Goal: Task Accomplishment & Management: Manage account settings

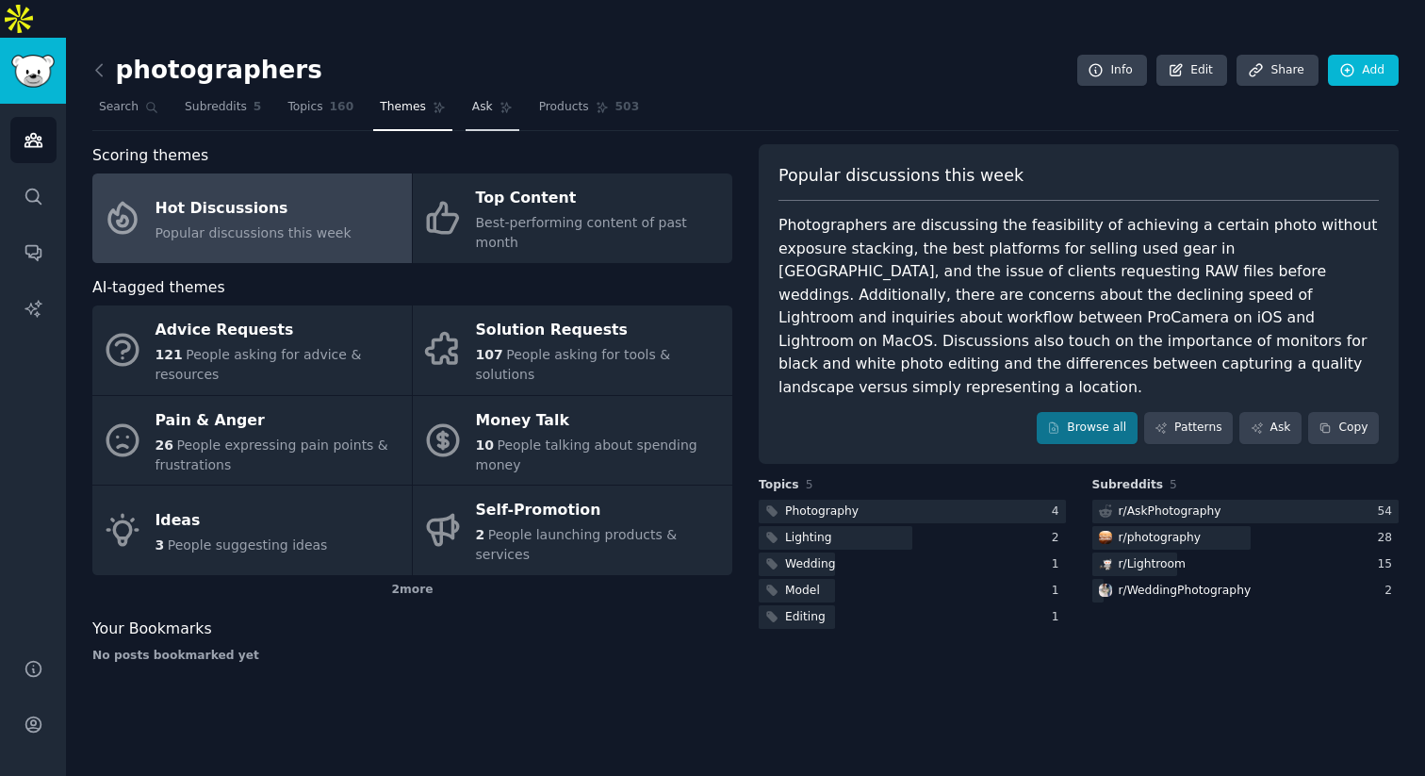
click at [487, 92] on link "Ask" at bounding box center [493, 111] width 54 height 39
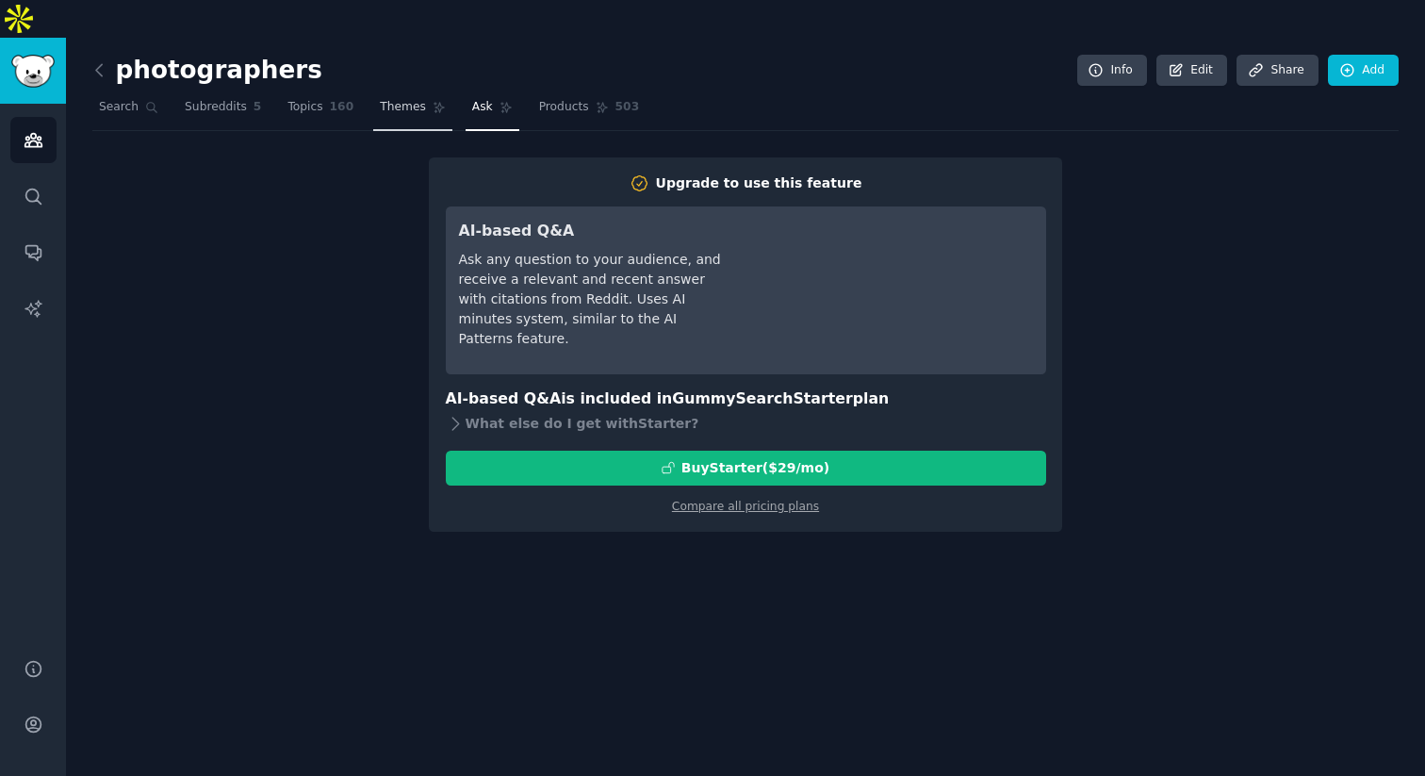
click at [397, 99] on span "Themes" at bounding box center [403, 107] width 46 height 17
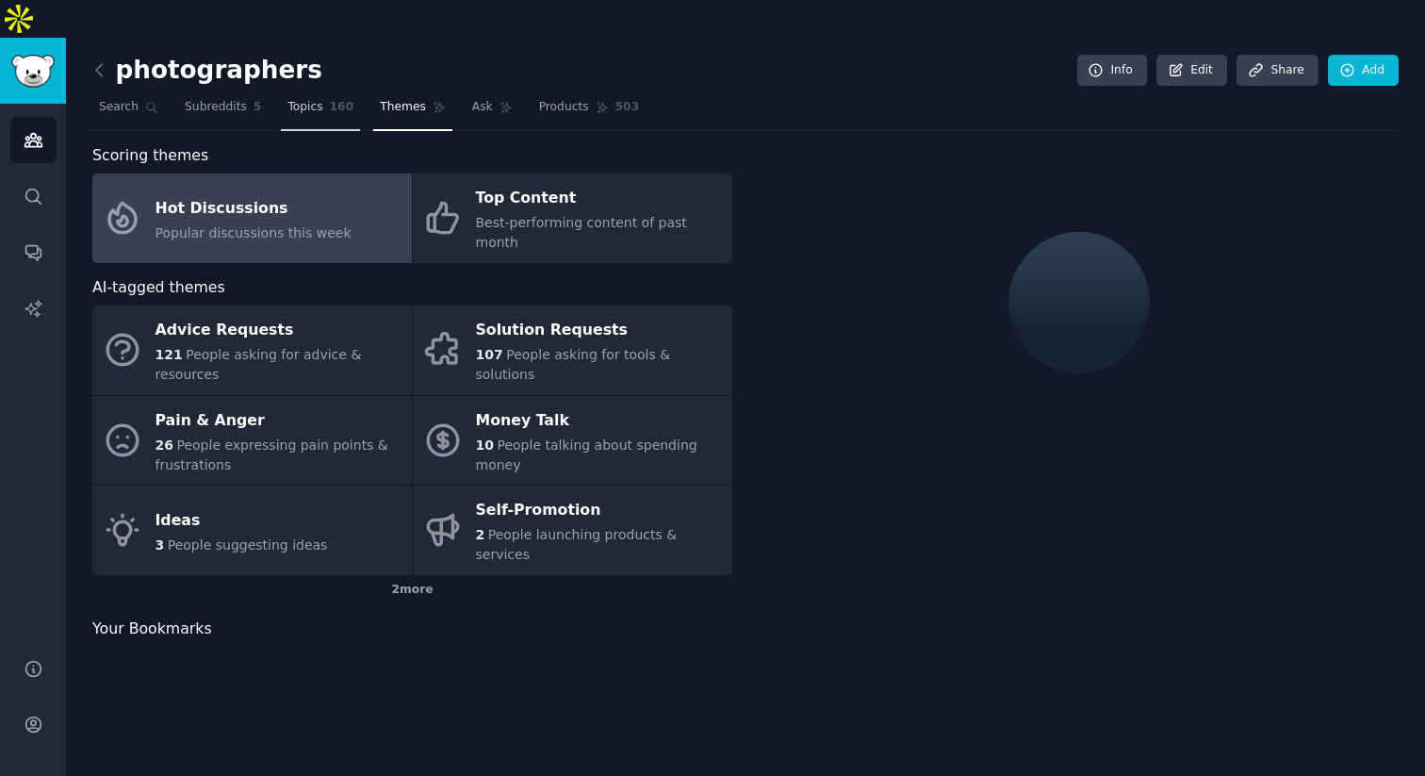
click at [317, 92] on link "Topics 160" at bounding box center [320, 111] width 79 height 39
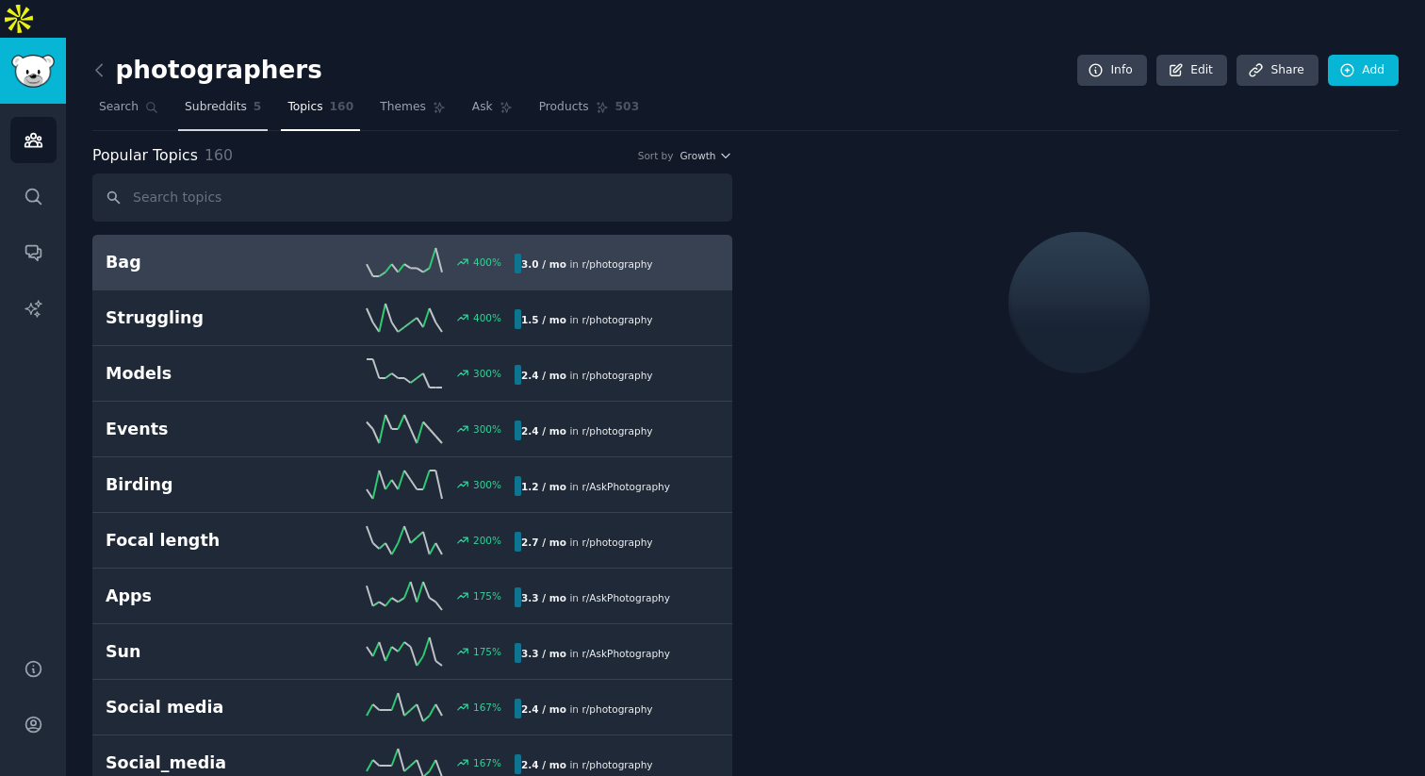
click at [222, 99] on span "Subreddits" at bounding box center [216, 107] width 62 height 17
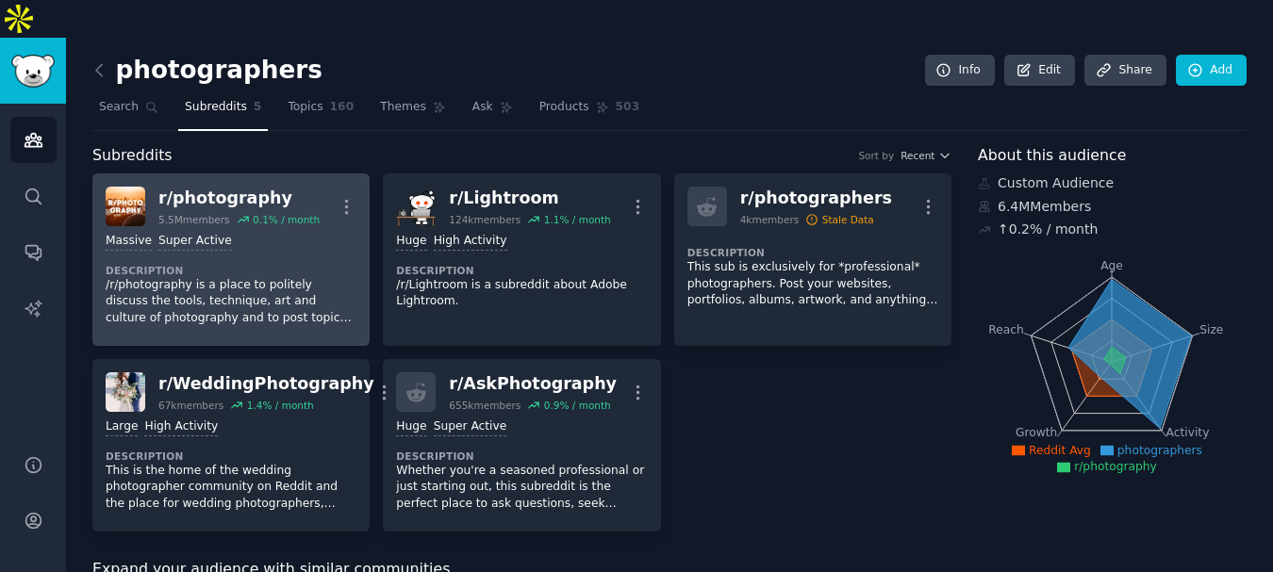
click at [288, 277] on p "/r/photography is a place to politely discuss the tools, technique, art and cul…" at bounding box center [231, 302] width 251 height 50
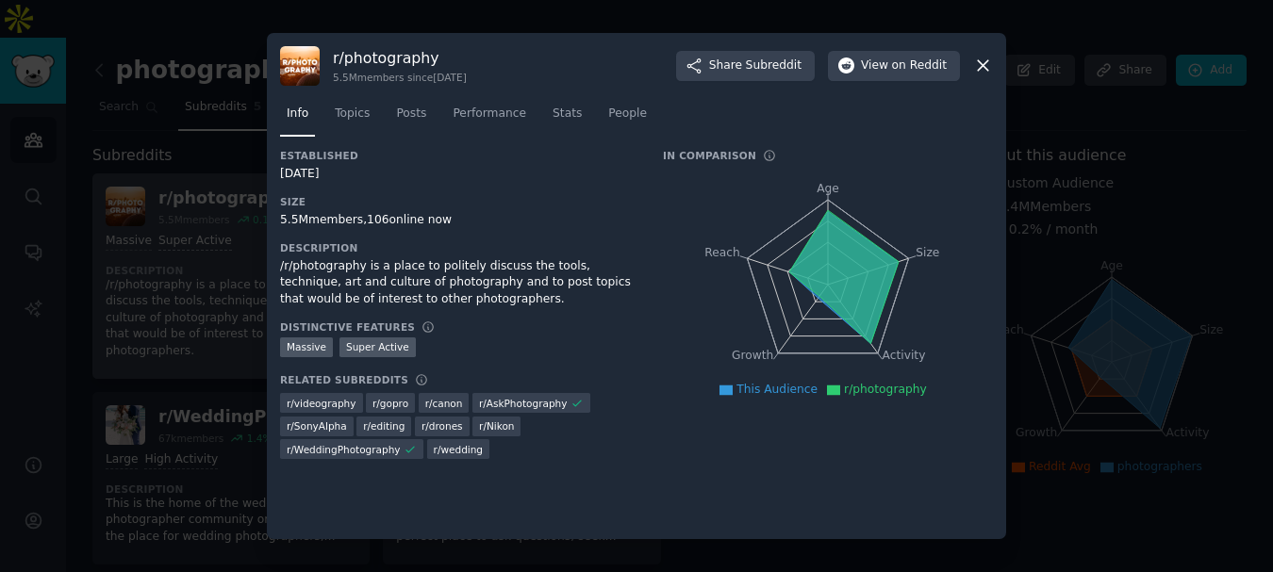
click at [158, 201] on div at bounding box center [636, 286] width 1273 height 572
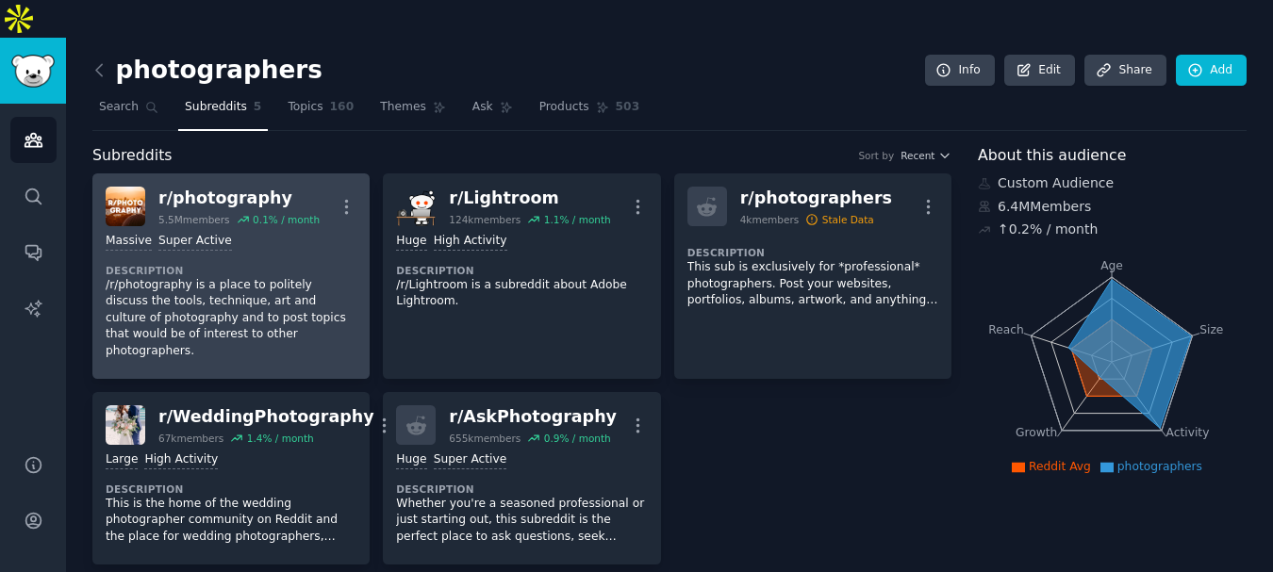
click at [299, 233] on div ">= 95th percentile for submissions / day Massive Super Active" at bounding box center [231, 242] width 251 height 18
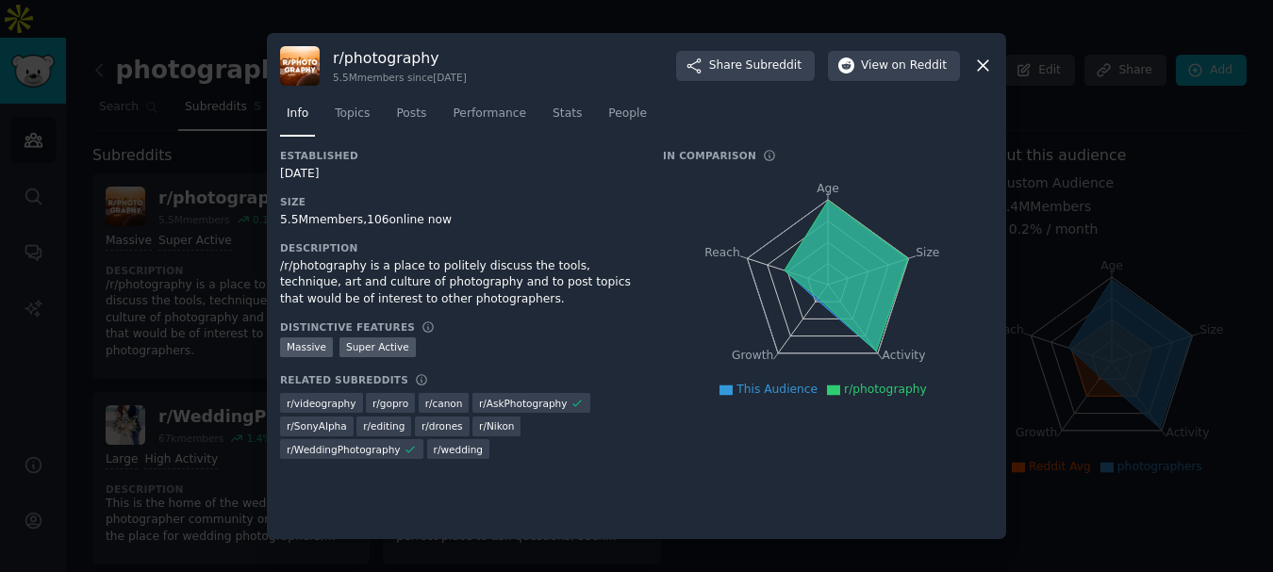
click at [211, 173] on div at bounding box center [636, 286] width 1273 height 572
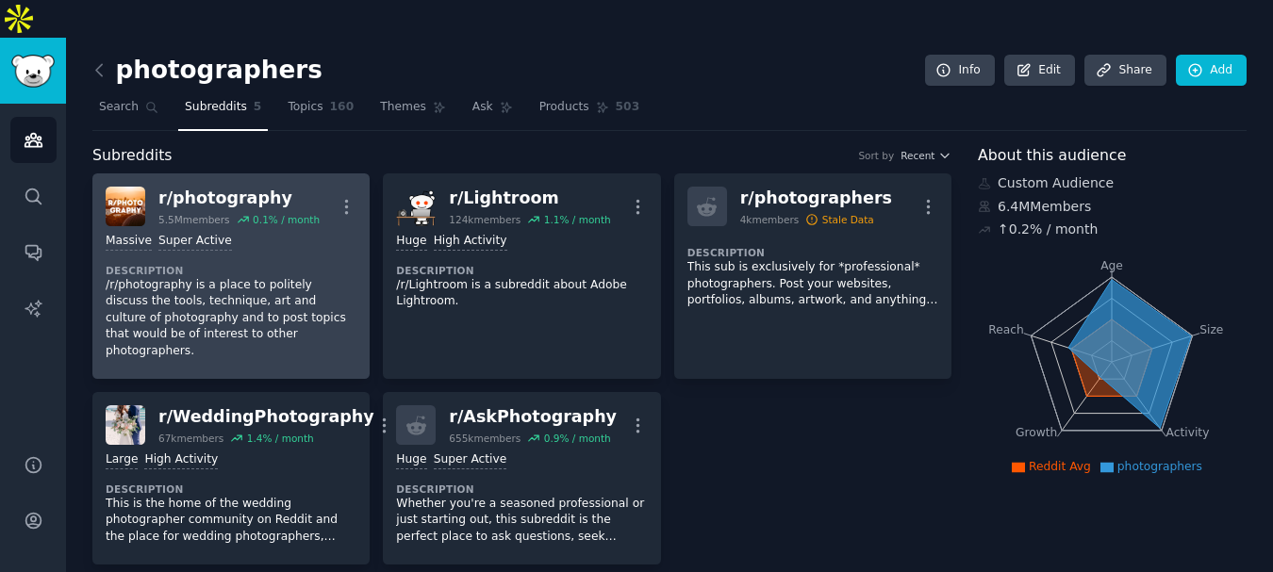
click at [285, 233] on div ">= 95th percentile for submissions / day Massive Super Active" at bounding box center [231, 242] width 251 height 18
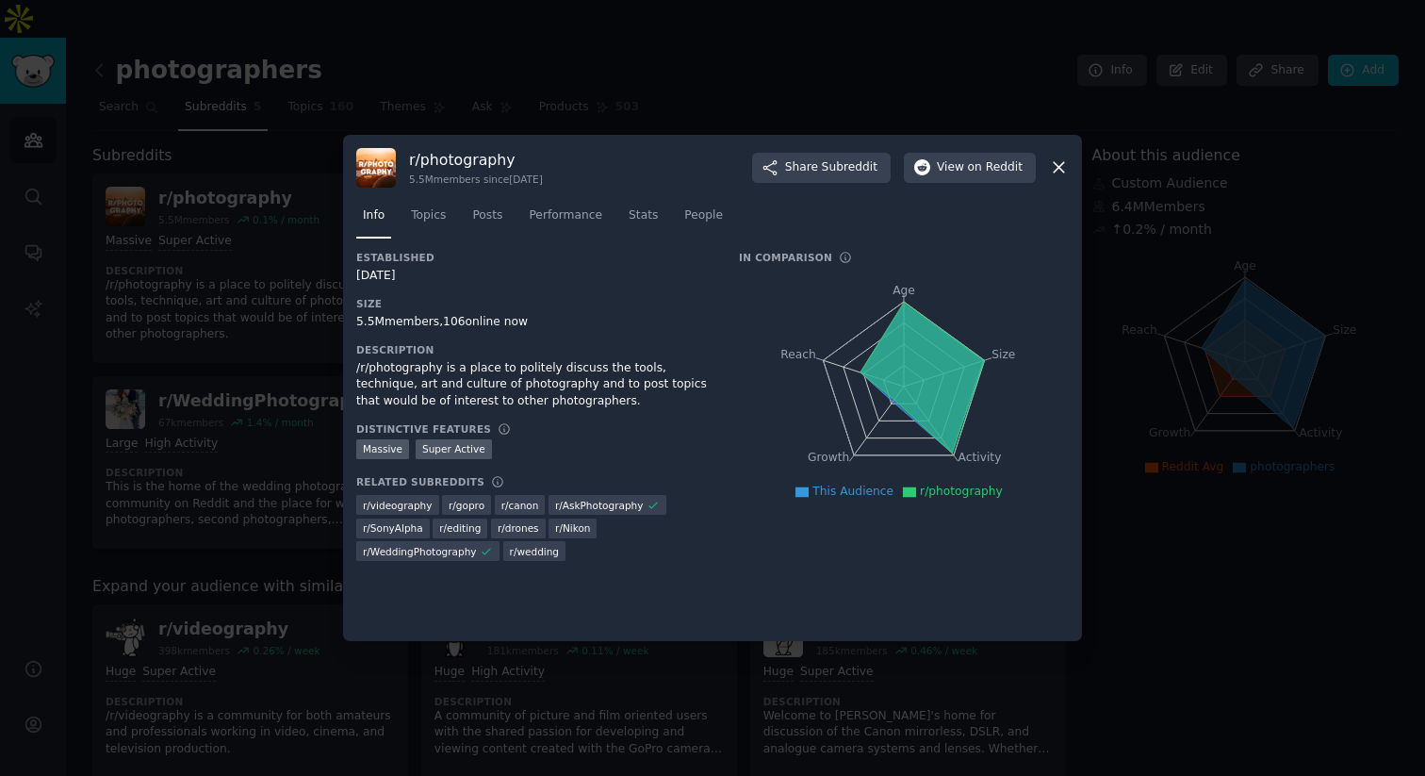
click at [263, 302] on div at bounding box center [712, 388] width 1425 height 776
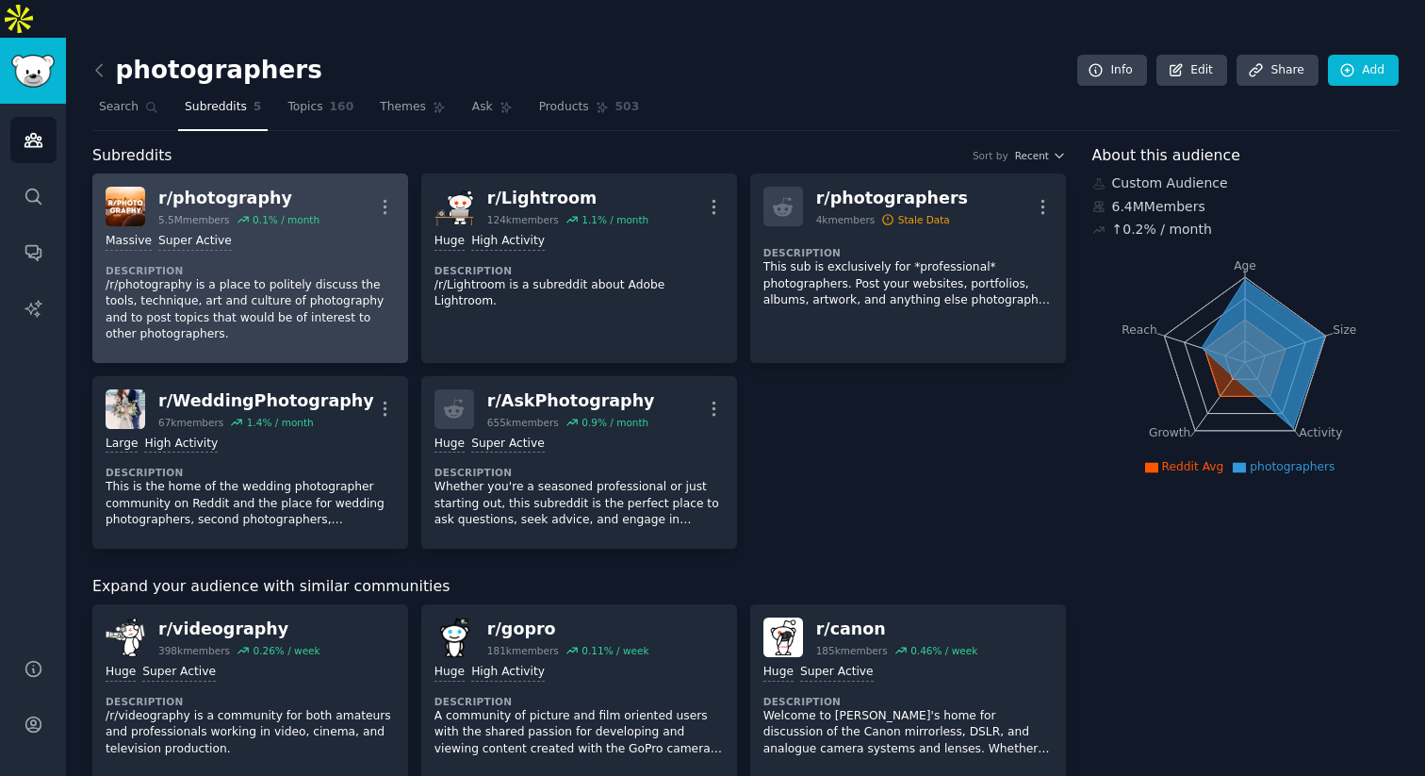
click at [343, 277] on p "/r/photography is a place to politely discuss the tools, technique, art and cul…" at bounding box center [250, 310] width 289 height 66
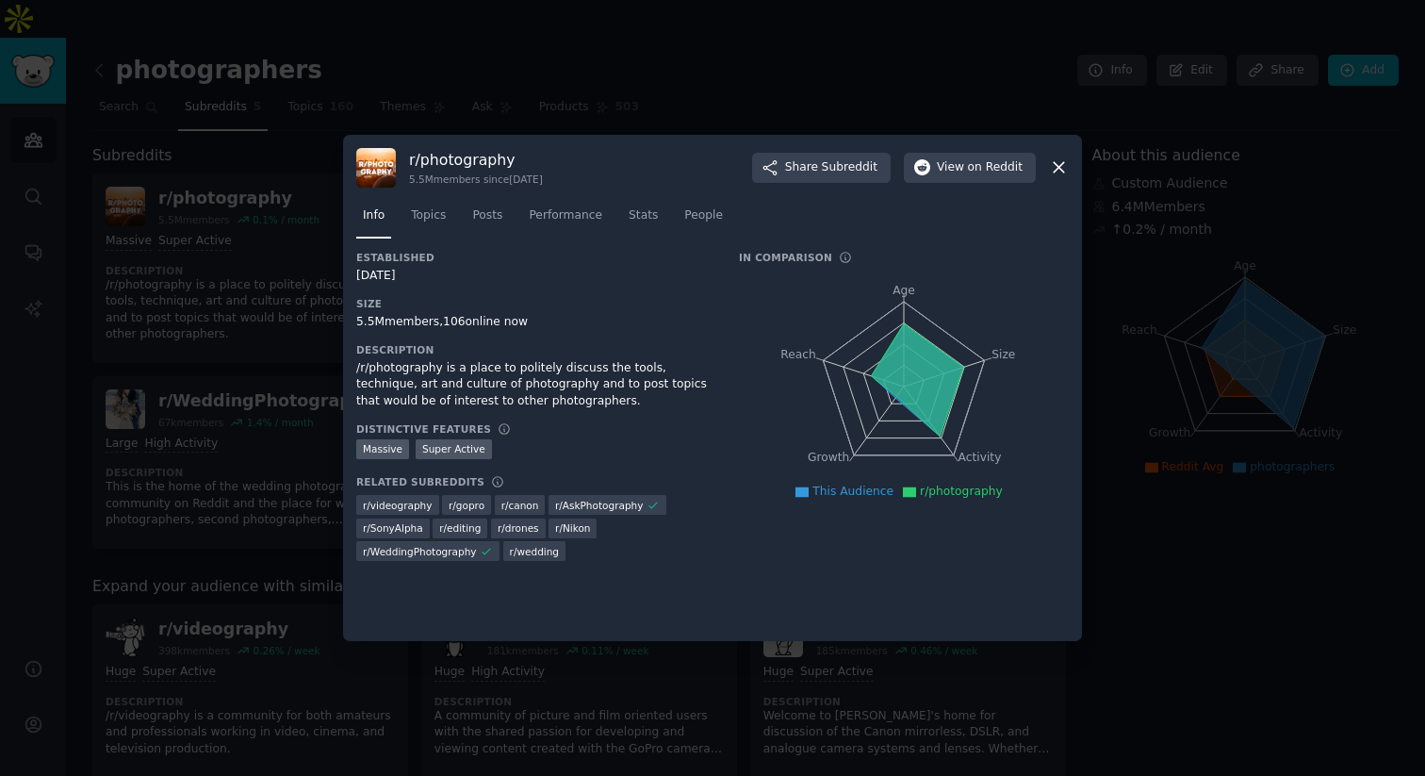
click at [302, 234] on div at bounding box center [712, 388] width 1425 height 776
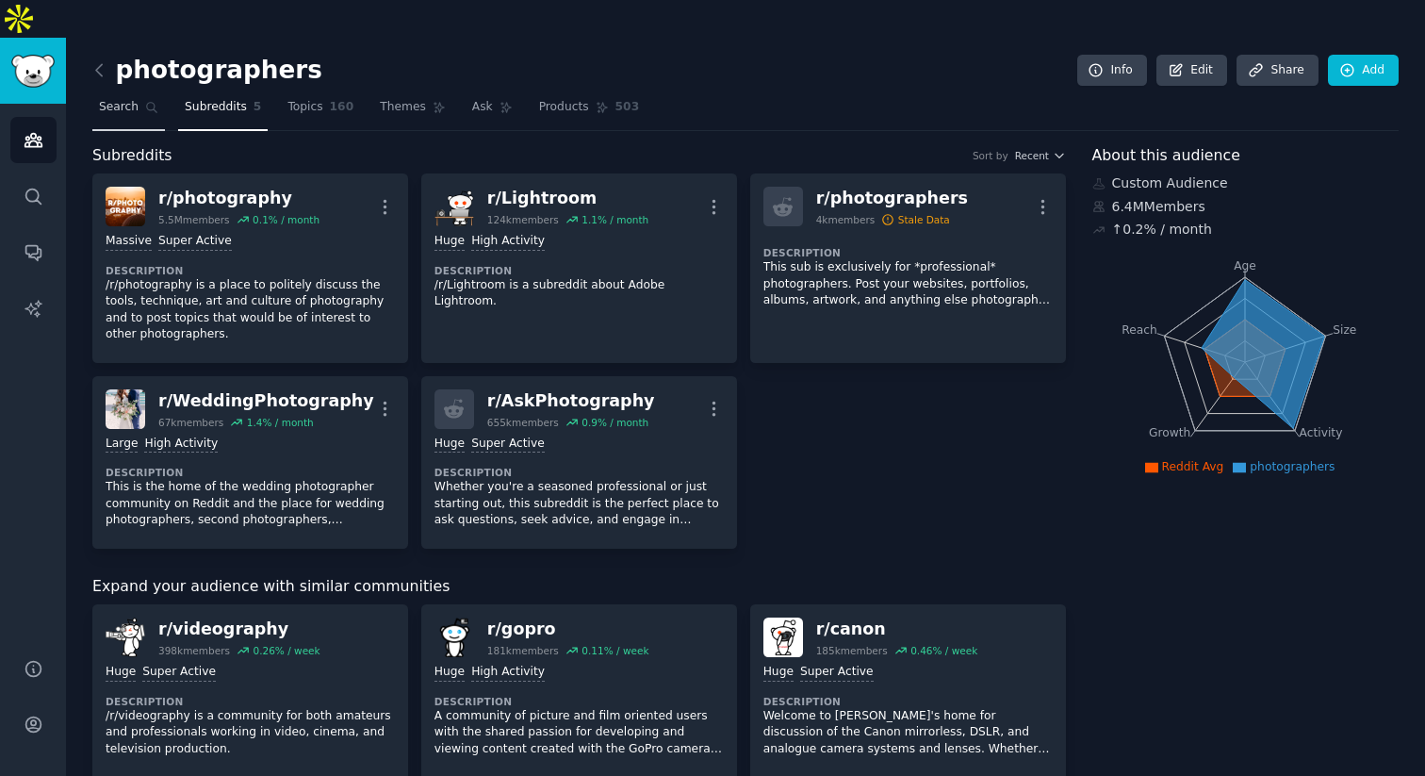
click at [130, 99] on span "Search" at bounding box center [119, 107] width 40 height 17
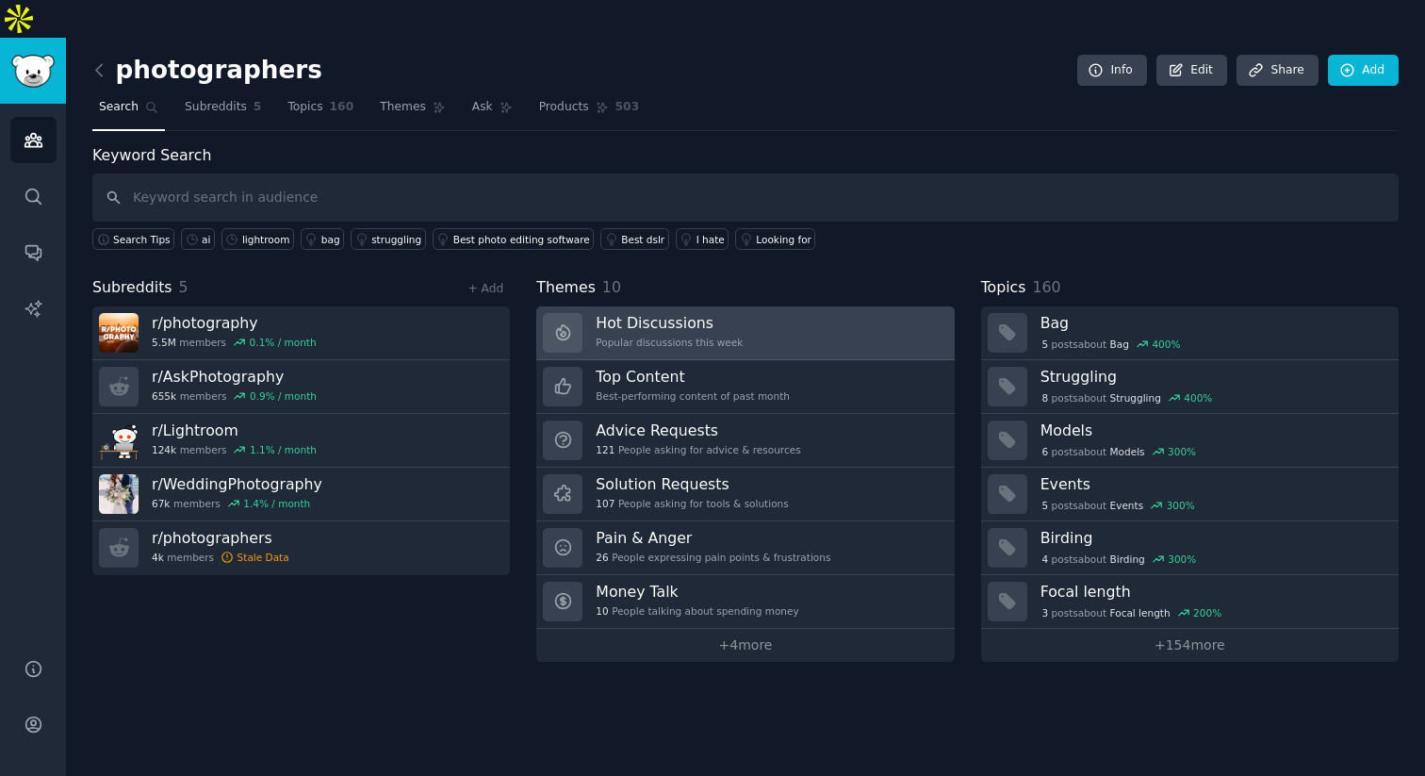
click at [757, 306] on link "Hot Discussions Popular discussions this week" at bounding box center [745, 333] width 418 height 54
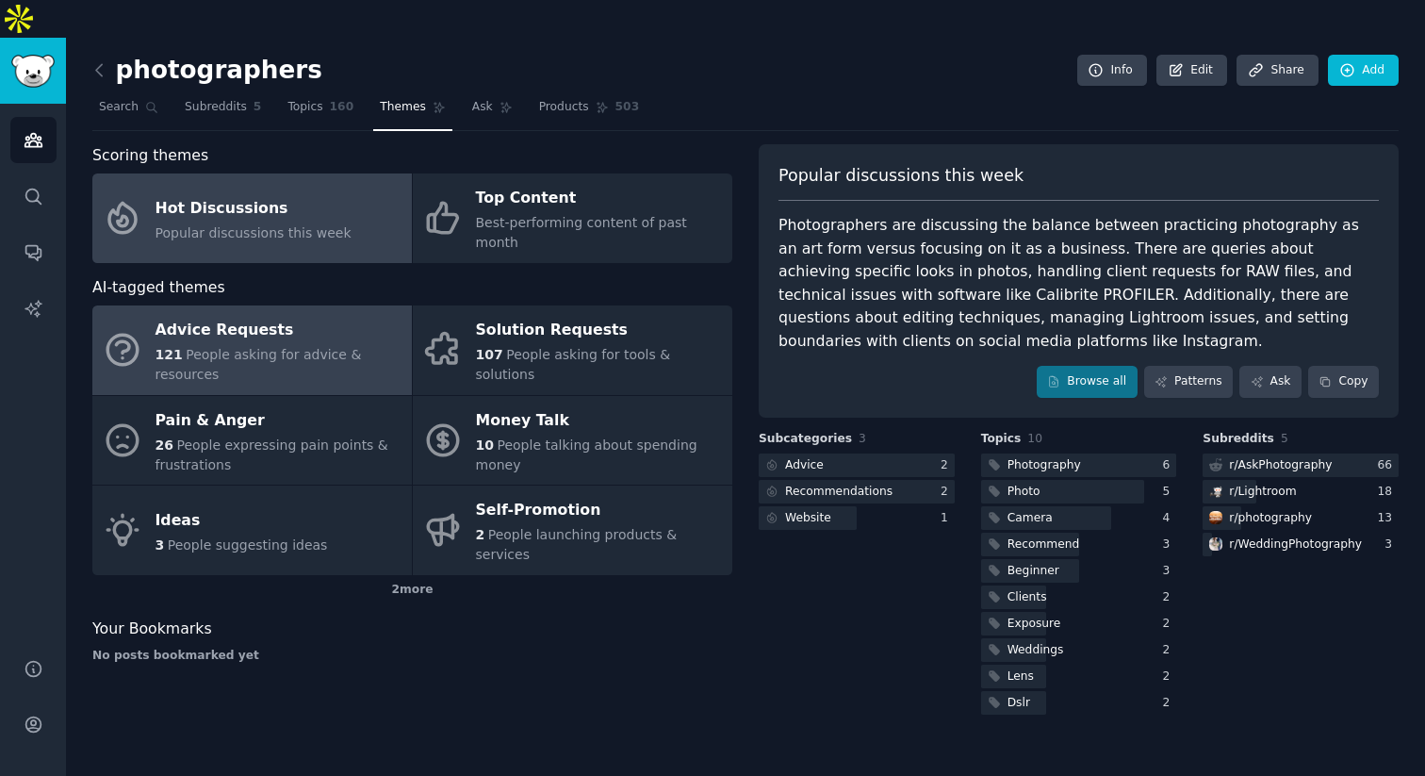
click at [351, 316] on div "Advice Requests" at bounding box center [279, 331] width 247 height 30
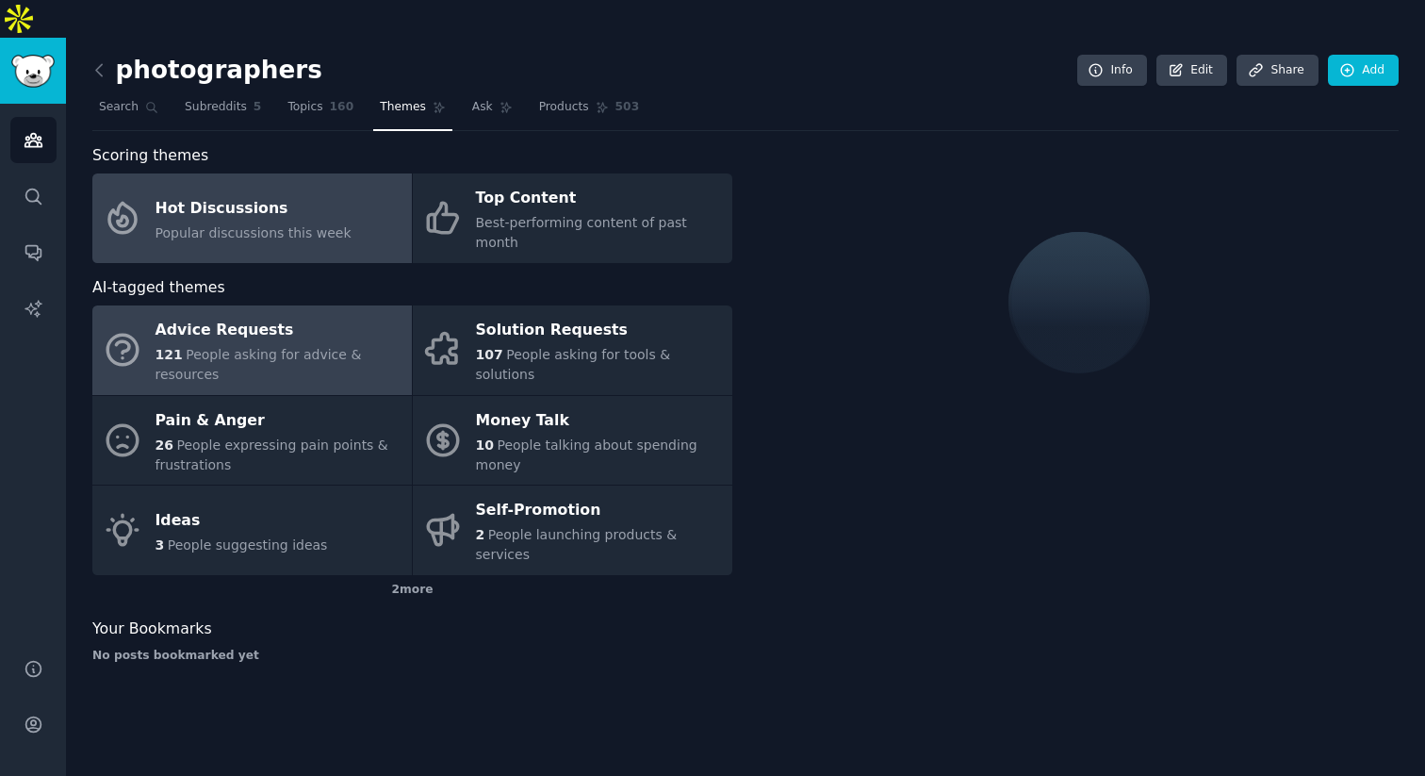
click at [337, 173] on link "Hot Discussions Popular discussions this week" at bounding box center [252, 218] width 320 height 90
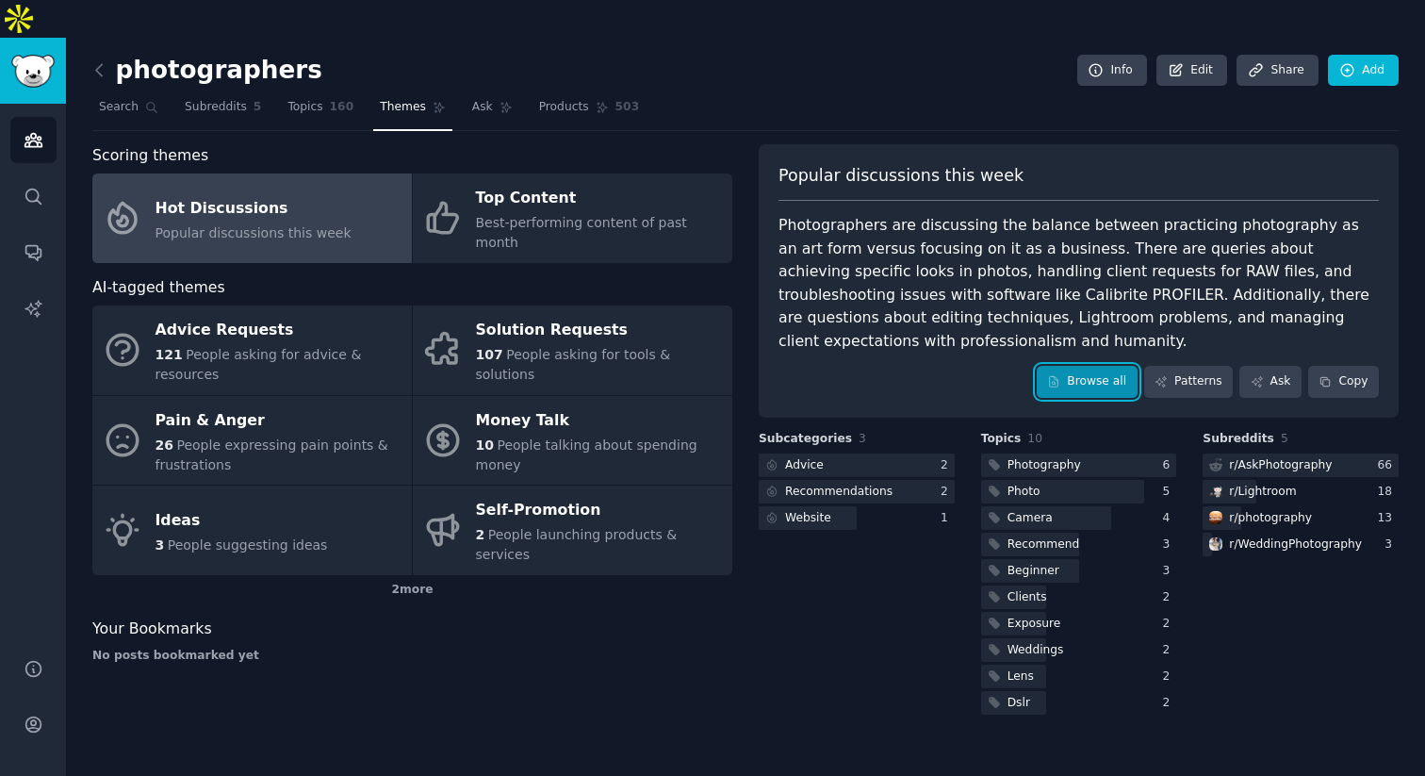
click at [1072, 366] on link "Browse all" at bounding box center [1087, 382] width 101 height 32
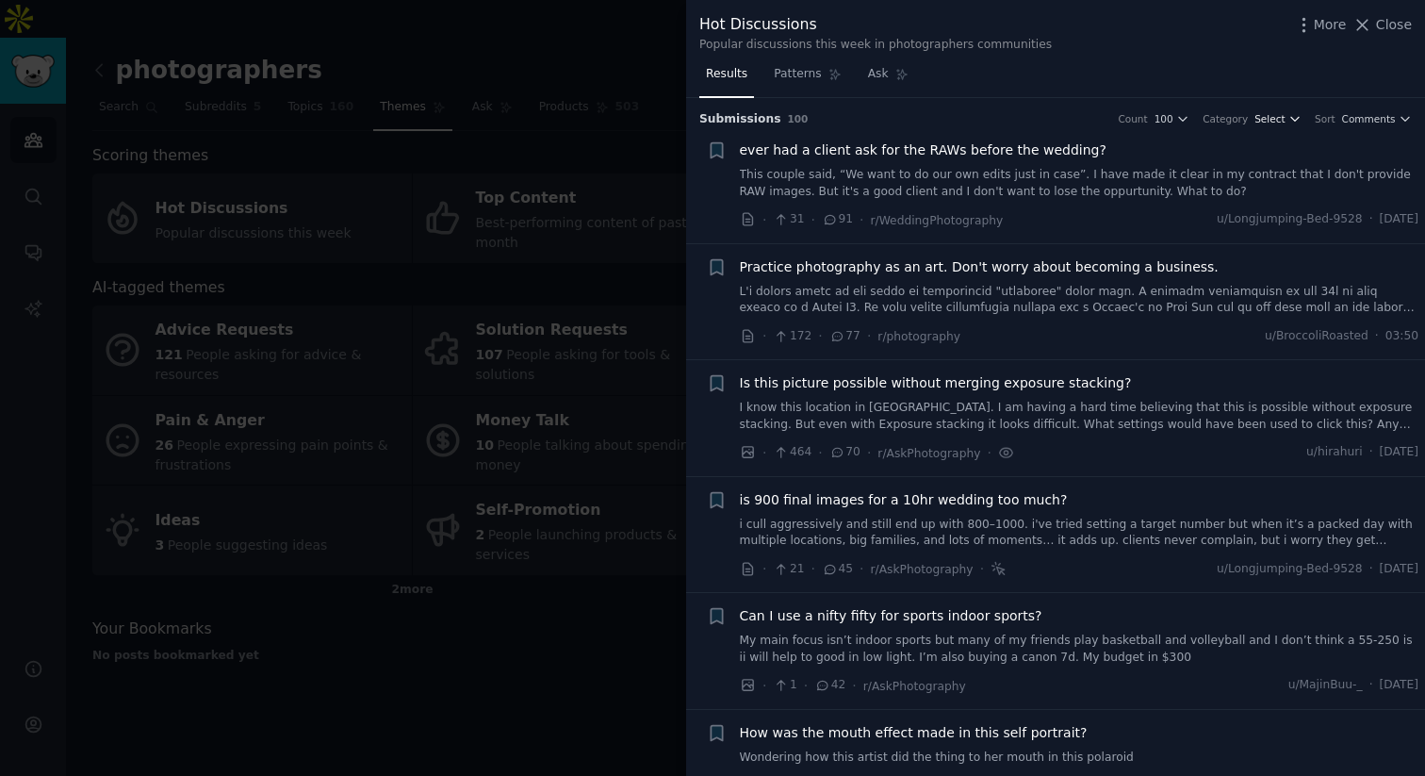
click at [1275, 120] on span "Select" at bounding box center [1270, 118] width 30 height 13
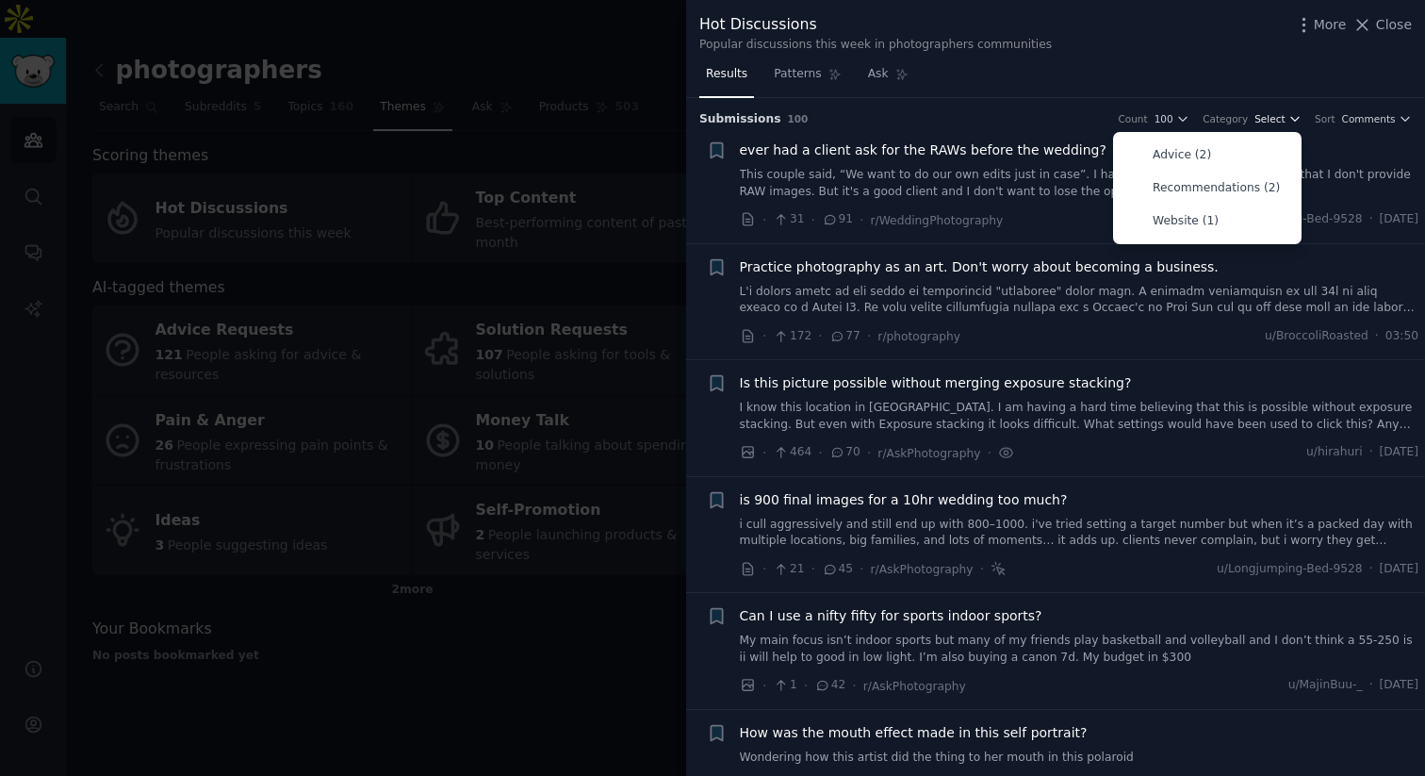
click at [1275, 120] on span "Select" at bounding box center [1270, 118] width 30 height 13
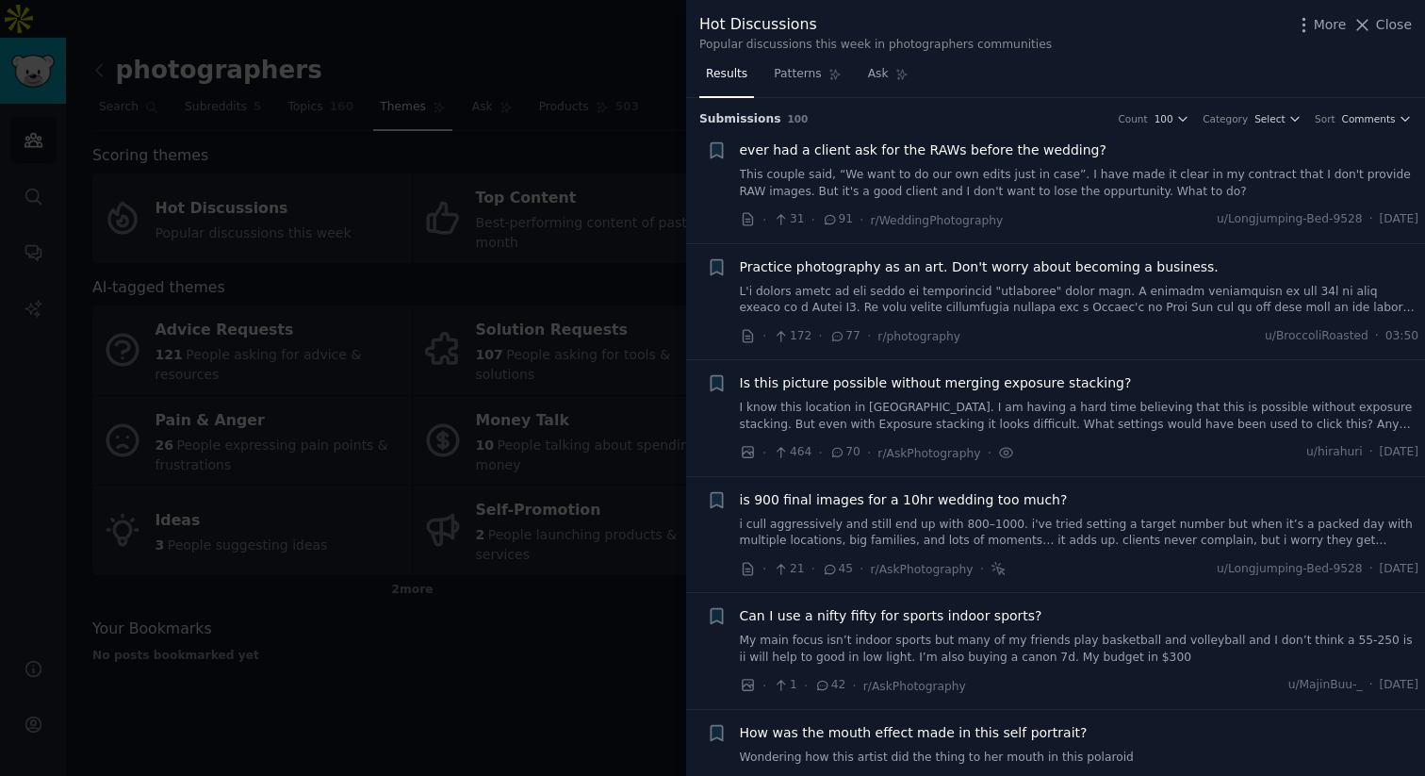
click at [1030, 501] on span "is 900 final images for a 10hr wedding too much?" at bounding box center [904, 500] width 328 height 20
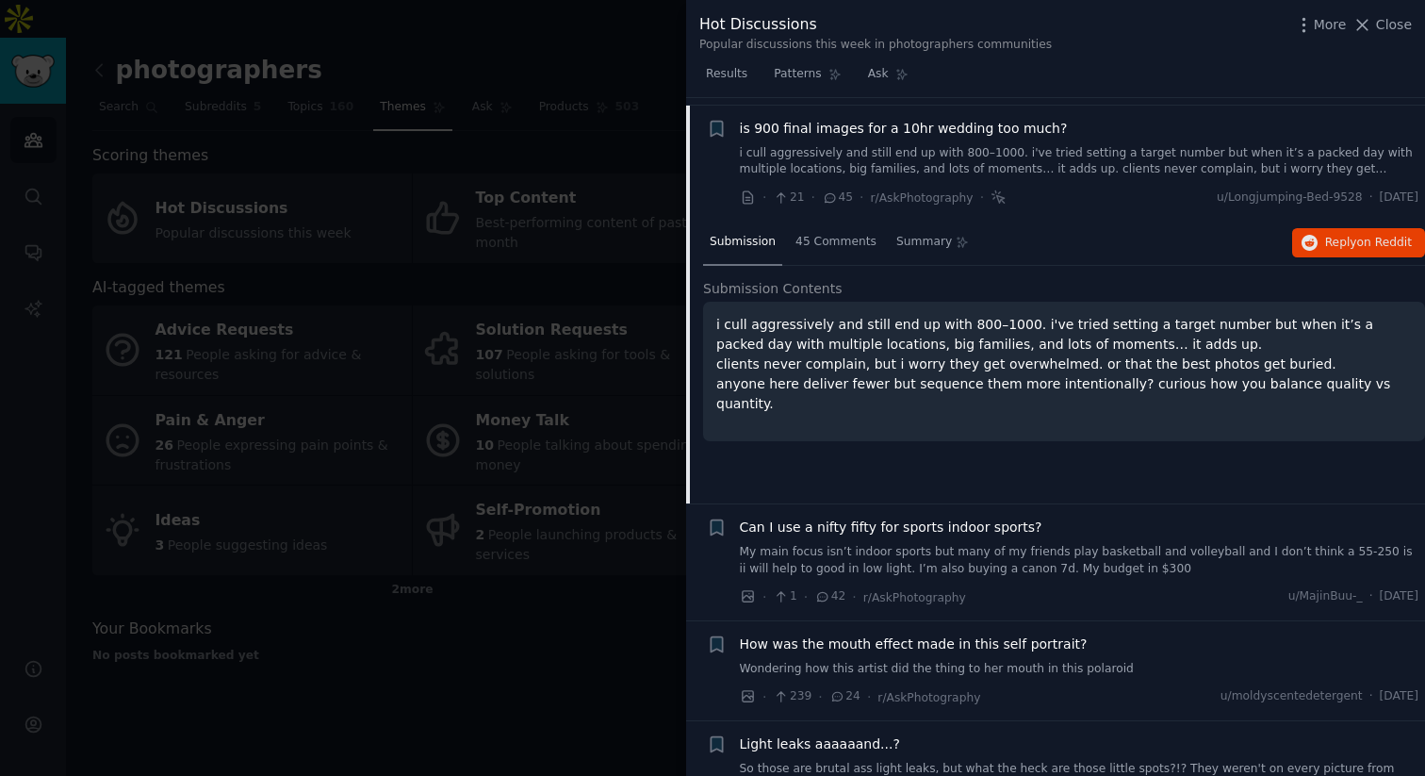
scroll to position [379, 0]
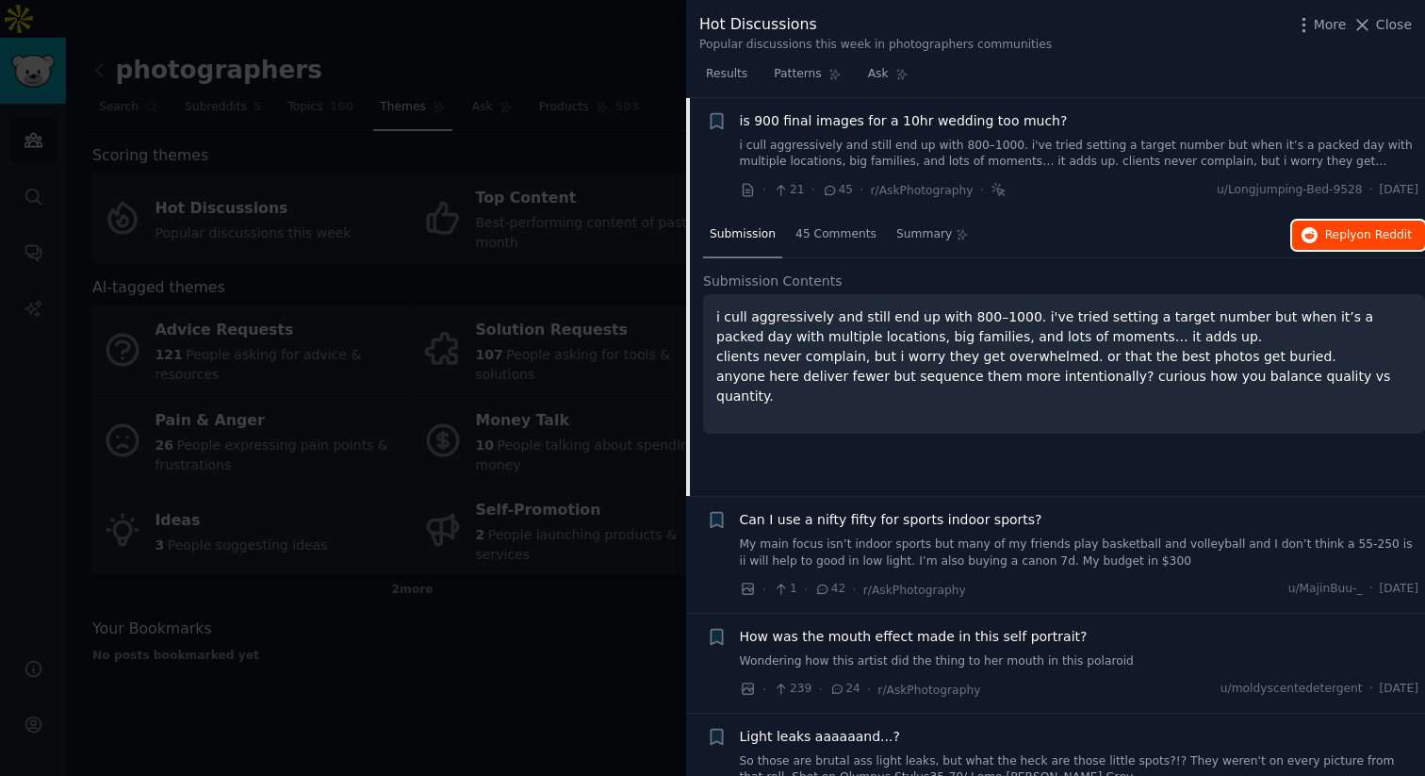
click at [1349, 241] on span "Reply on Reddit" at bounding box center [1368, 235] width 87 height 17
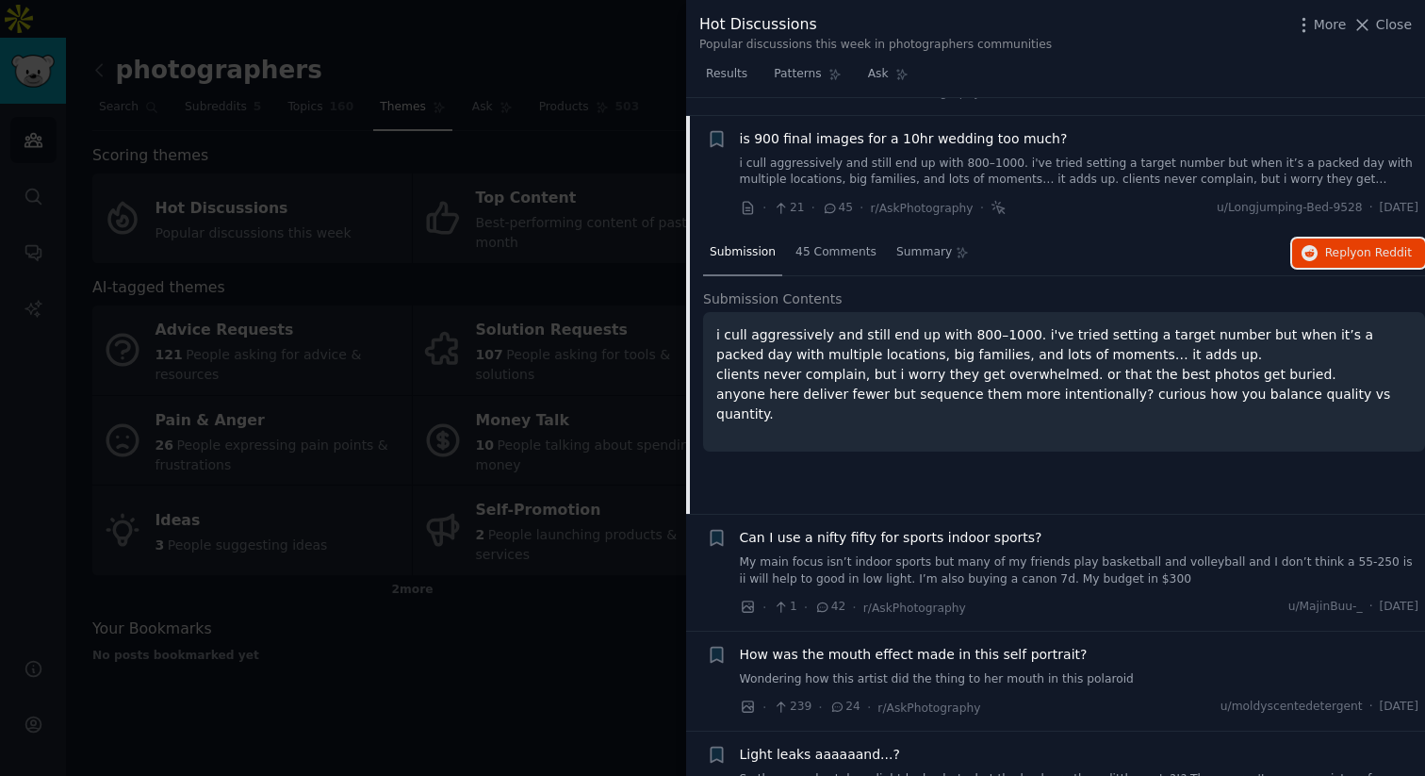
scroll to position [0, 0]
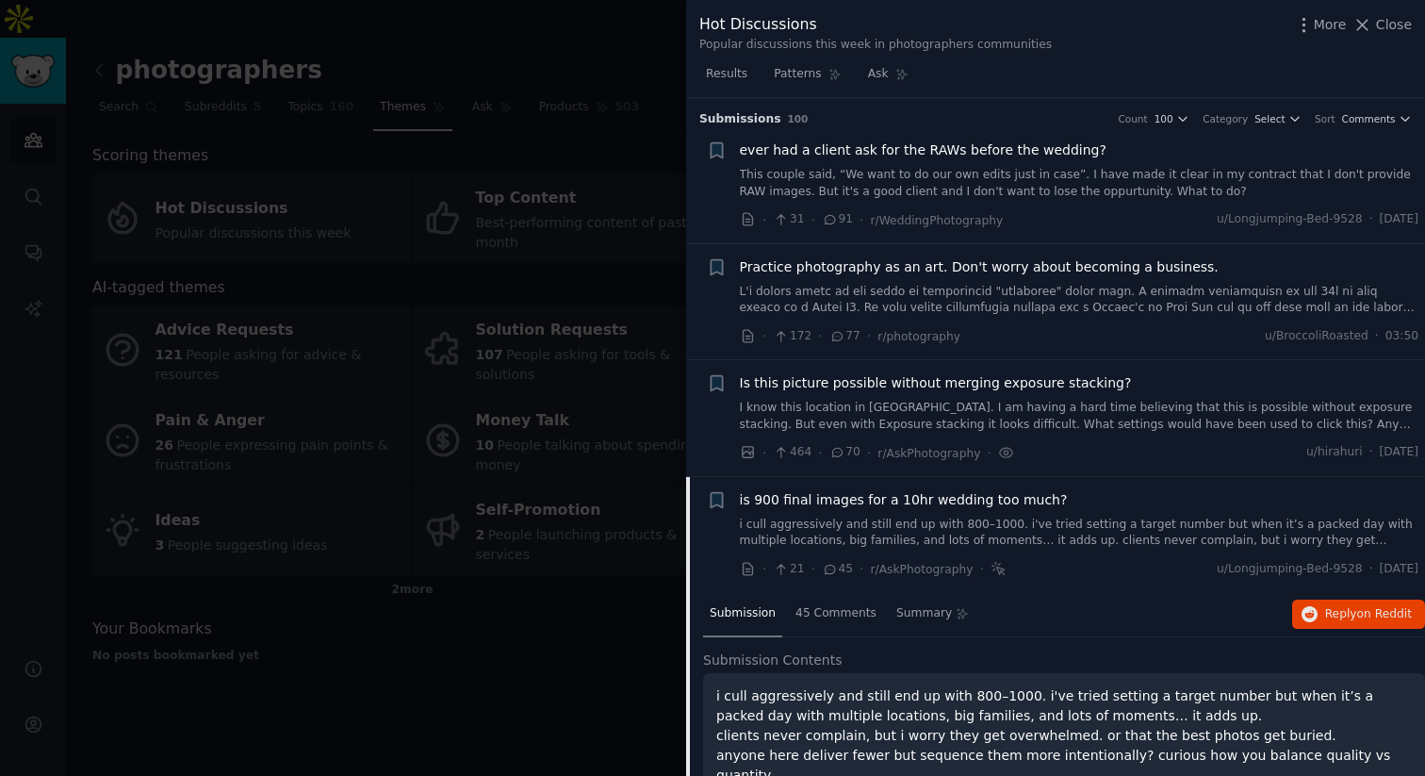
click at [946, 163] on div "ever had a client ask for the RAWs before the wedding? This couple said, “We wa…" at bounding box center [1080, 169] width 680 height 59
click at [994, 173] on link "This couple said, “We want to do our own edits just in case”. I have made it cl…" at bounding box center [1080, 183] width 680 height 33
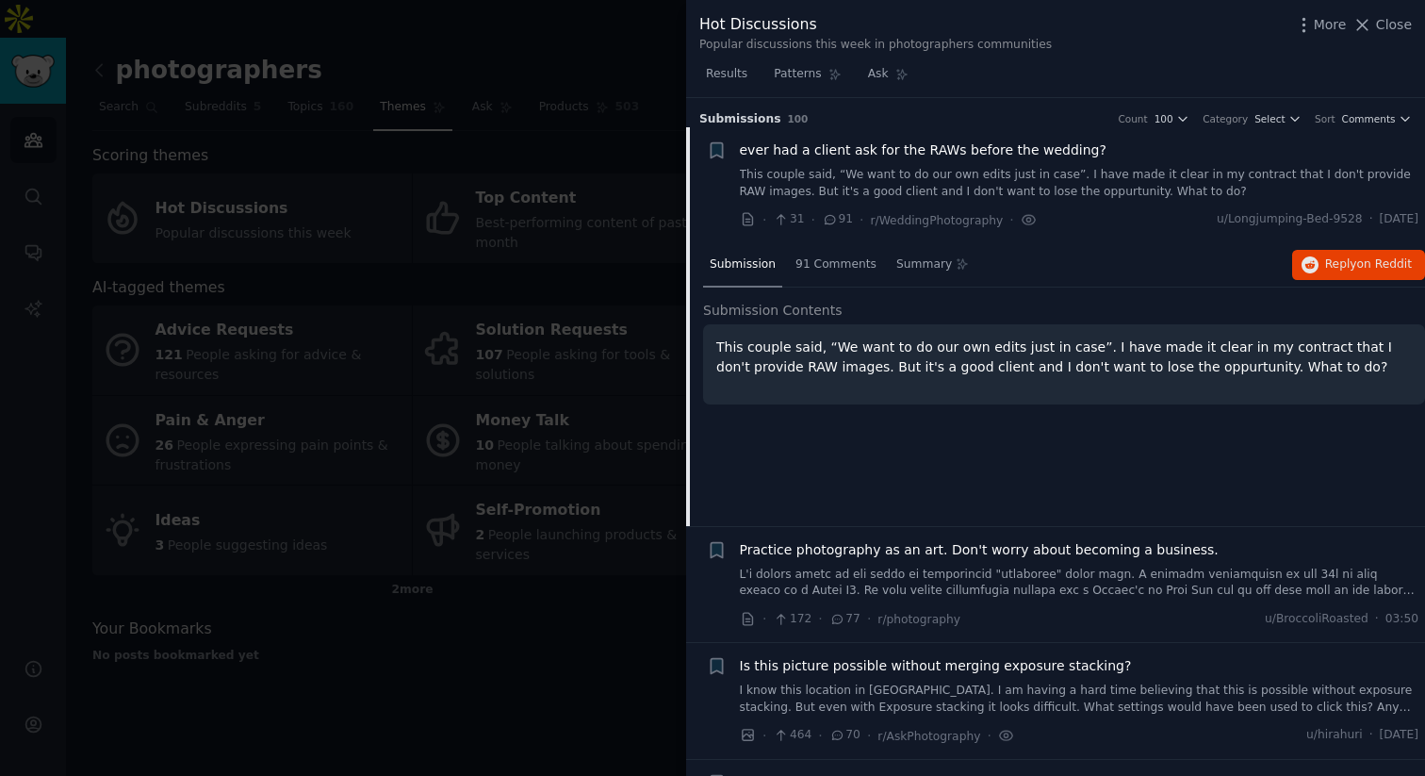
scroll to position [29, 0]
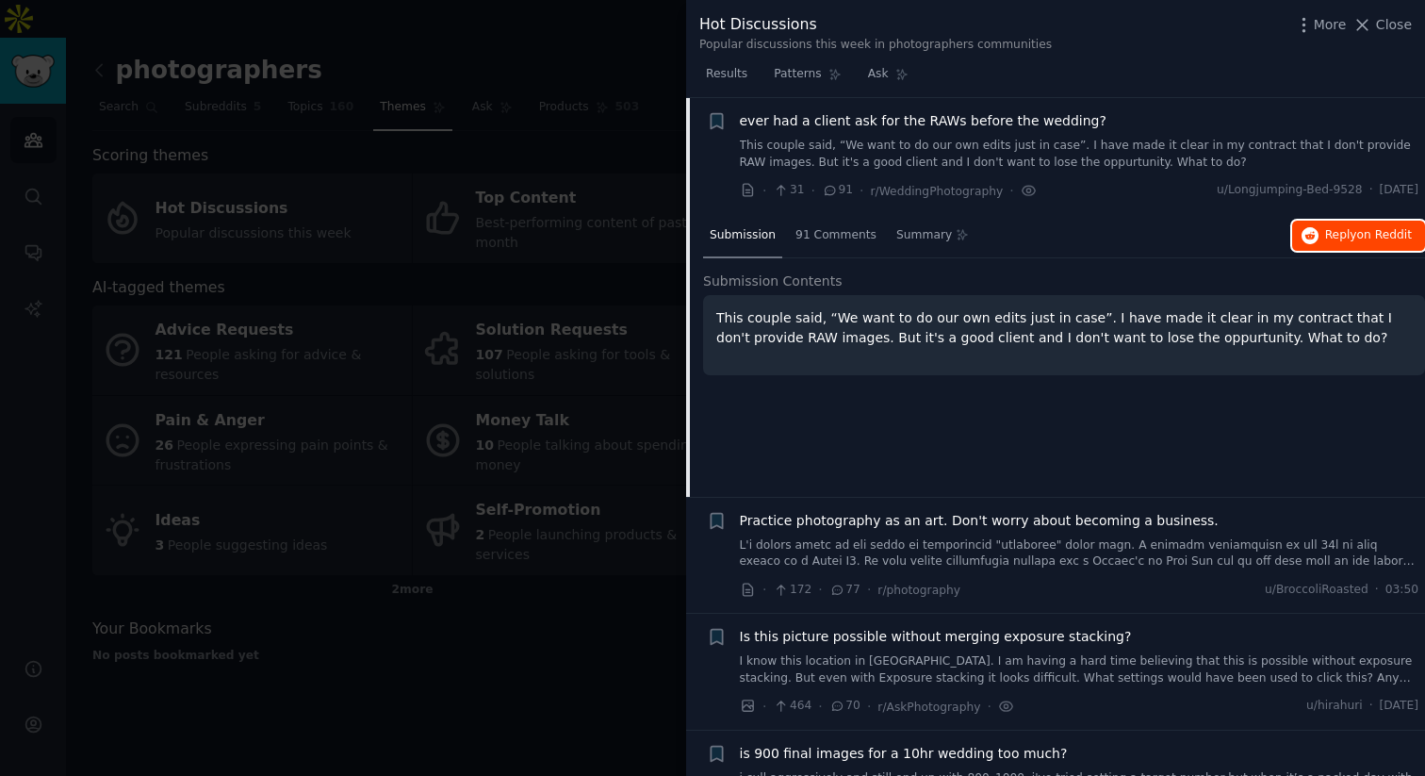
click at [1335, 236] on span "Reply on Reddit" at bounding box center [1368, 235] width 87 height 17
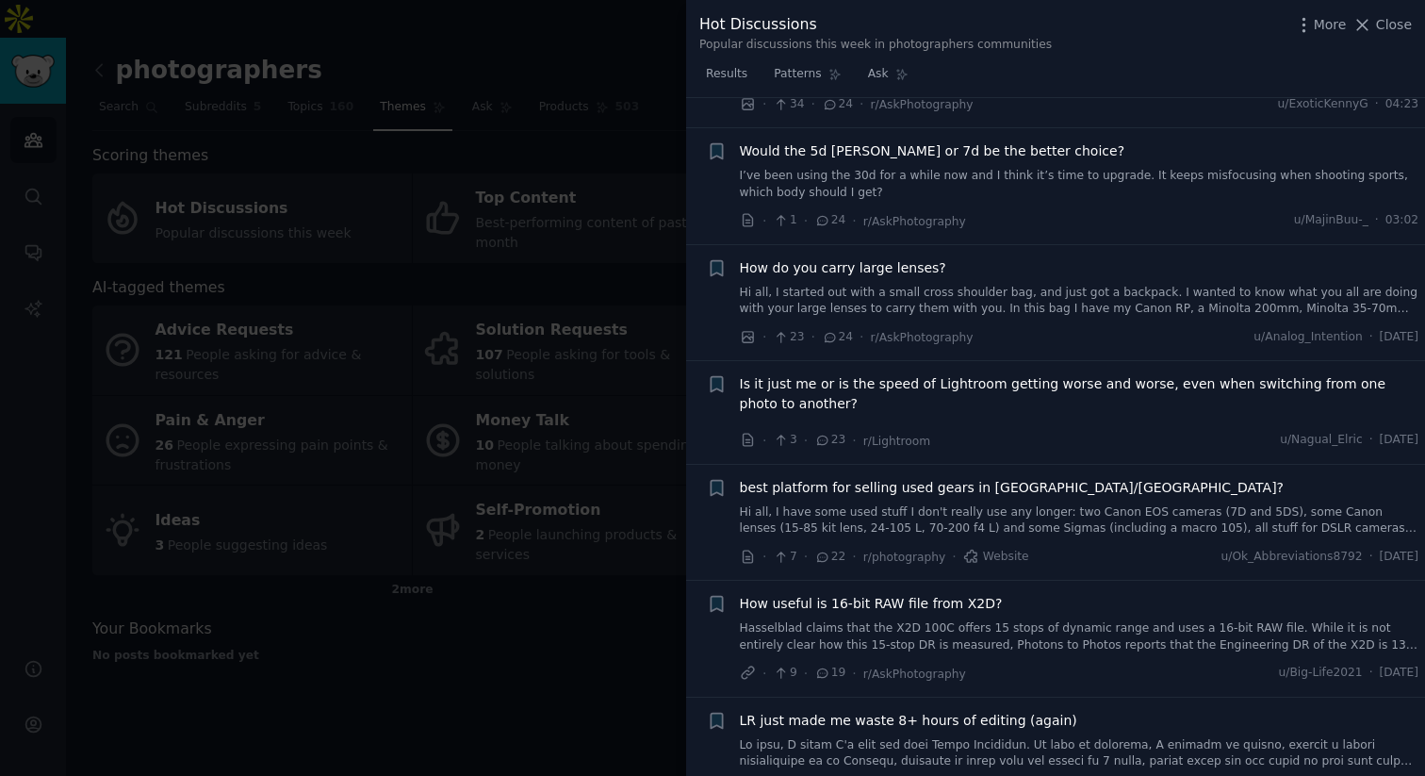
scroll to position [1112, 0]
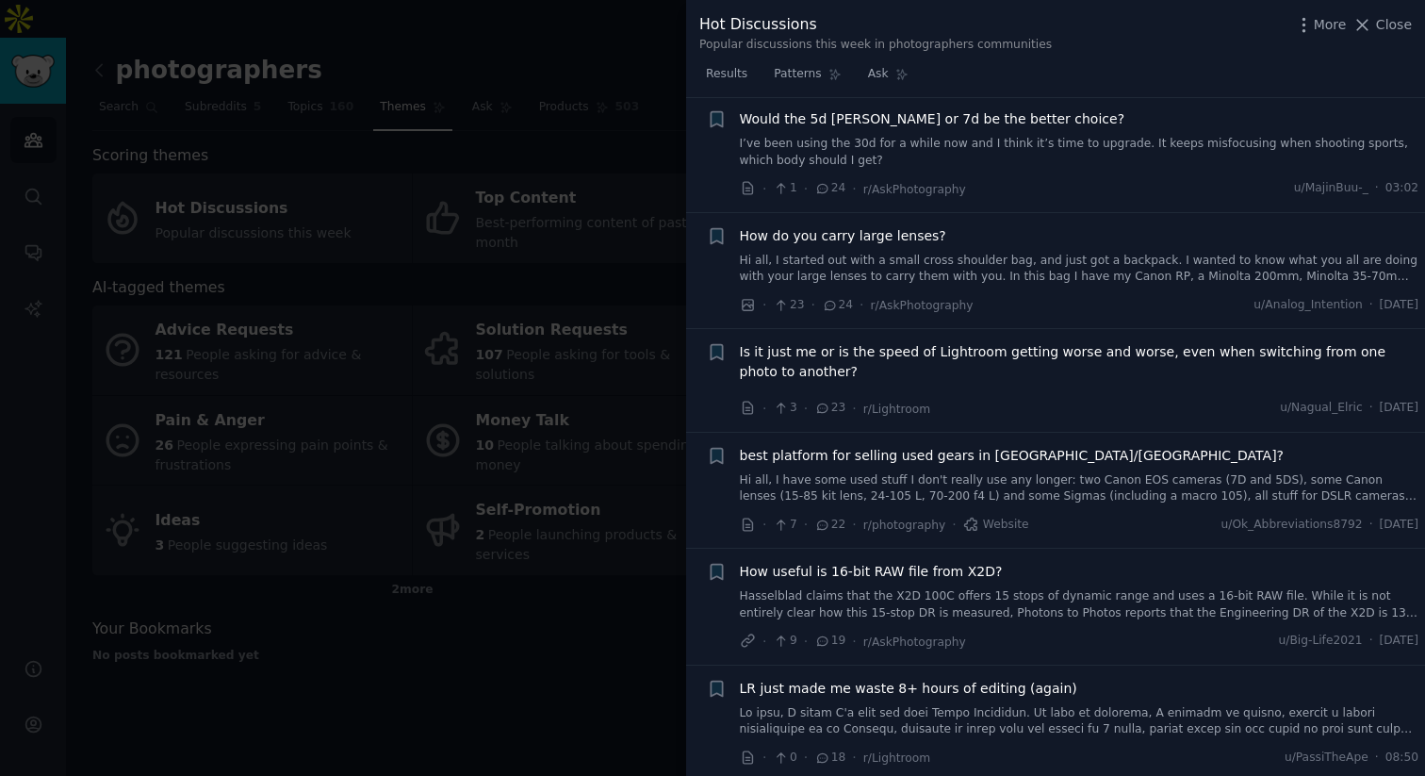
click at [996, 360] on span "Is it just me or is the speed of Lightroom getting worse and worse, even when s…" at bounding box center [1080, 362] width 680 height 40
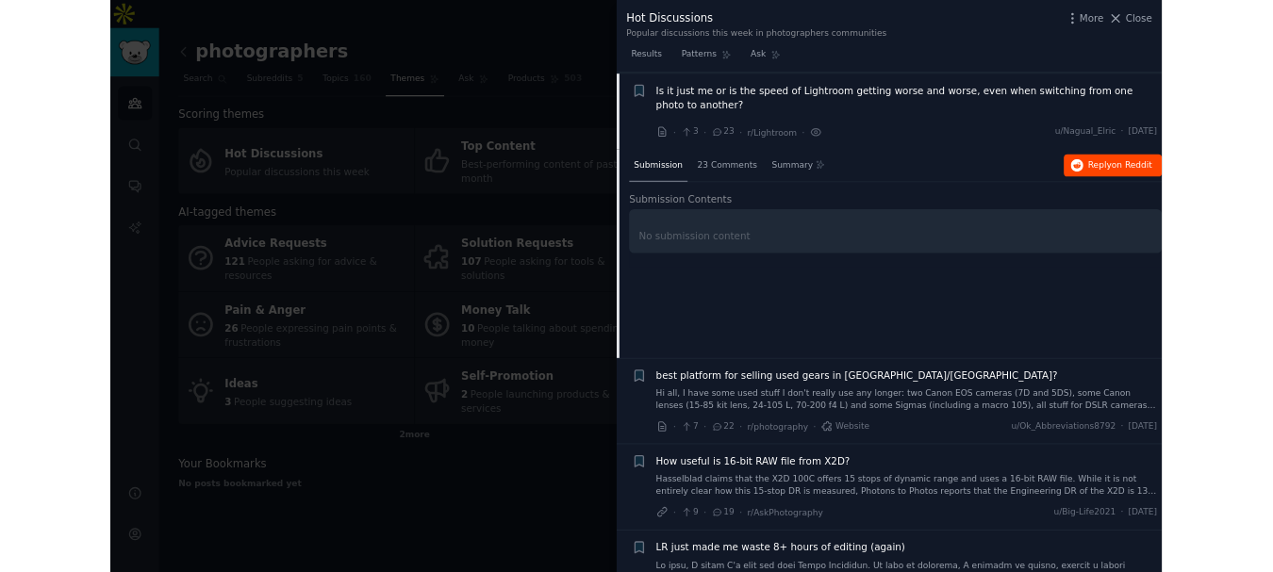
scroll to position [1061, 0]
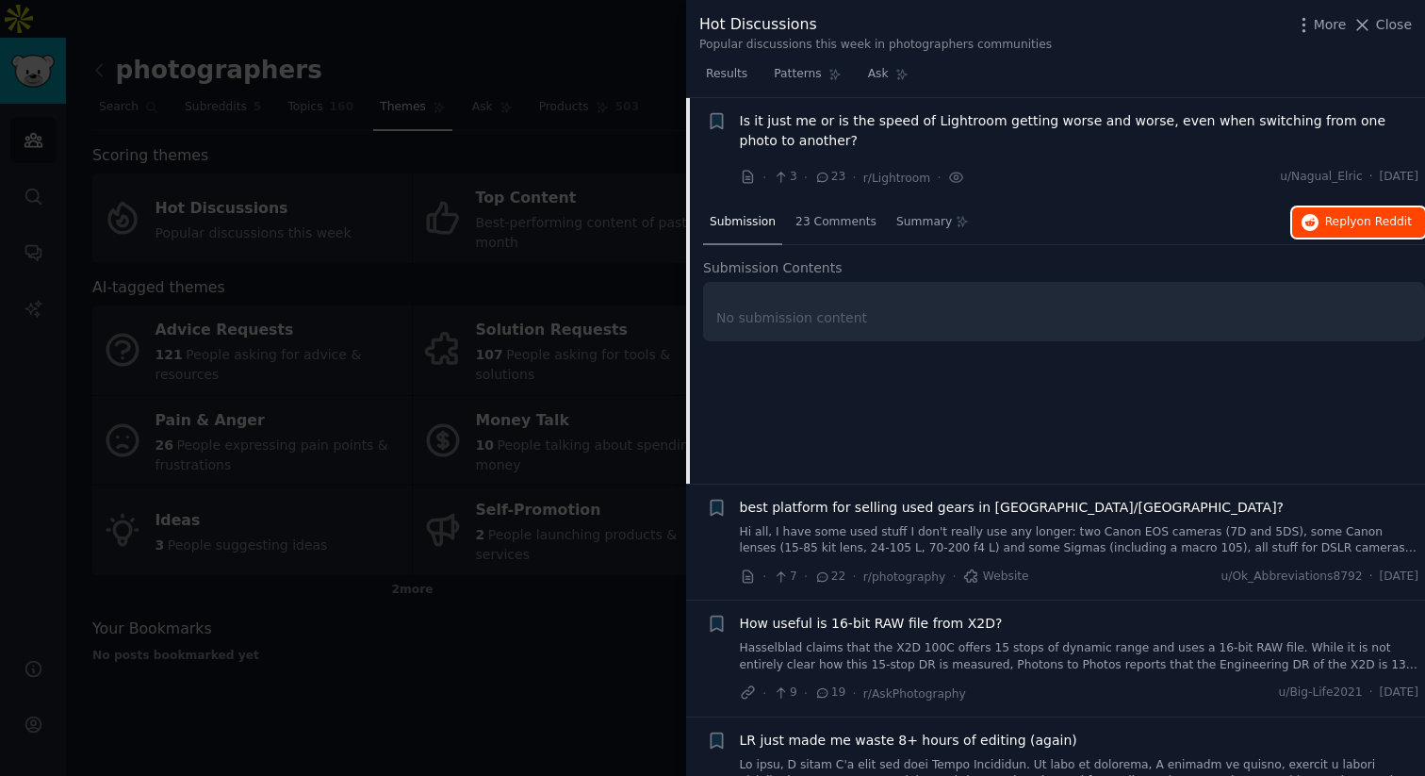
click at [1337, 218] on span "Reply on Reddit" at bounding box center [1368, 222] width 87 height 17
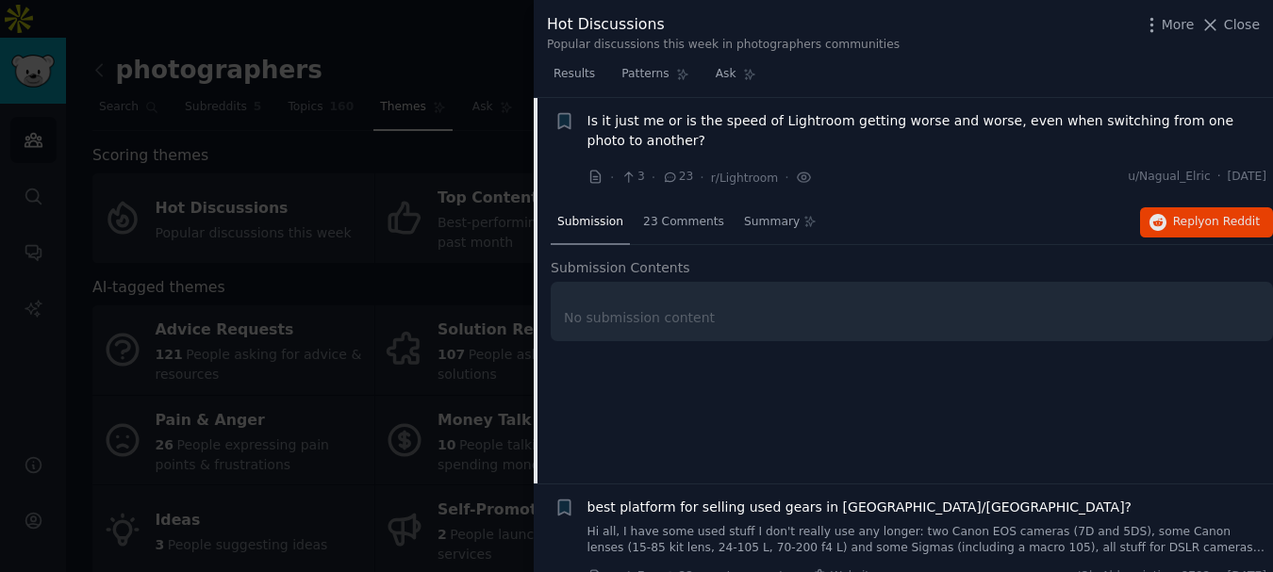
click at [266, 74] on div at bounding box center [636, 286] width 1273 height 572
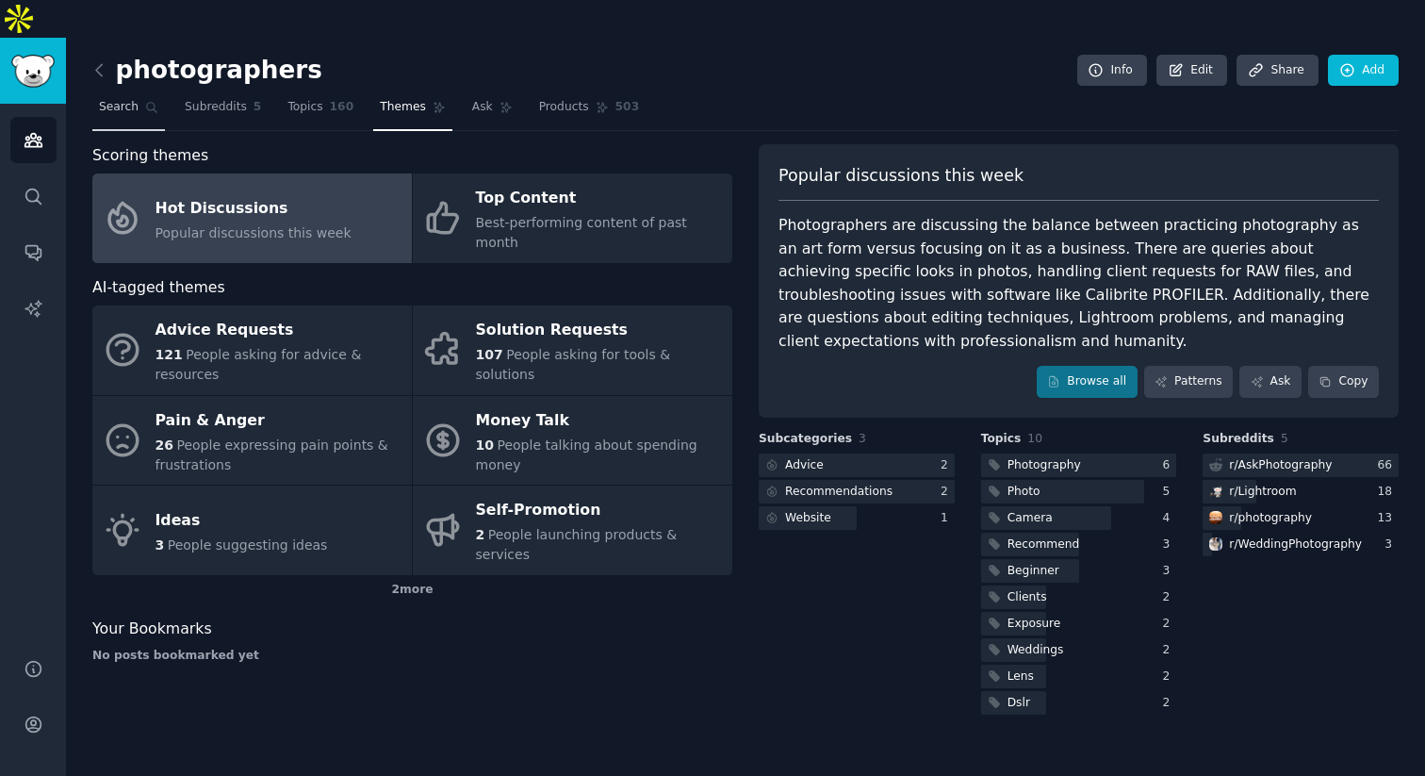
click at [134, 99] on span "Search" at bounding box center [119, 107] width 40 height 17
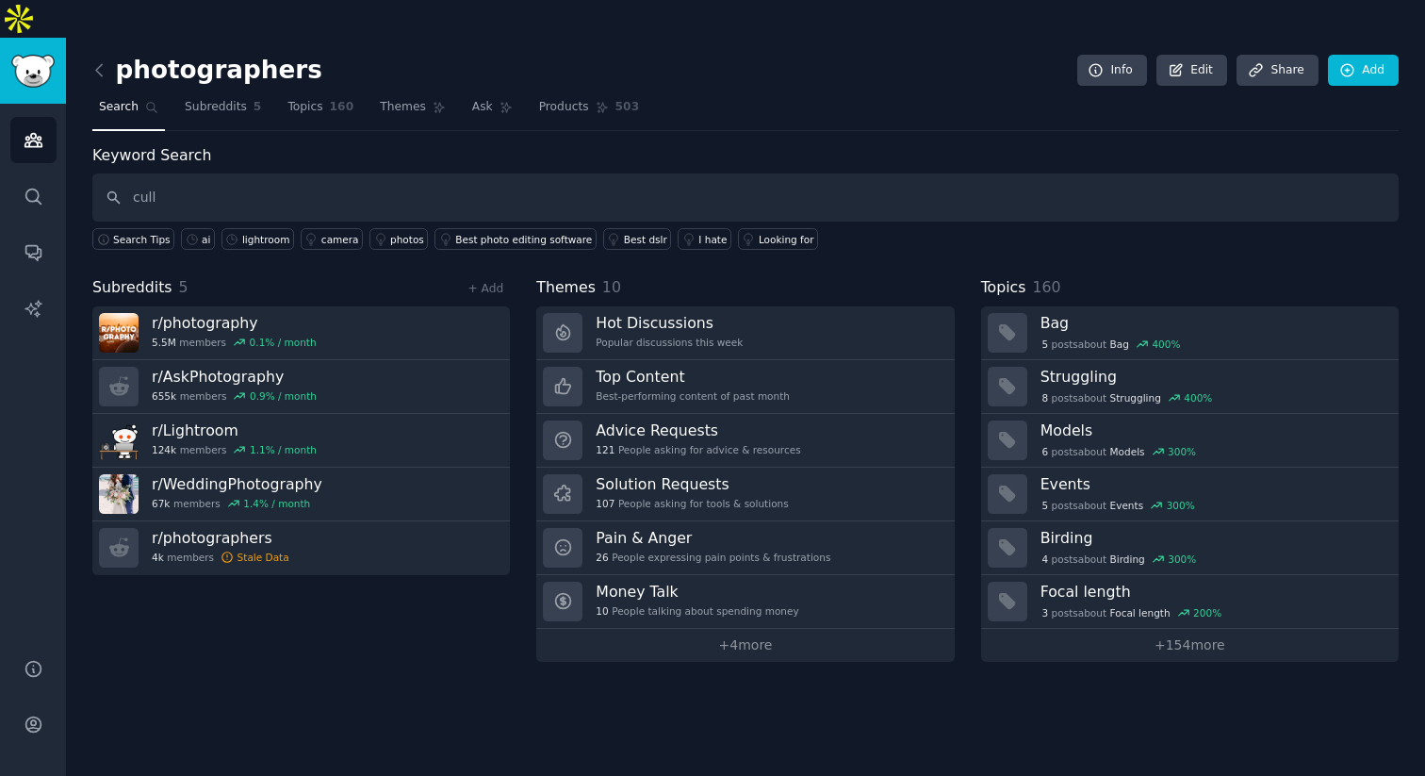
type input "cull"
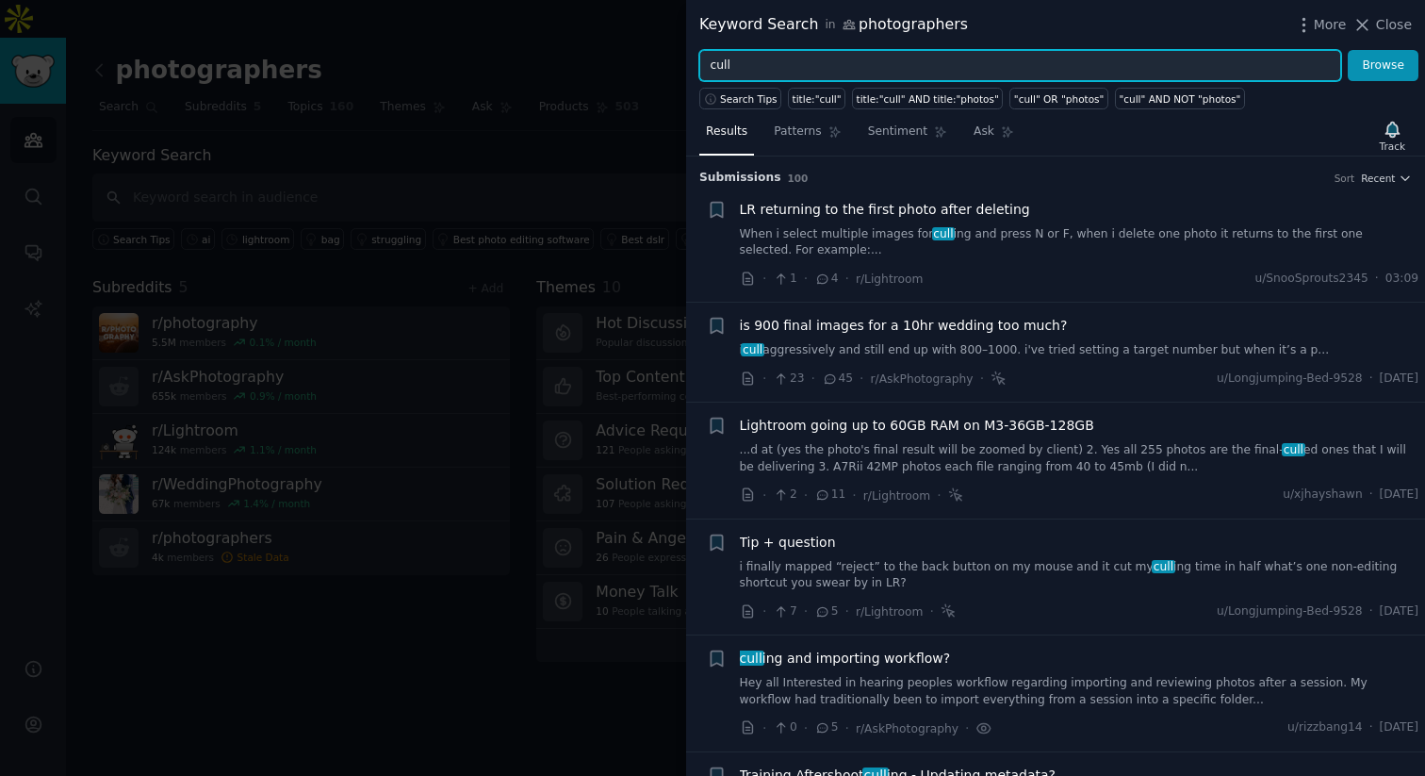
click at [802, 68] on input "cull" at bounding box center [1020, 66] width 642 height 32
type input "c"
type input "editing"
click at [1272, 50] on button "Browse" at bounding box center [1383, 66] width 71 height 32
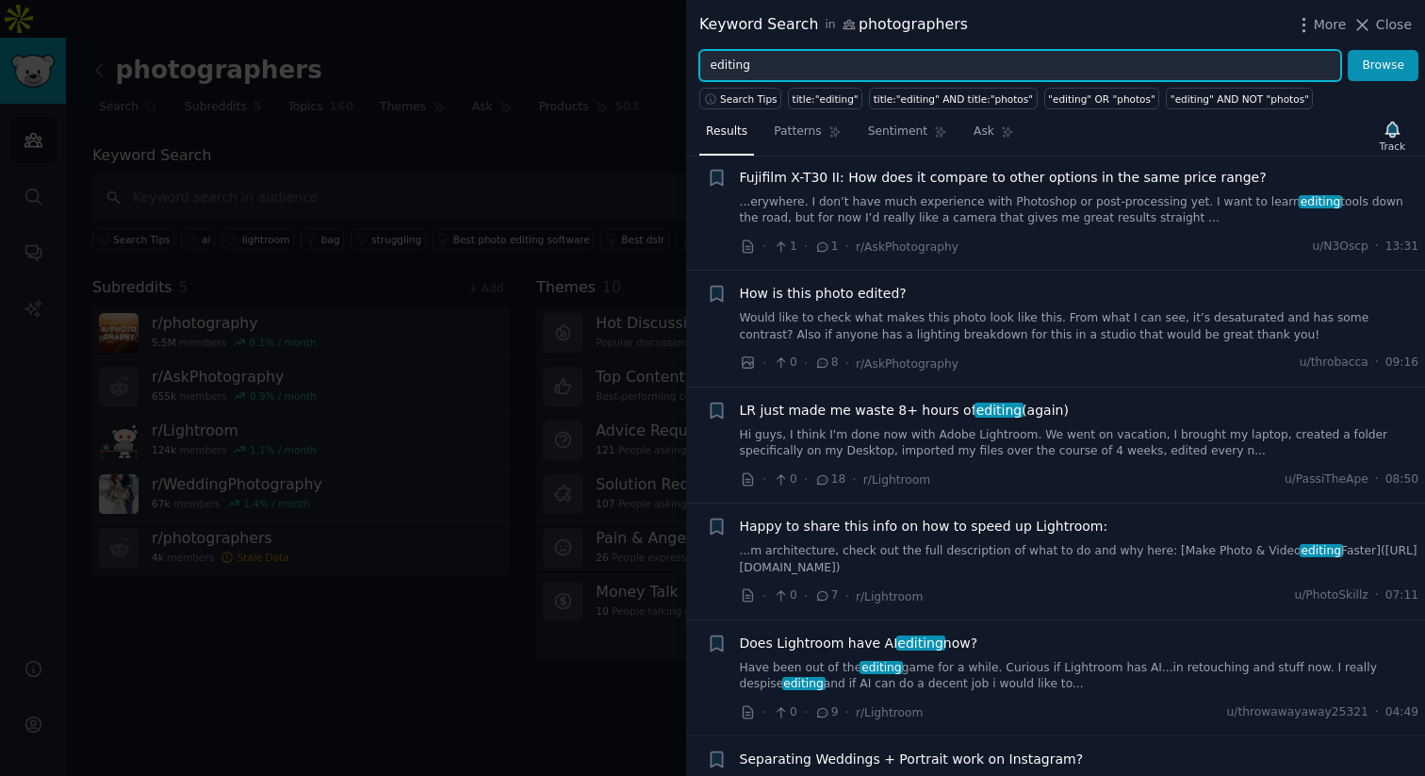
scroll to position [35, 0]
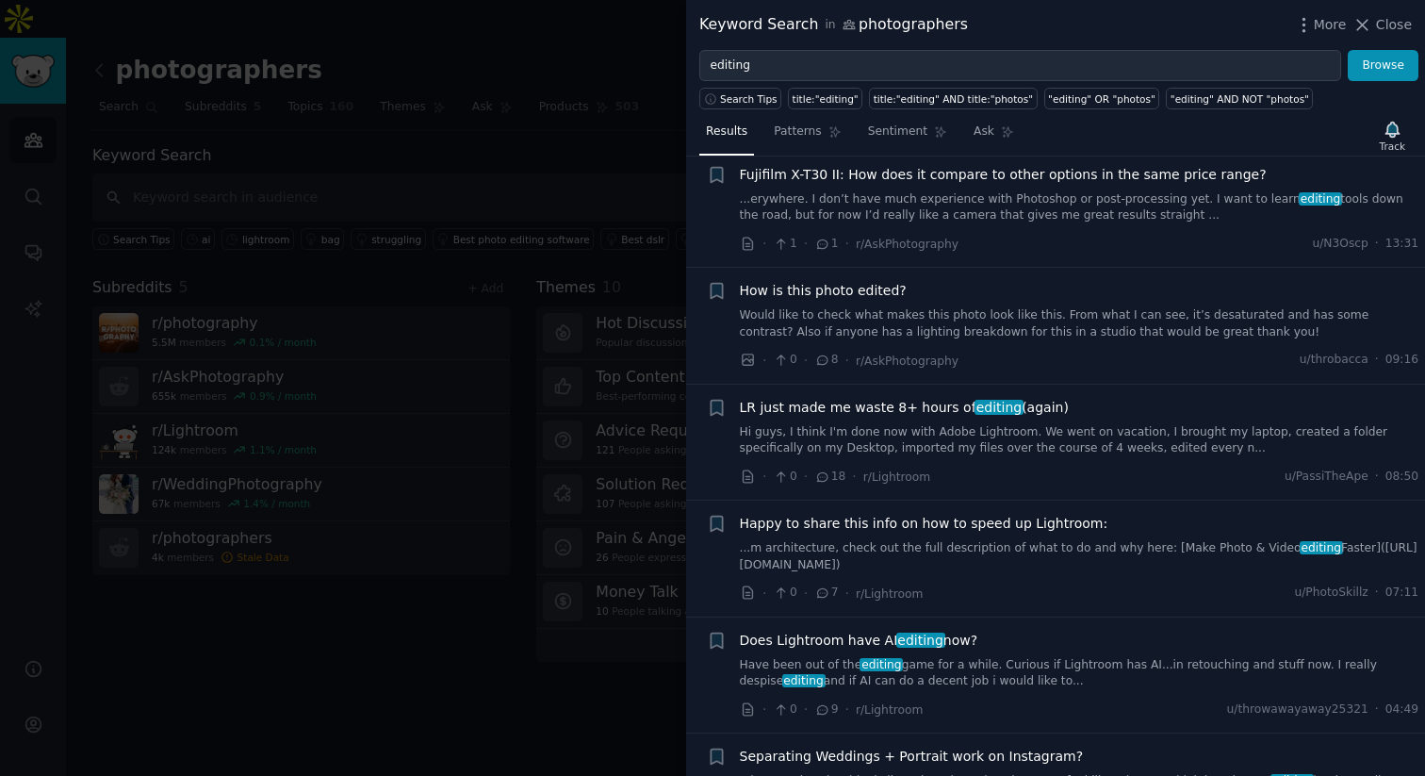
click at [1039, 443] on link "Hi guys, I think I'm done now with Adobe Lightroom. We went on vacation, I brou…" at bounding box center [1080, 440] width 680 height 33
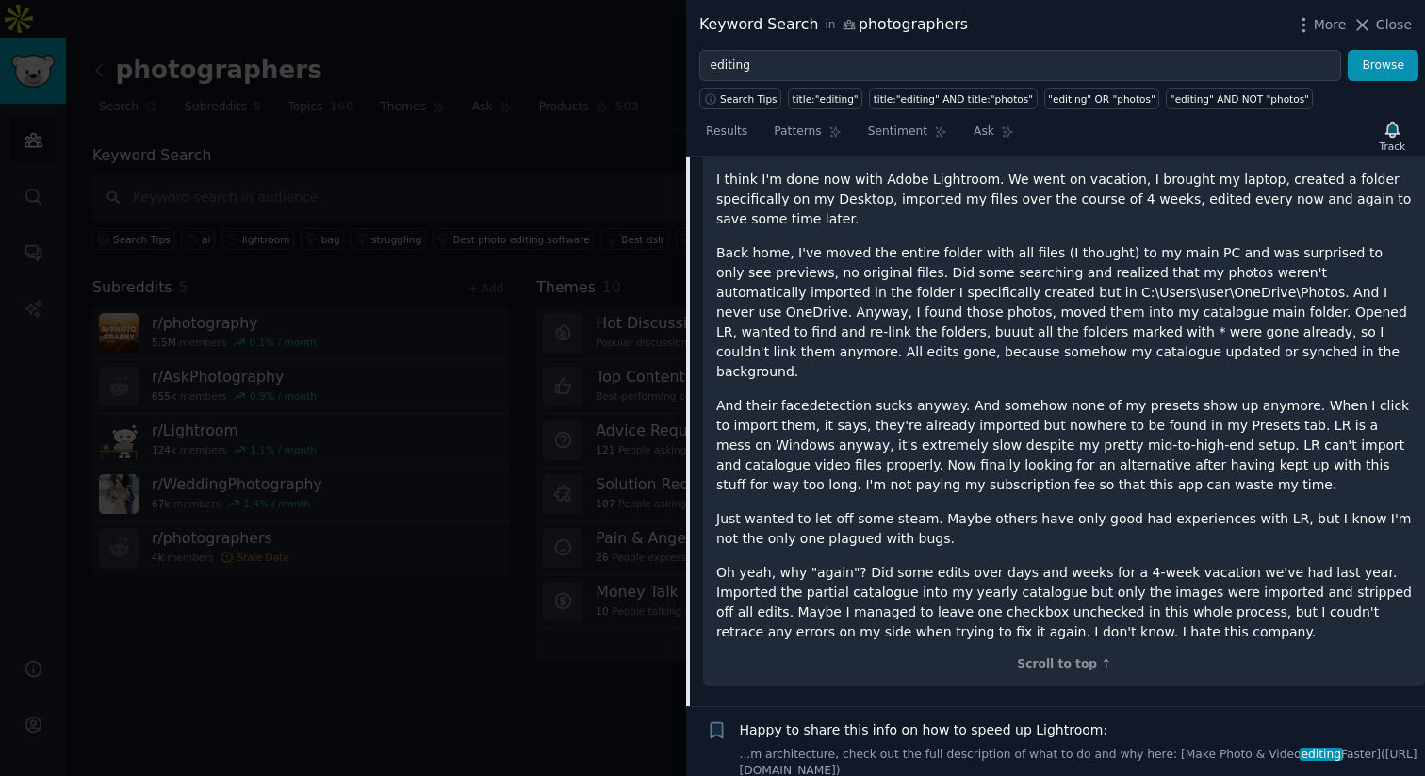
scroll to position [836, 0]
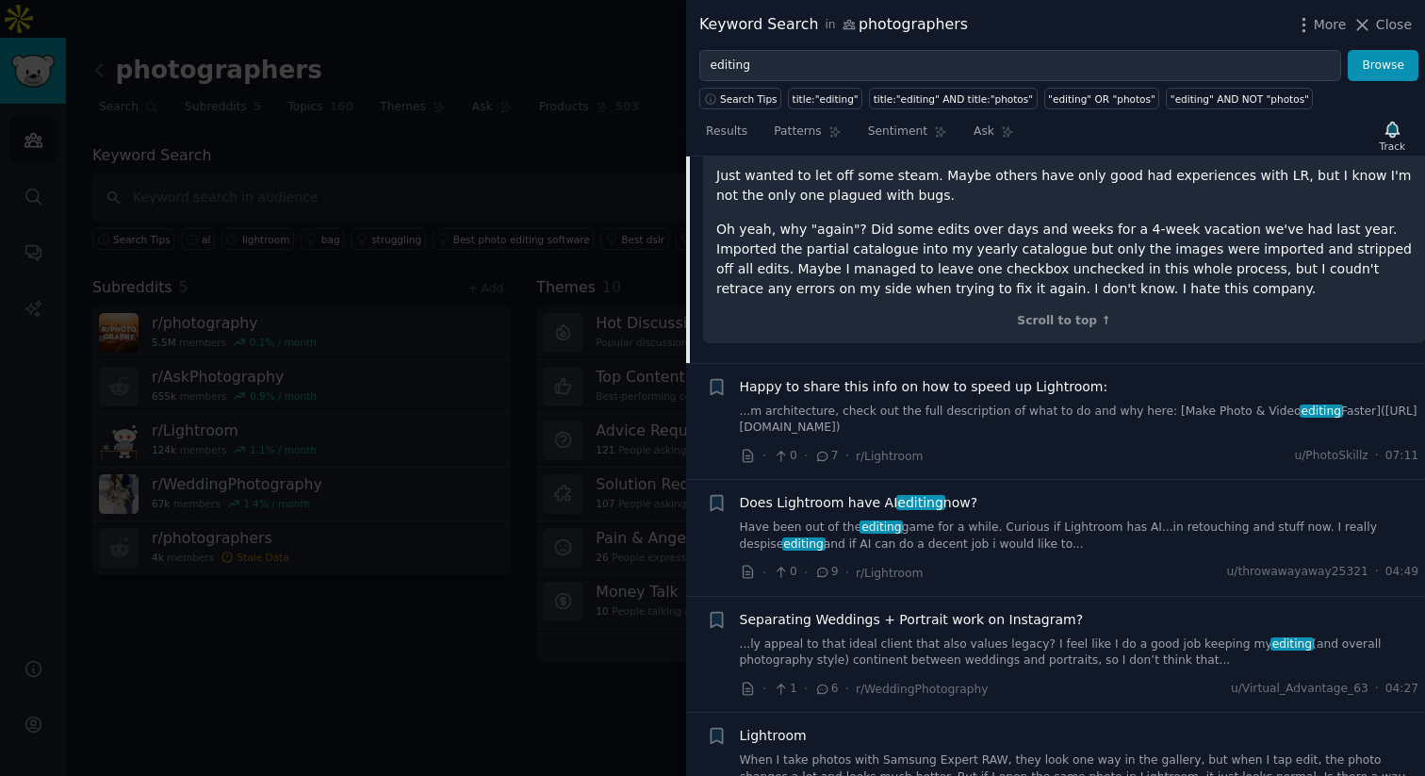
click at [1061, 519] on link "Have been out of the editing game for a while. Curious if Lightroom has AI...in…" at bounding box center [1080, 535] width 680 height 33
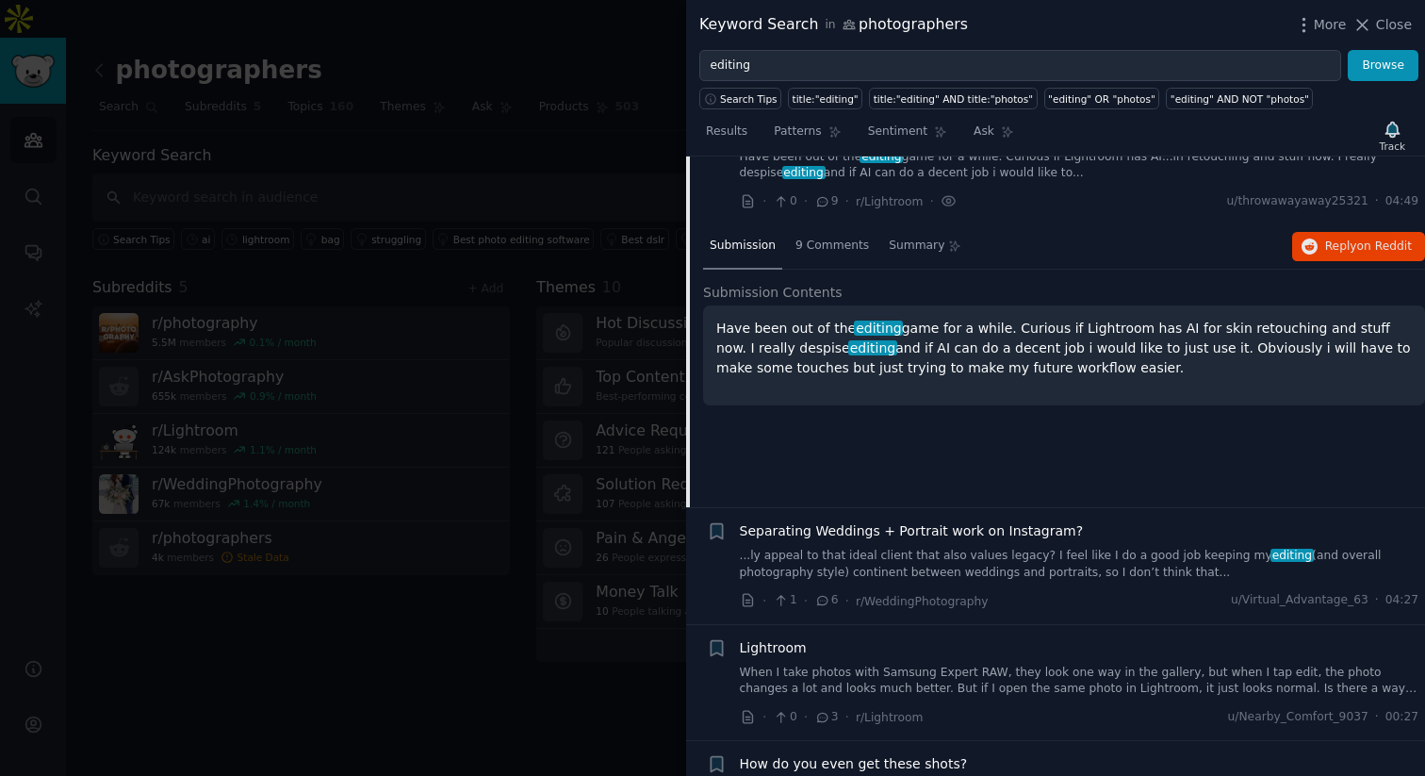
scroll to position [532, 0]
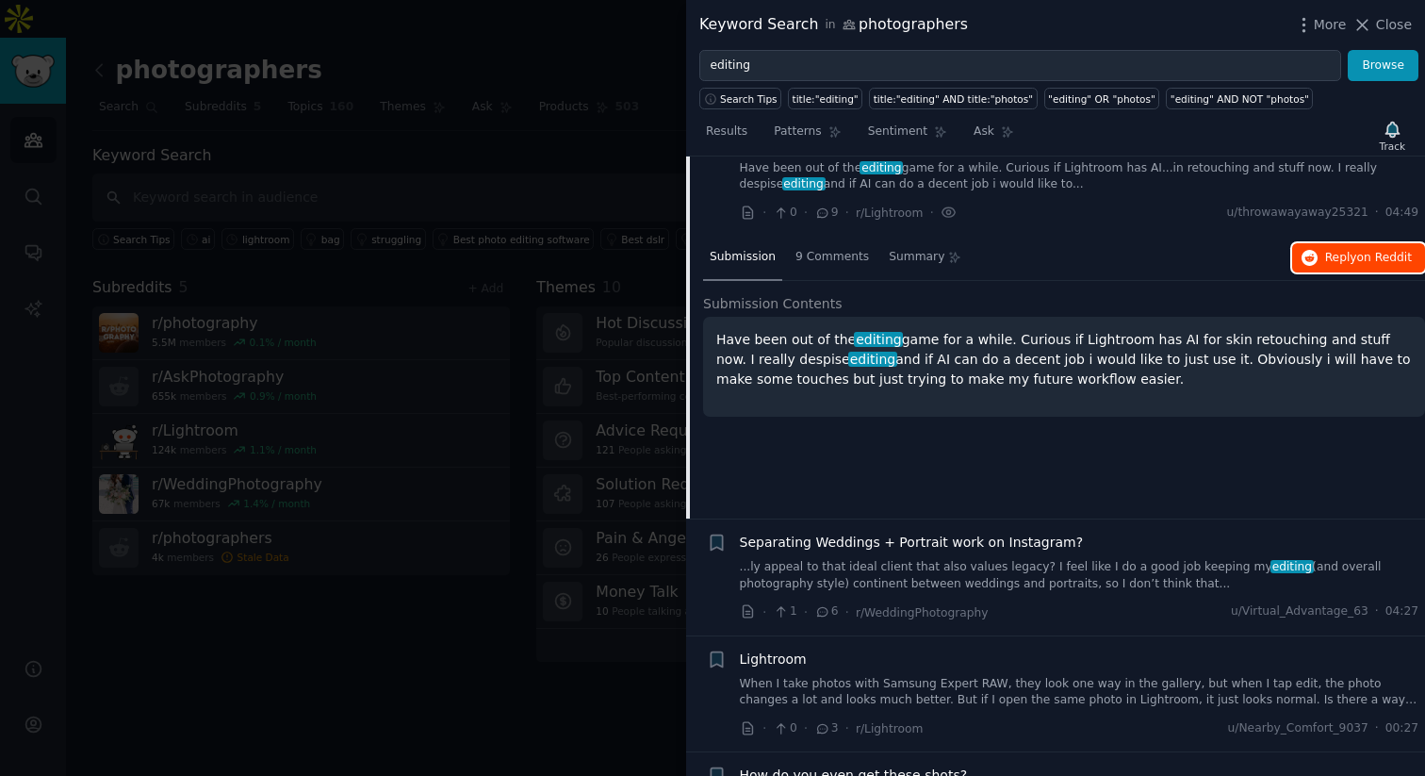
click at [1272, 255] on button "Reply on Reddit" at bounding box center [1358, 258] width 133 height 30
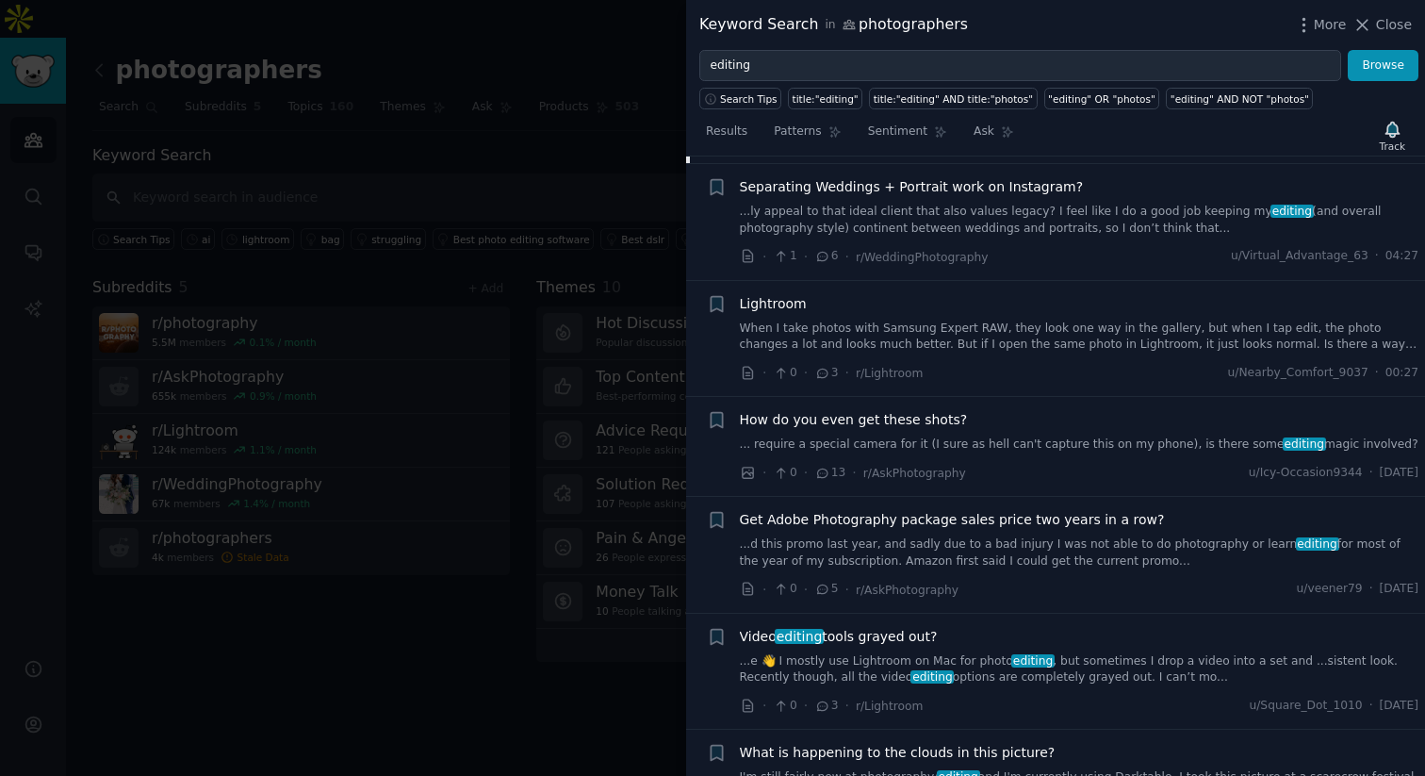
scroll to position [929, 0]
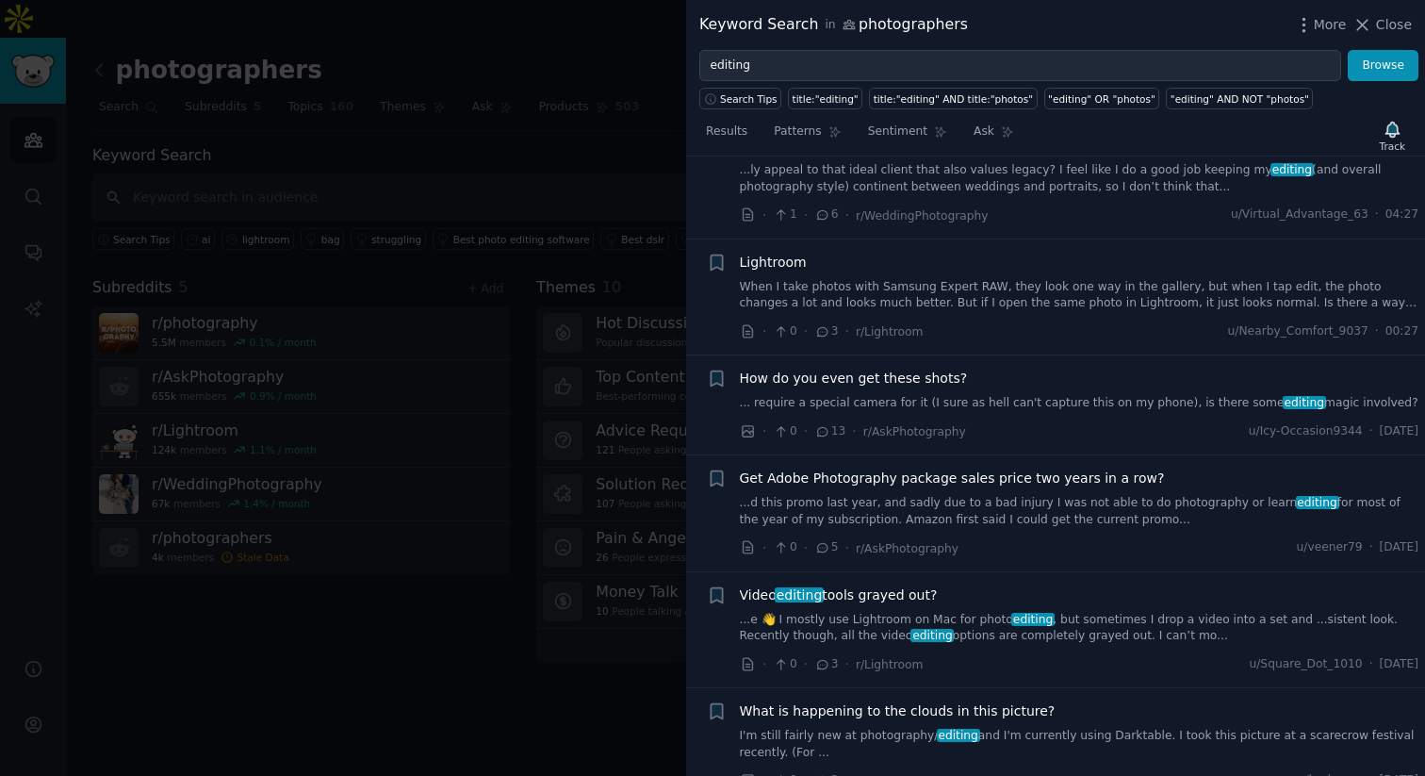
click at [971, 505] on link "...d this promo last year, and sadly due to a bad injury I was not able to do p…" at bounding box center [1080, 511] width 680 height 33
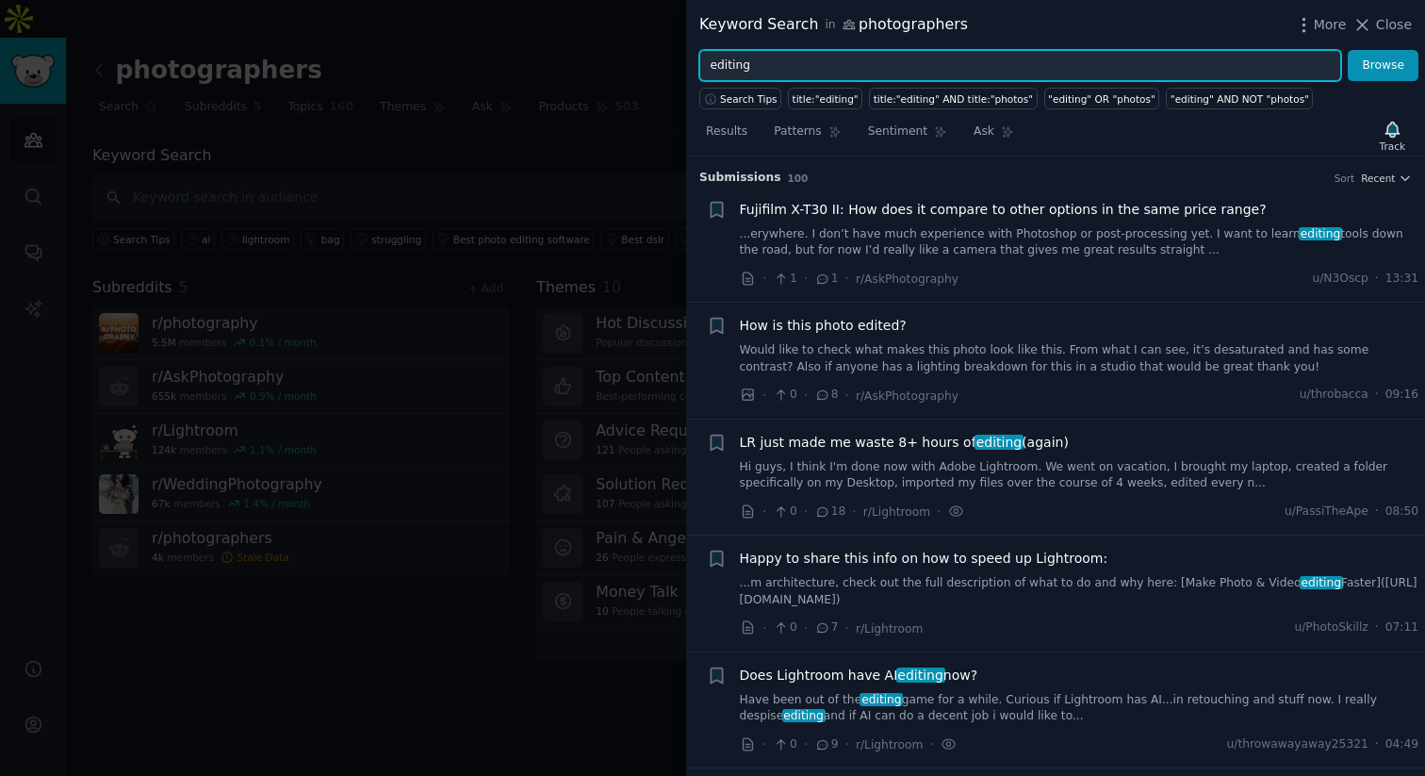
drag, startPoint x: 855, startPoint y: 60, endPoint x: 603, endPoint y: 18, distance: 255.3
click at [603, 18] on div "Keyword Search in photographers More Close editing Browse Search Tips title:"ed…" at bounding box center [712, 388] width 1425 height 776
type input "i"
type input "narrative"
click at [1272, 50] on button "Browse" at bounding box center [1383, 66] width 71 height 32
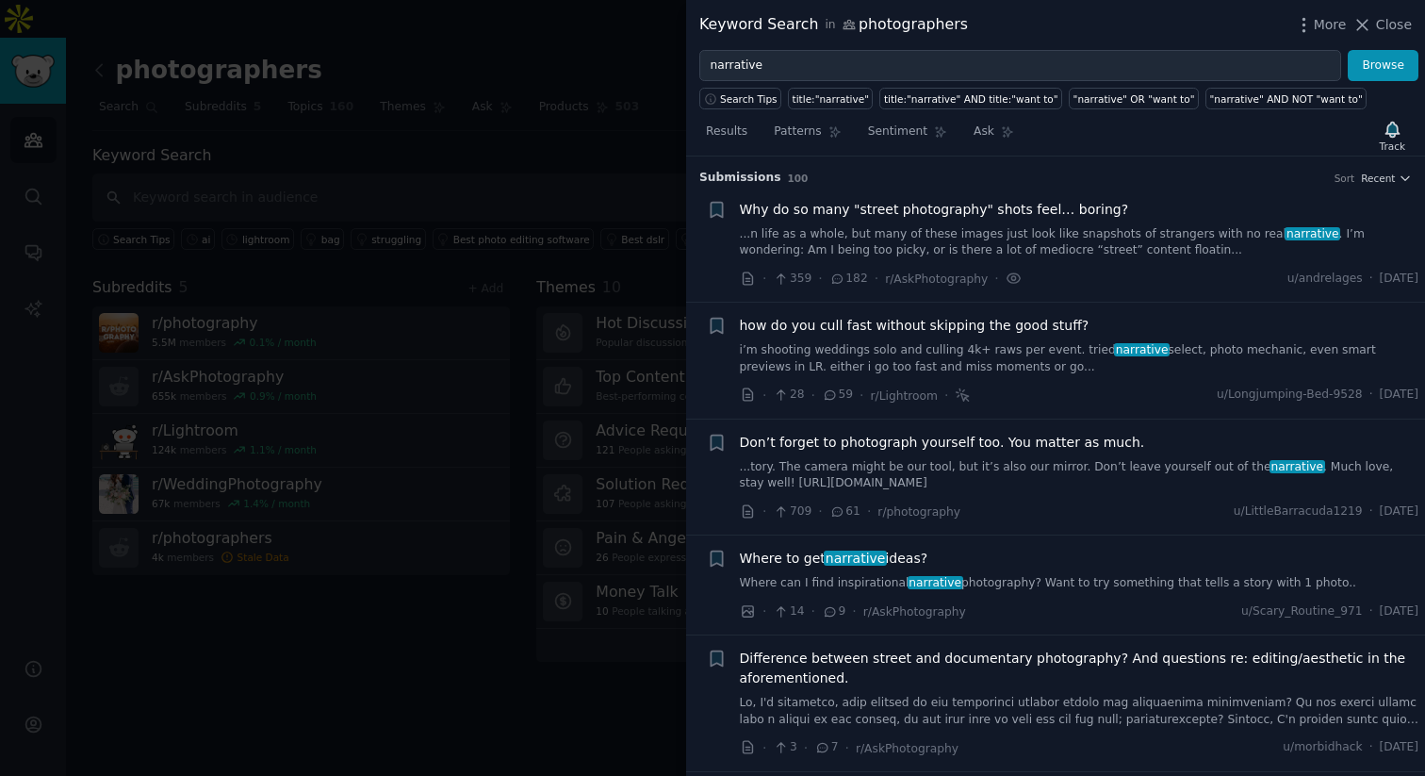
click at [934, 487] on link "...tory. The camera might be our tool, but it’s also our mirror. Don’t leave yo…" at bounding box center [1080, 475] width 680 height 33
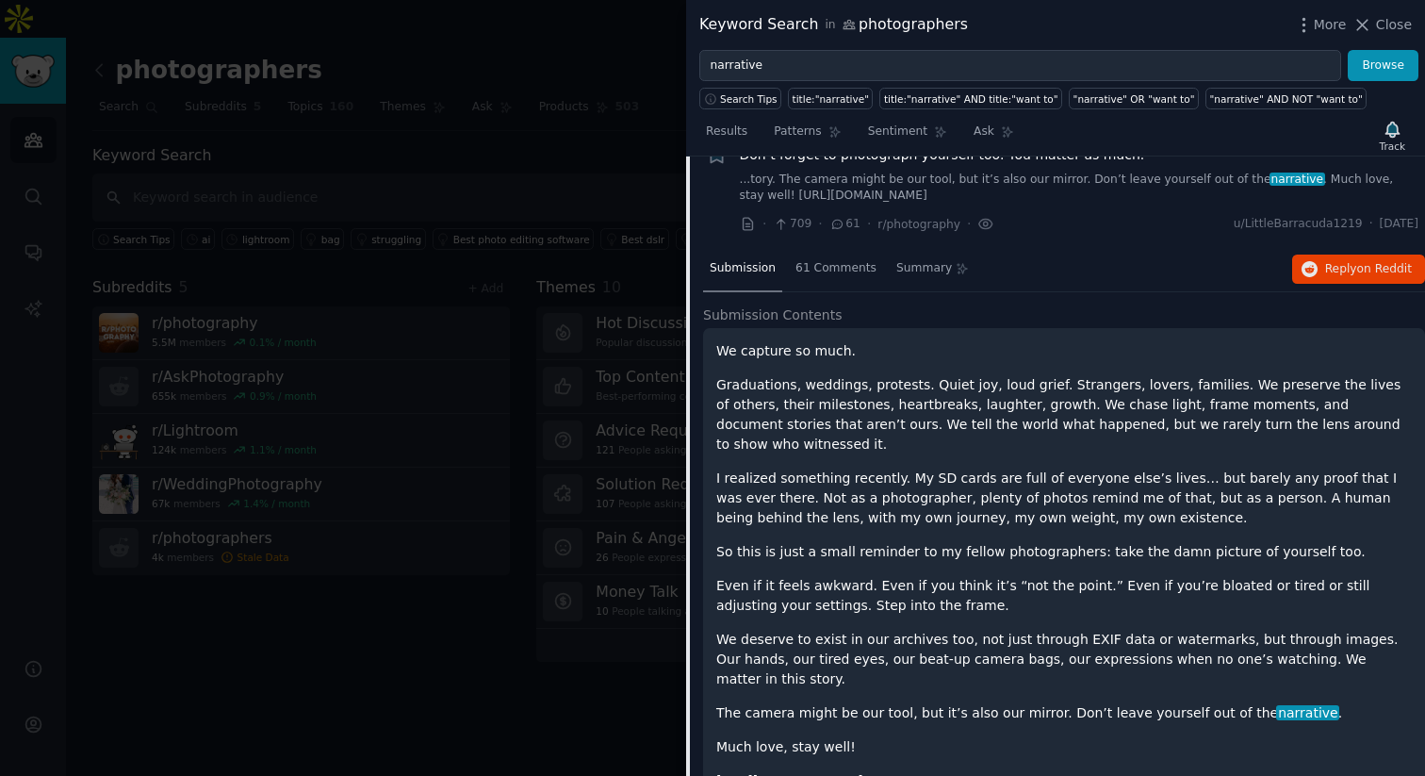
scroll to position [288, 0]
click at [1272, 262] on span "Reply on Reddit" at bounding box center [1368, 268] width 87 height 17
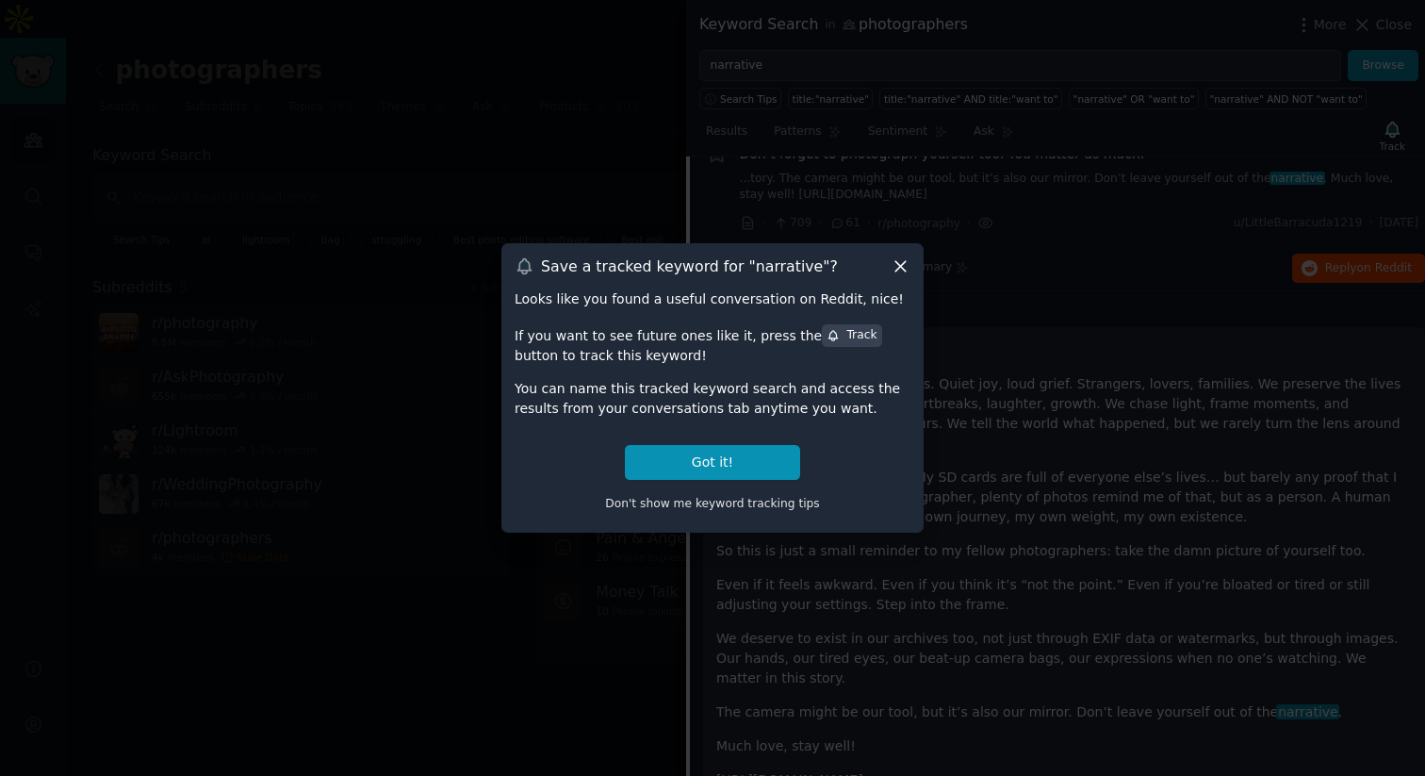
click at [900, 276] on div "Save a tracked keyword for " narrative "? Looks like you found a useful convers…" at bounding box center [713, 387] width 422 height 289
click at [901, 254] on div "Save a tracked keyword for " narrative "? Looks like you found a useful convers…" at bounding box center [713, 387] width 422 height 289
click at [897, 263] on icon at bounding box center [901, 266] width 20 height 20
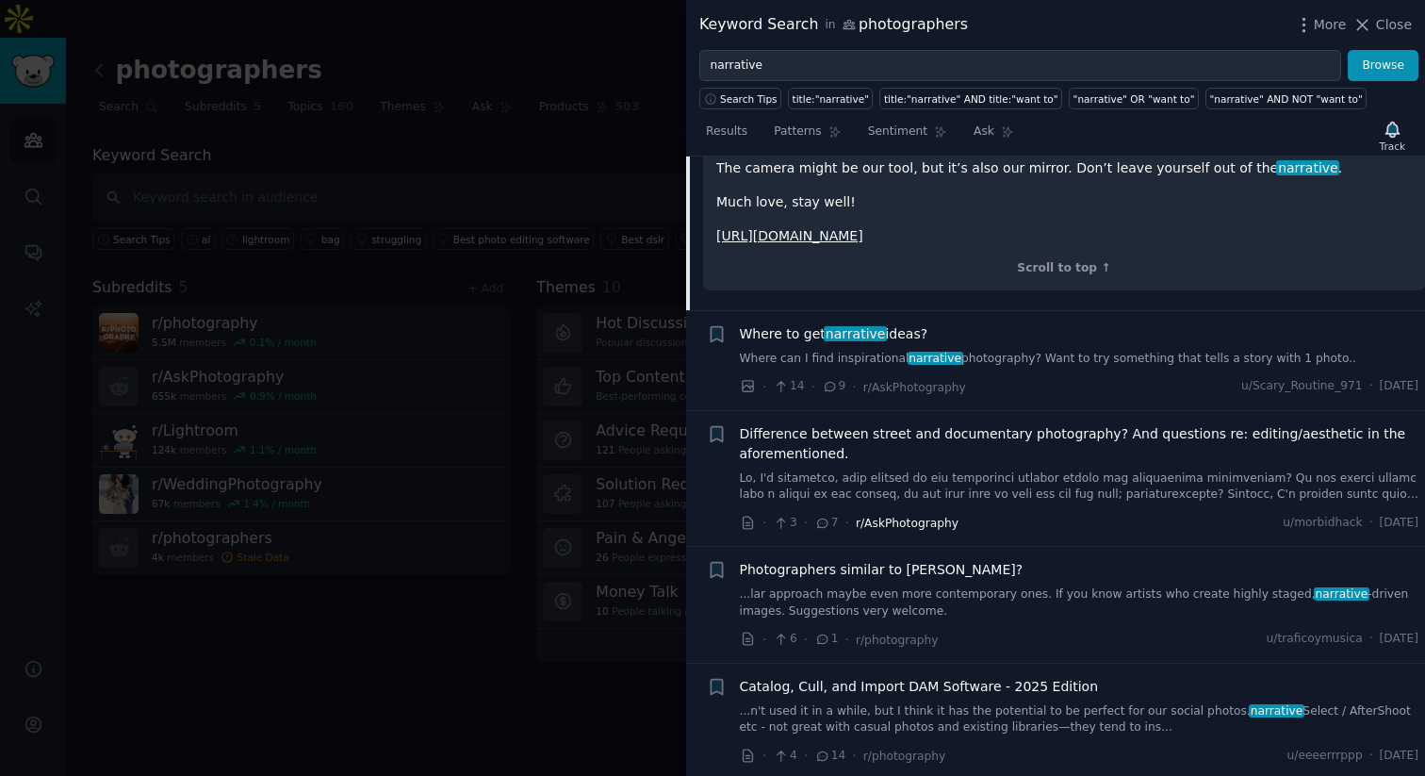
scroll to position [891, 0]
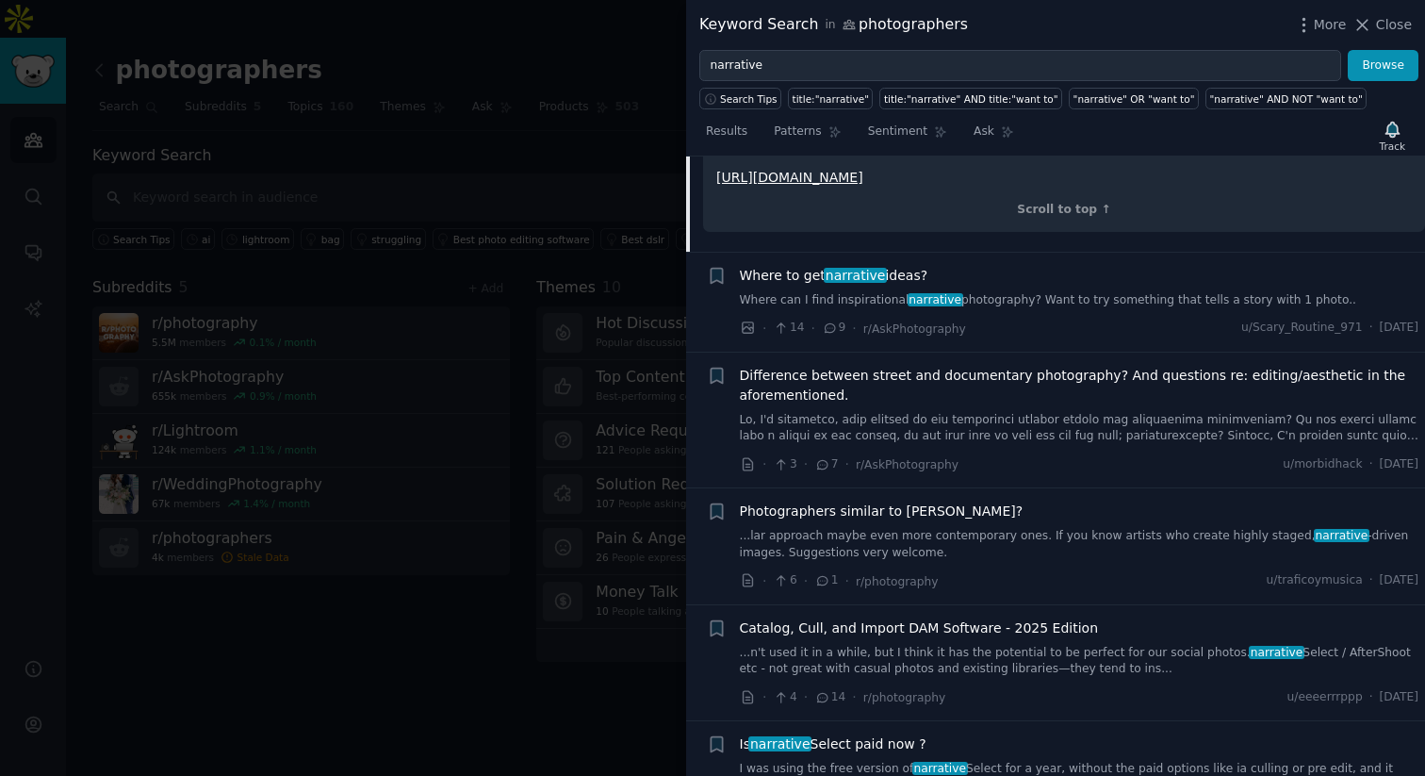
click at [932, 571] on link "...n't used it in a while, but I think it has the potential to be perfect for o…" at bounding box center [1080, 661] width 680 height 33
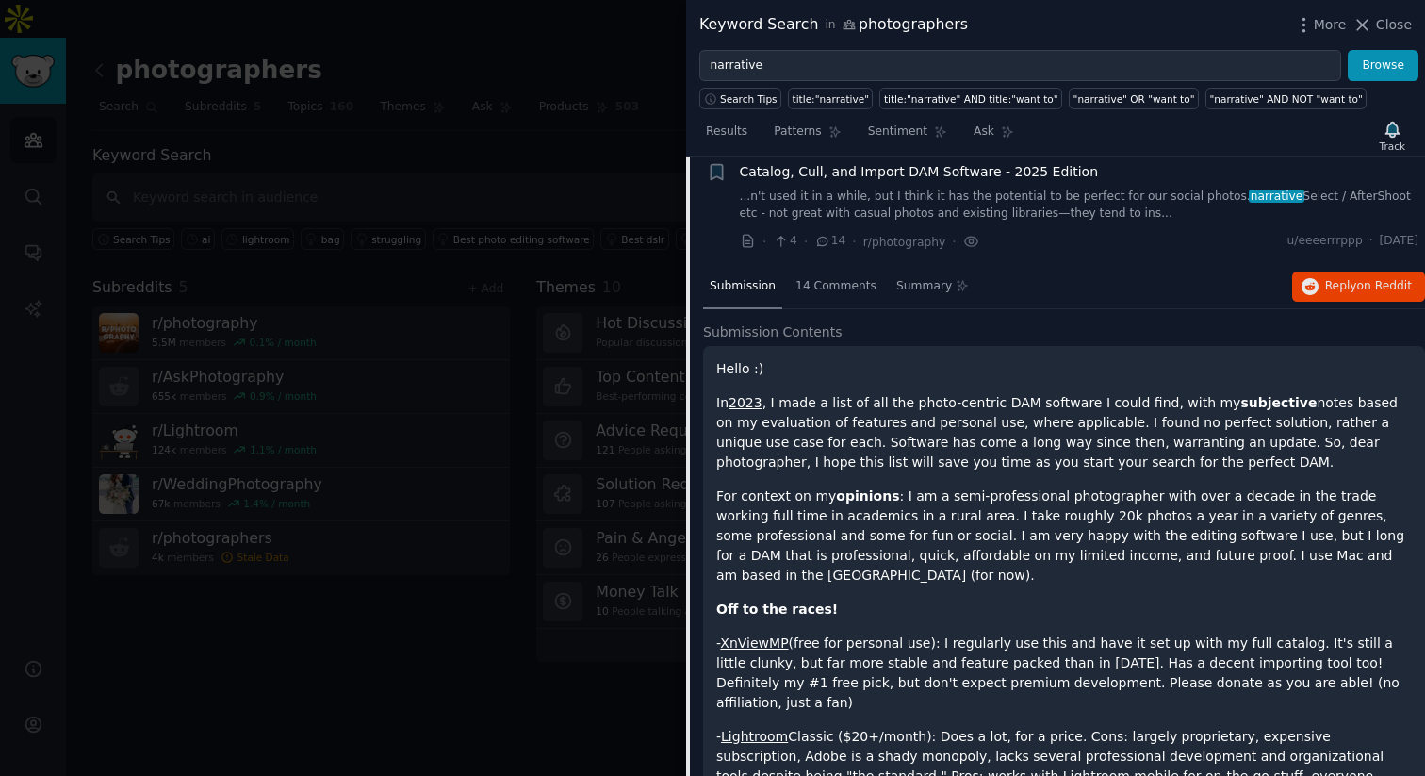
scroll to position [732, 0]
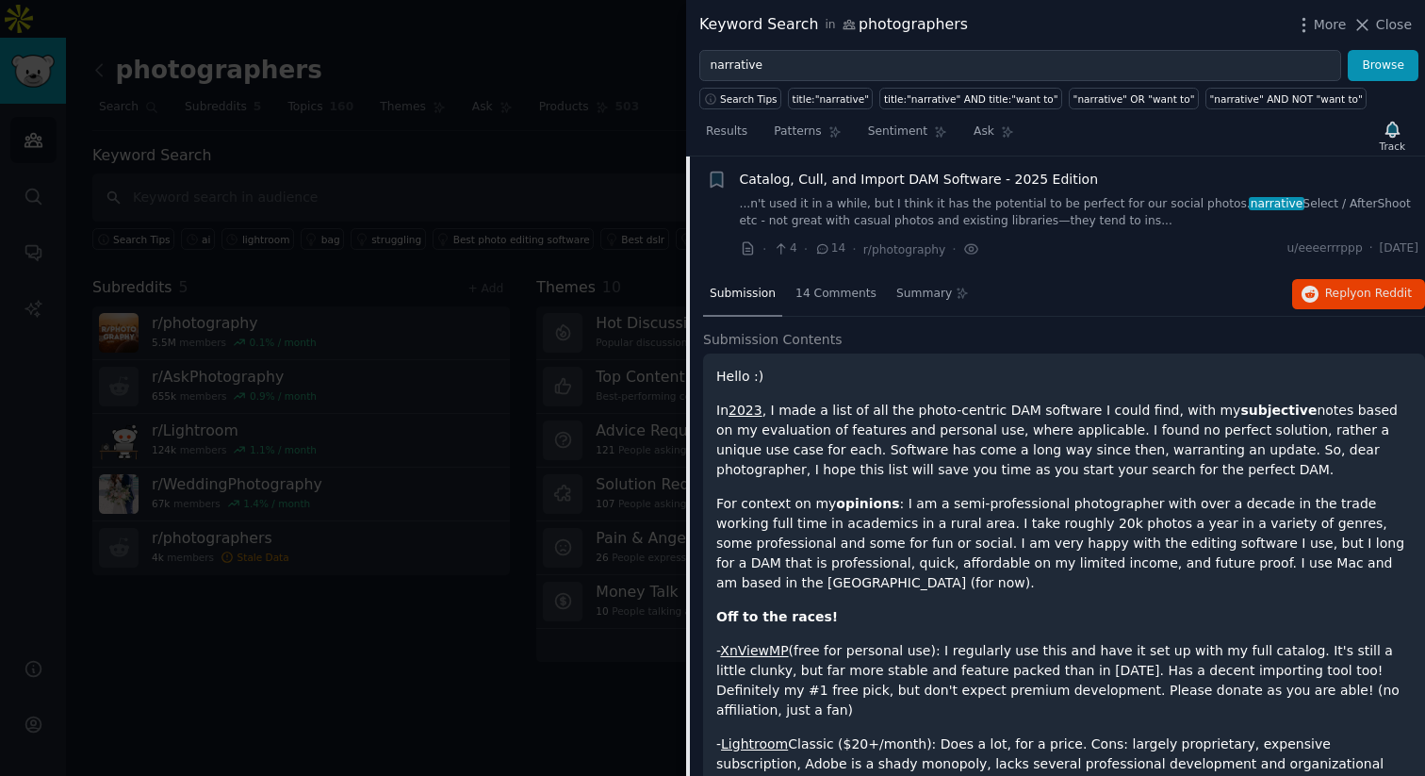
click at [1272, 313] on div "Submission 14 Comments Summary Reply on Reddit" at bounding box center [1064, 294] width 722 height 45
click at [1272, 309] on div "Submission 14 Comments Summary Reply on Reddit" at bounding box center [1064, 294] width 722 height 45
click at [1272, 301] on span "Reply on Reddit" at bounding box center [1368, 294] width 87 height 17
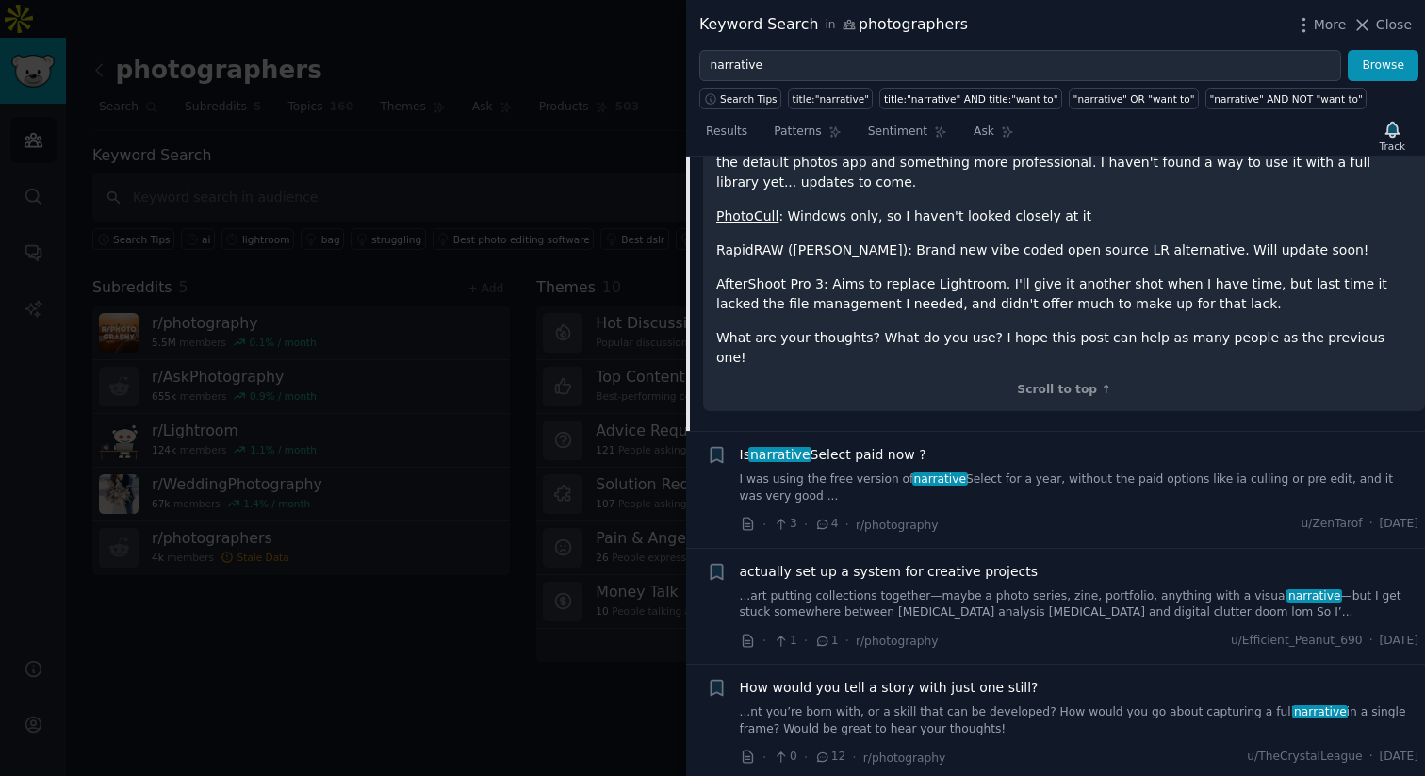
scroll to position [2658, 0]
click at [840, 472] on link "I was using the free version of narrative Select for a year, without the paid o…" at bounding box center [1080, 488] width 680 height 33
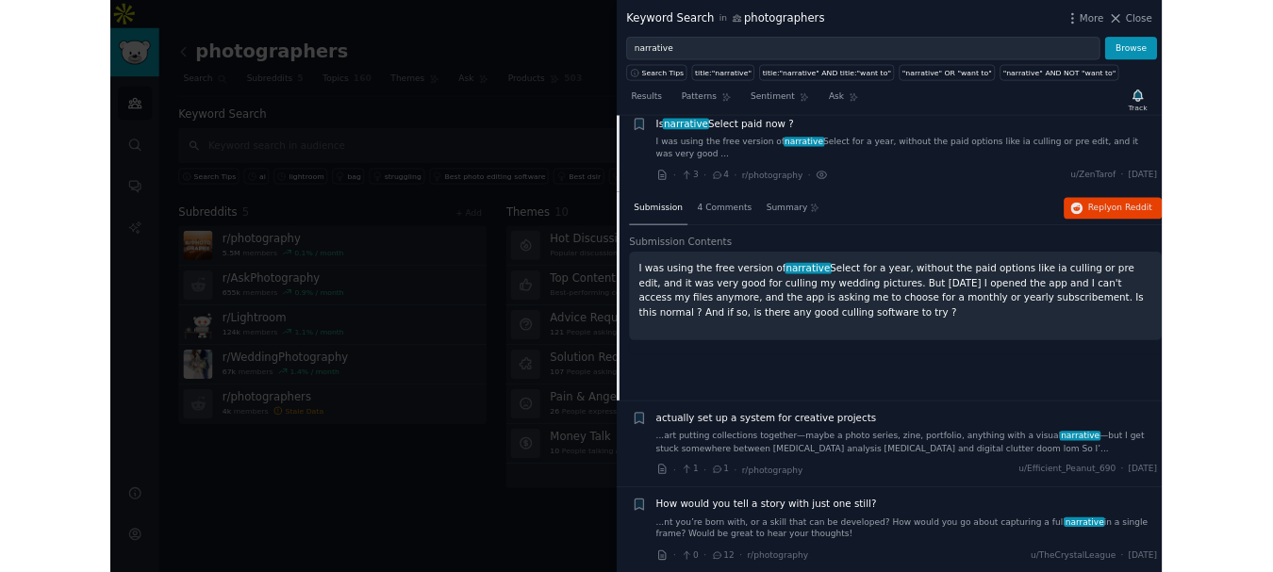
scroll to position [848, 0]
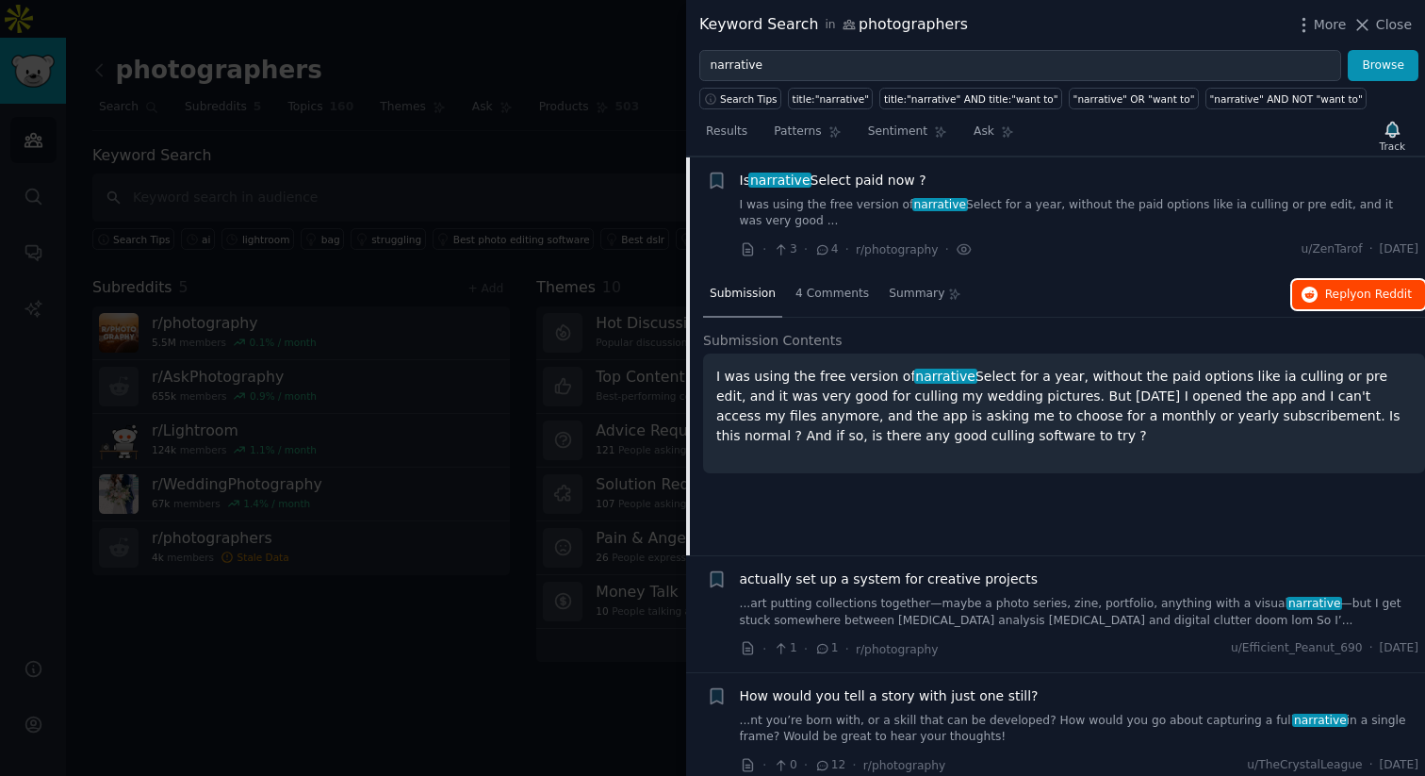
click at [1272, 299] on span "Reply on Reddit" at bounding box center [1368, 295] width 87 height 17
click at [78, 67] on div at bounding box center [712, 388] width 1425 height 776
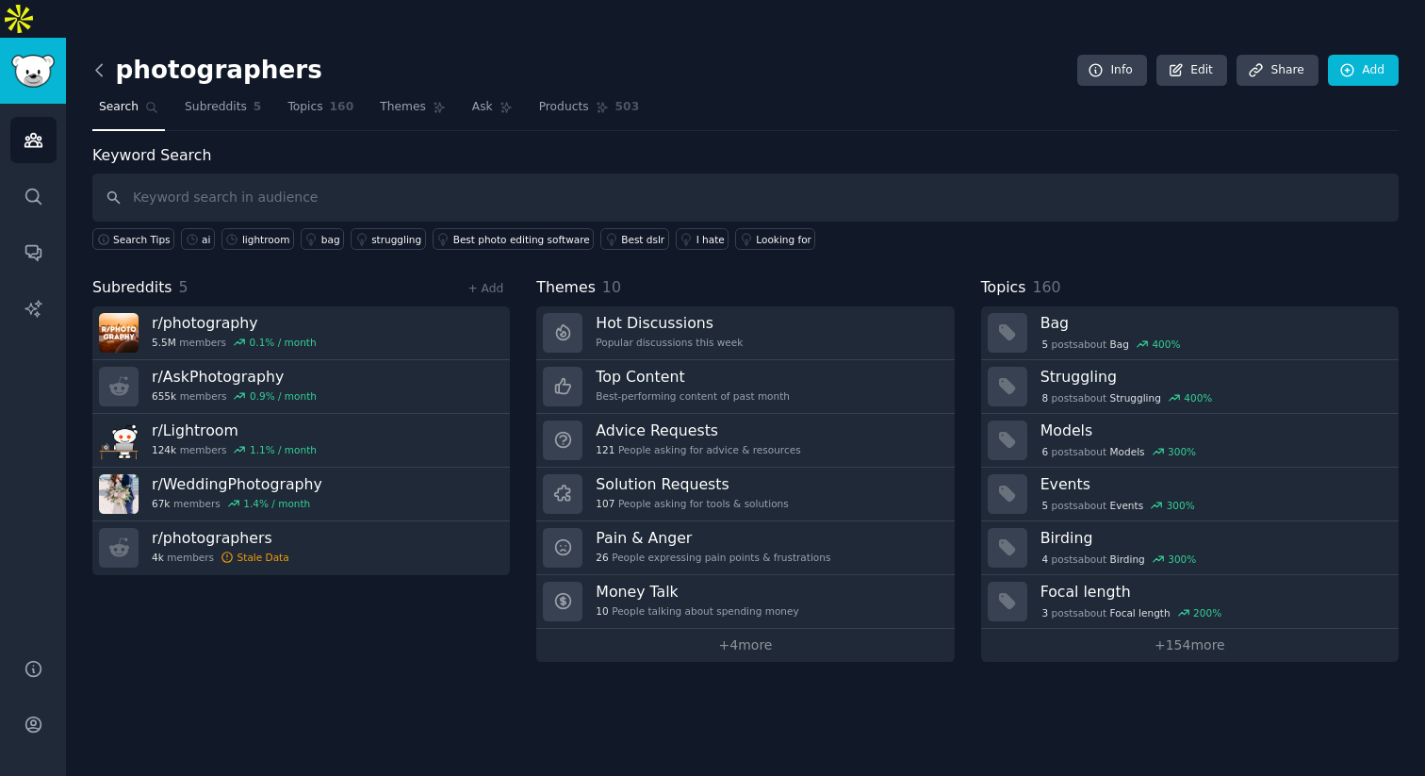
click at [107, 60] on icon at bounding box center [100, 70] width 20 height 20
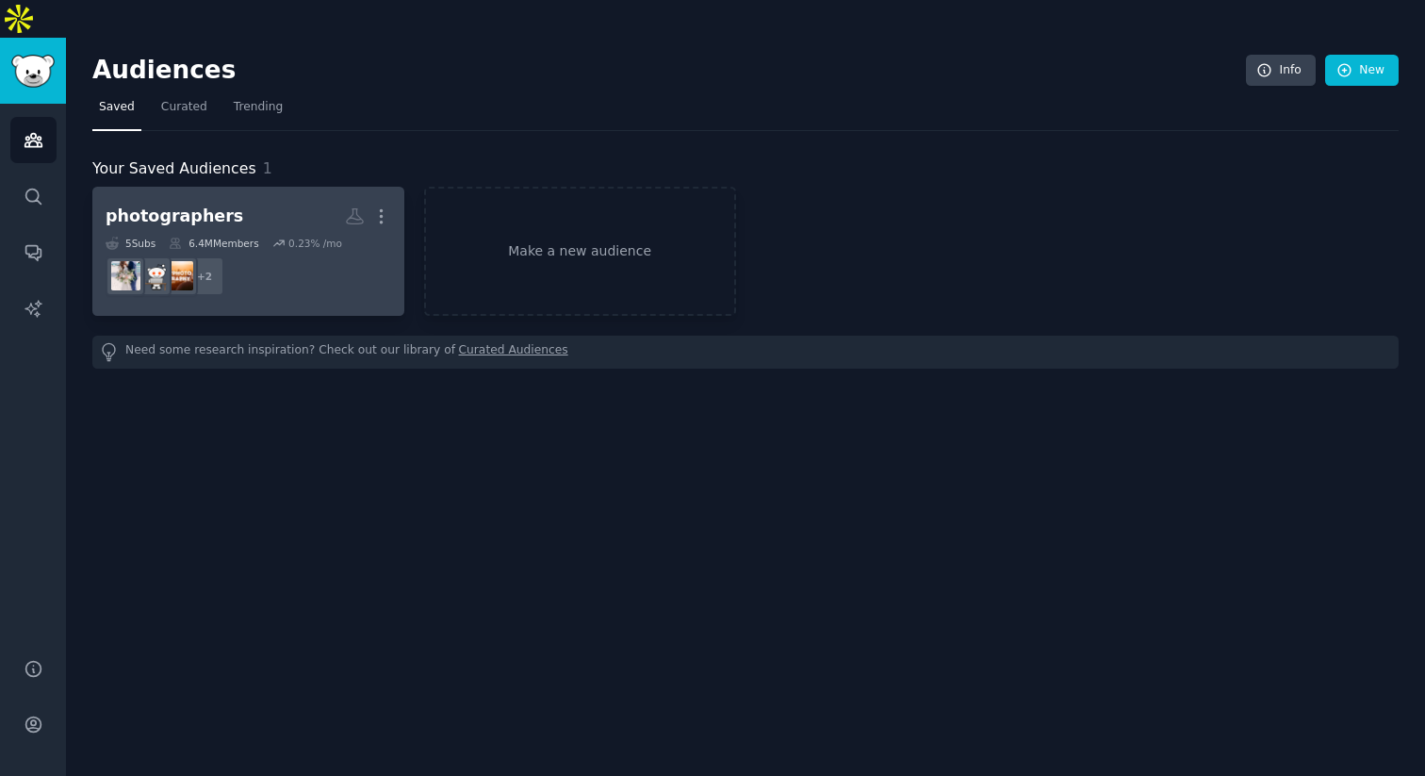
click at [288, 250] on dd "+ 2" at bounding box center [249, 276] width 286 height 53
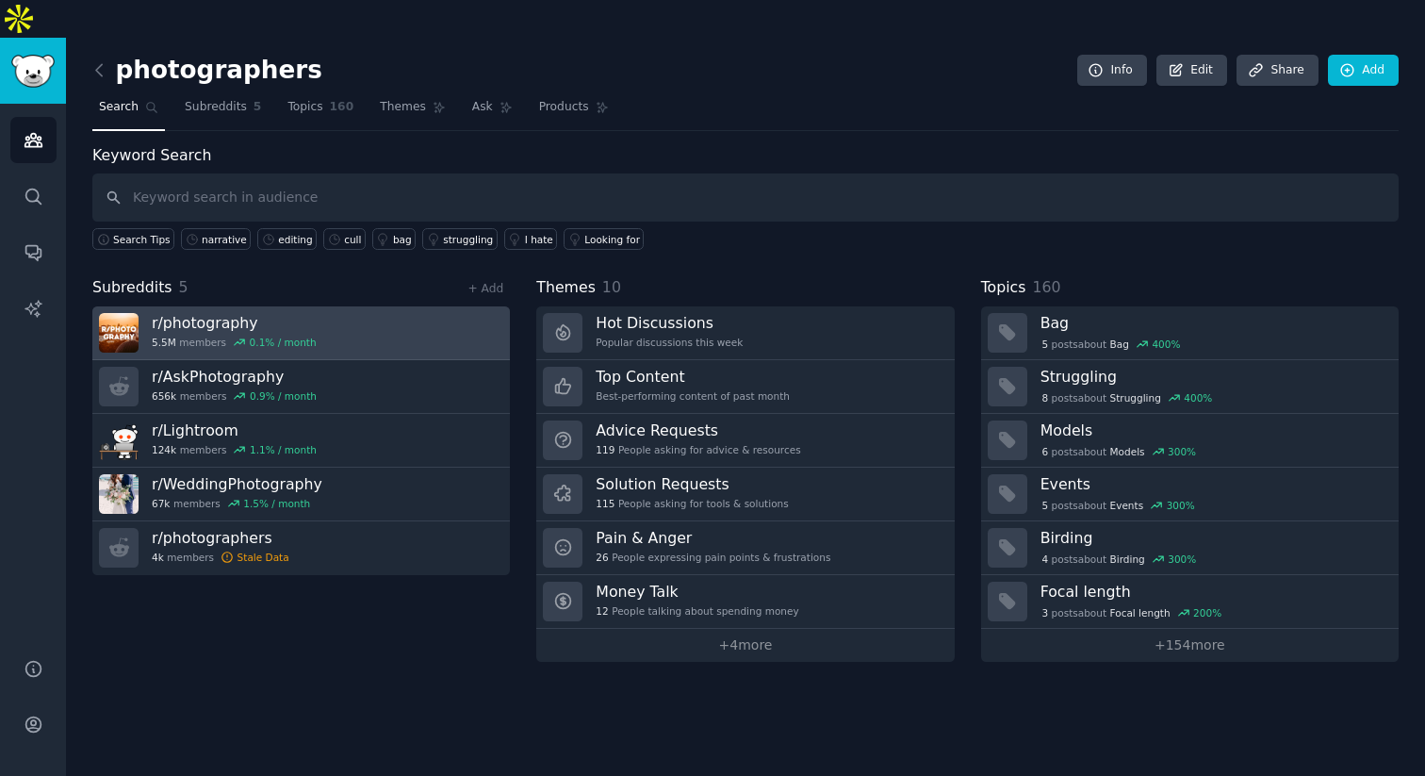
click at [431, 306] on link "r/ photography 5.5M members 0.1 % / month" at bounding box center [301, 333] width 418 height 54
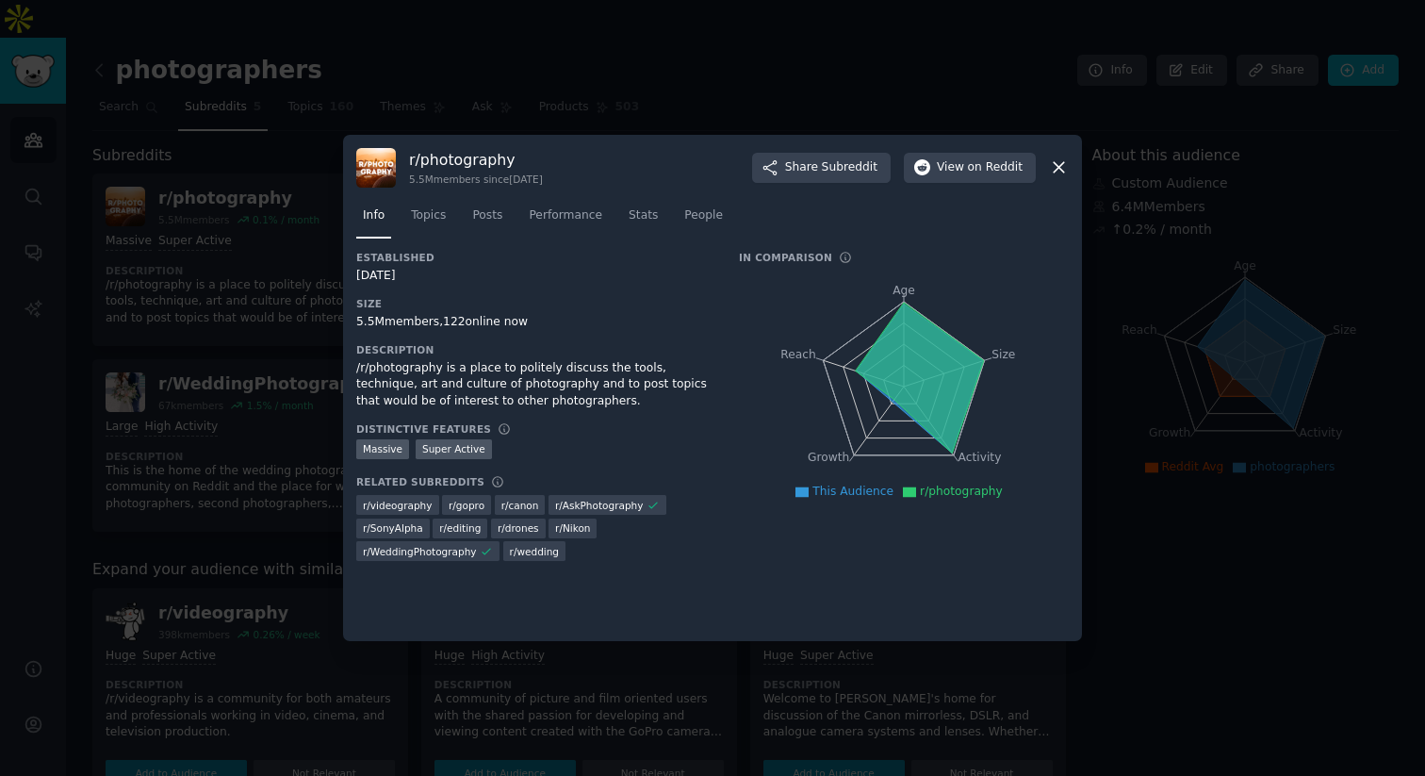
click at [1057, 169] on icon at bounding box center [1059, 168] width 10 height 10
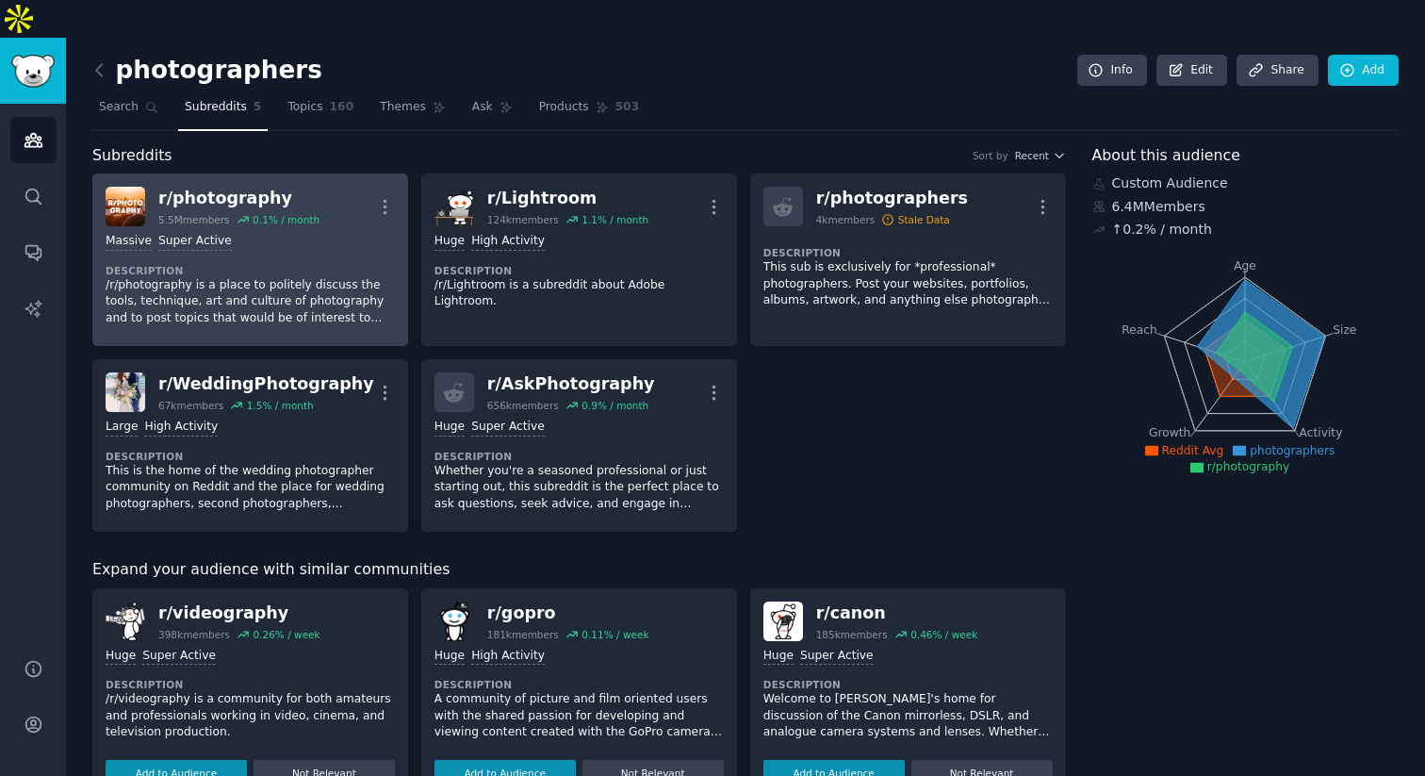
click at [371, 187] on div "r/ photography 5.5M members 0.1 % / month More" at bounding box center [250, 207] width 289 height 40
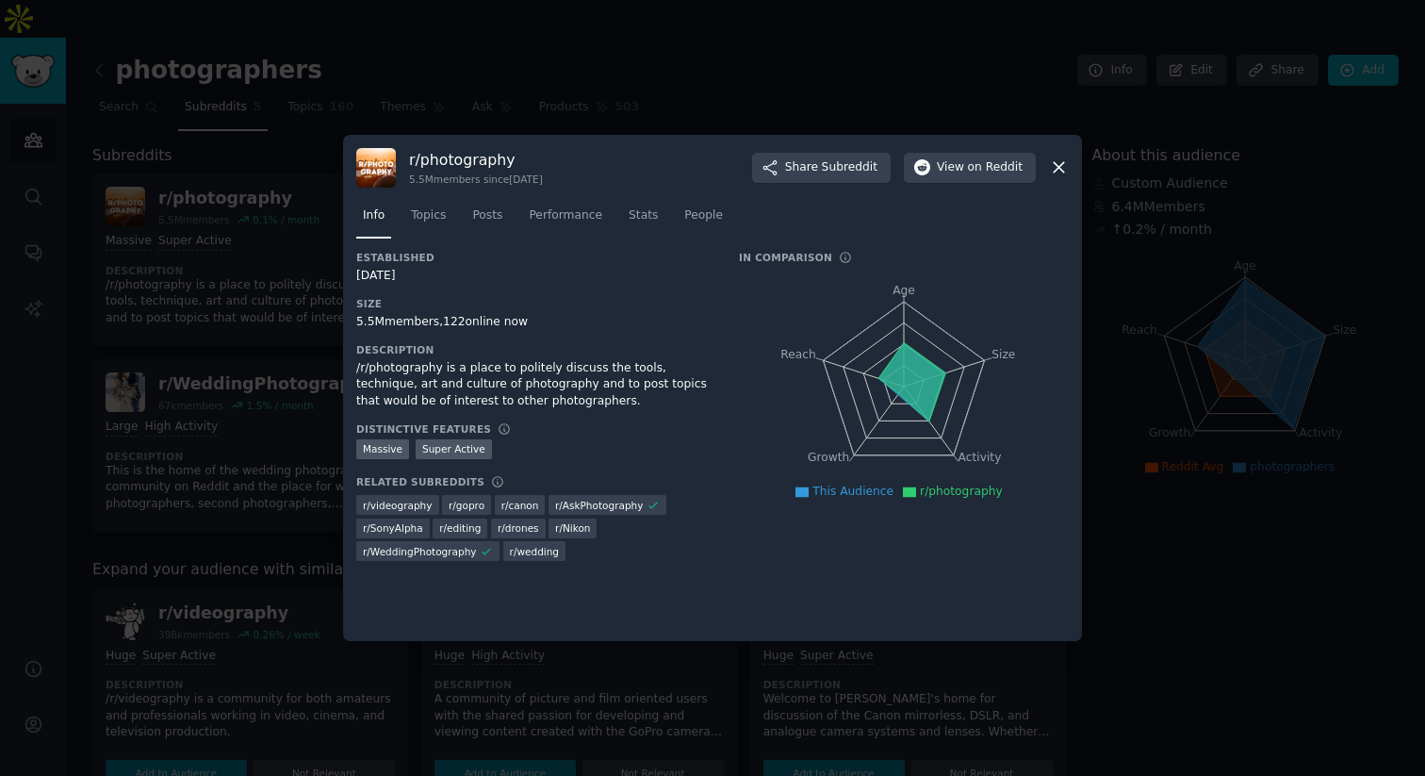
click at [265, 153] on div at bounding box center [712, 388] width 1425 height 776
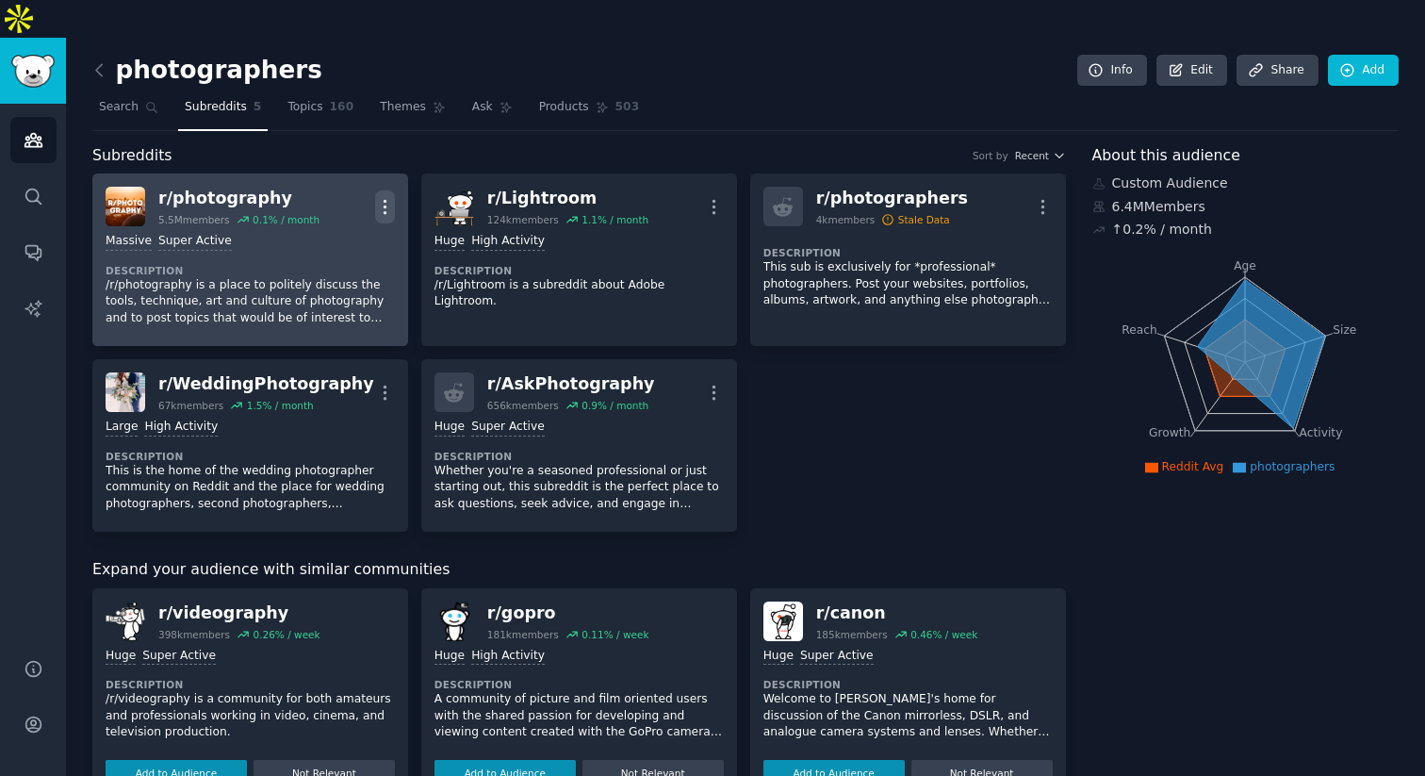
click at [385, 200] on icon "button" at bounding box center [385, 206] width 2 height 13
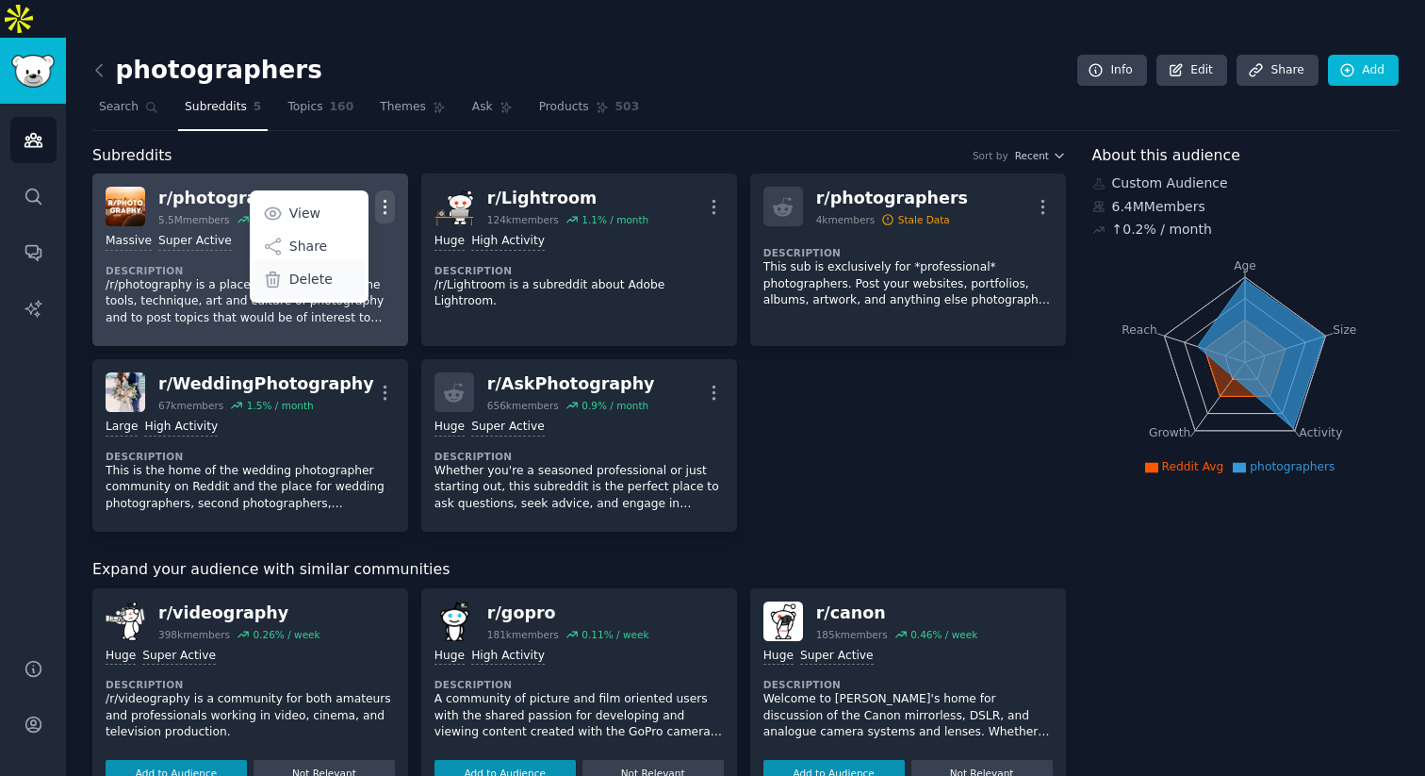
click at [308, 270] on p "Delete" at bounding box center [310, 280] width 43 height 20
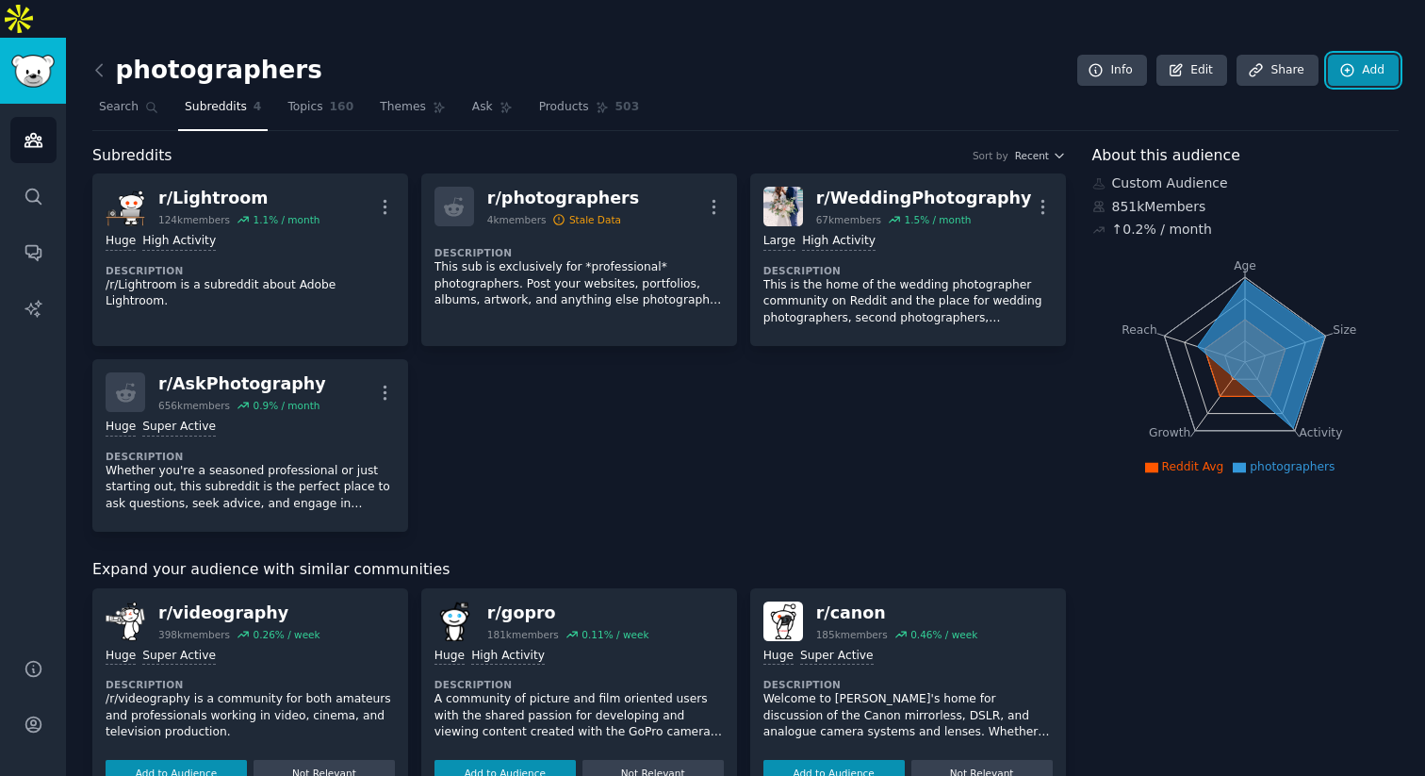
click at [1272, 55] on link "Add" at bounding box center [1363, 71] width 71 height 32
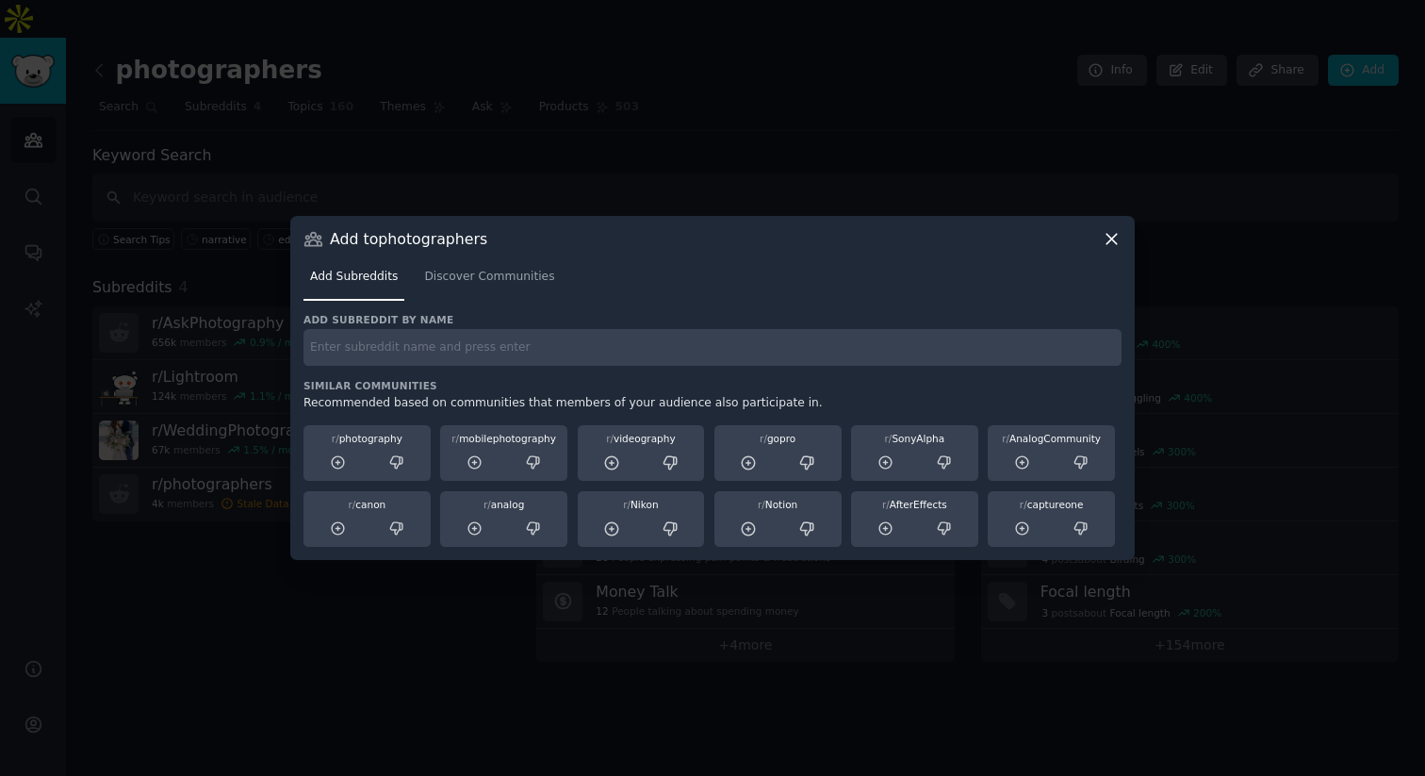
click at [537, 355] on input "text" at bounding box center [713, 347] width 818 height 37
type input "photographyprotips"
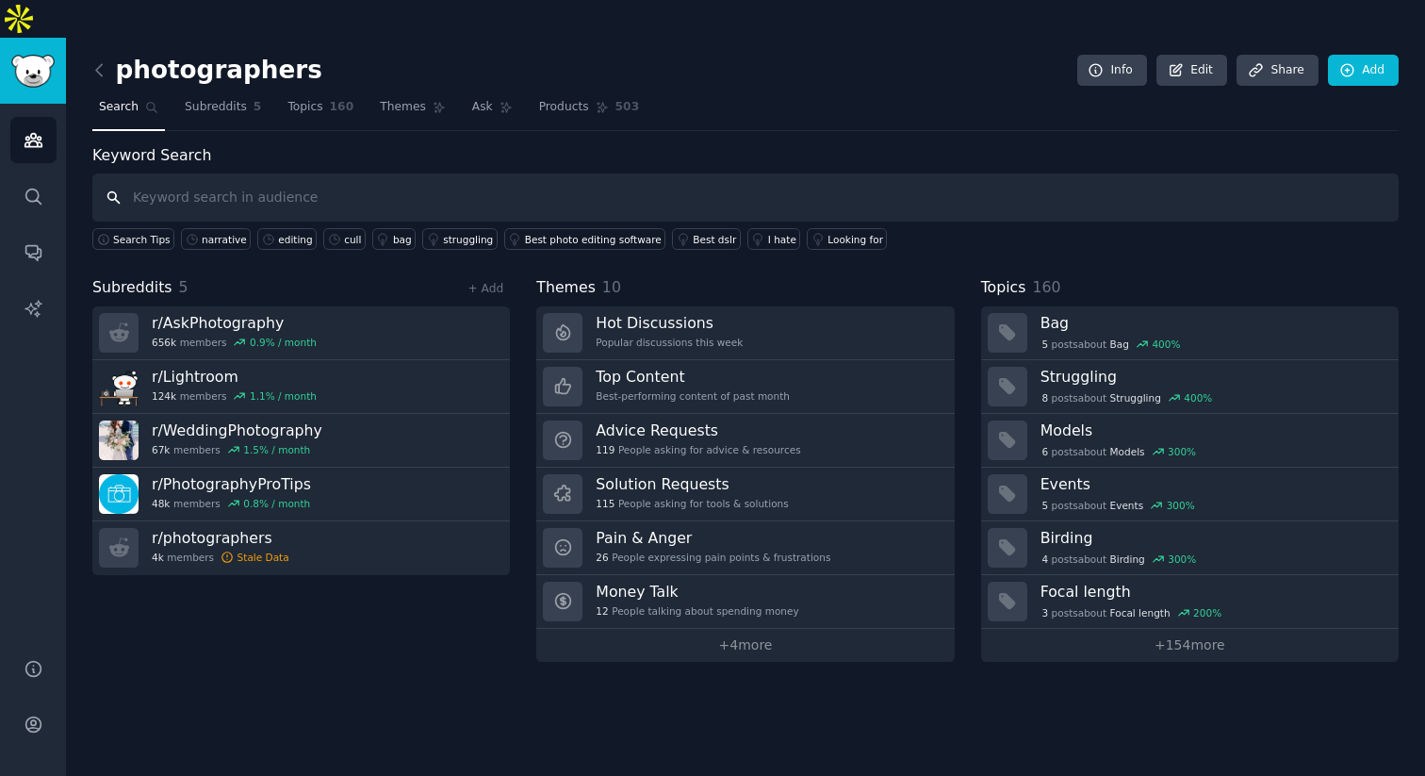
click at [337, 173] on input "text" at bounding box center [745, 197] width 1307 height 48
click at [372, 173] on input "text" at bounding box center [745, 197] width 1307 height 48
paste input "AmateurPhotography"
type input "AmateurPhotography"
click at [1272, 64] on icon at bounding box center [1347, 70] width 12 height 12
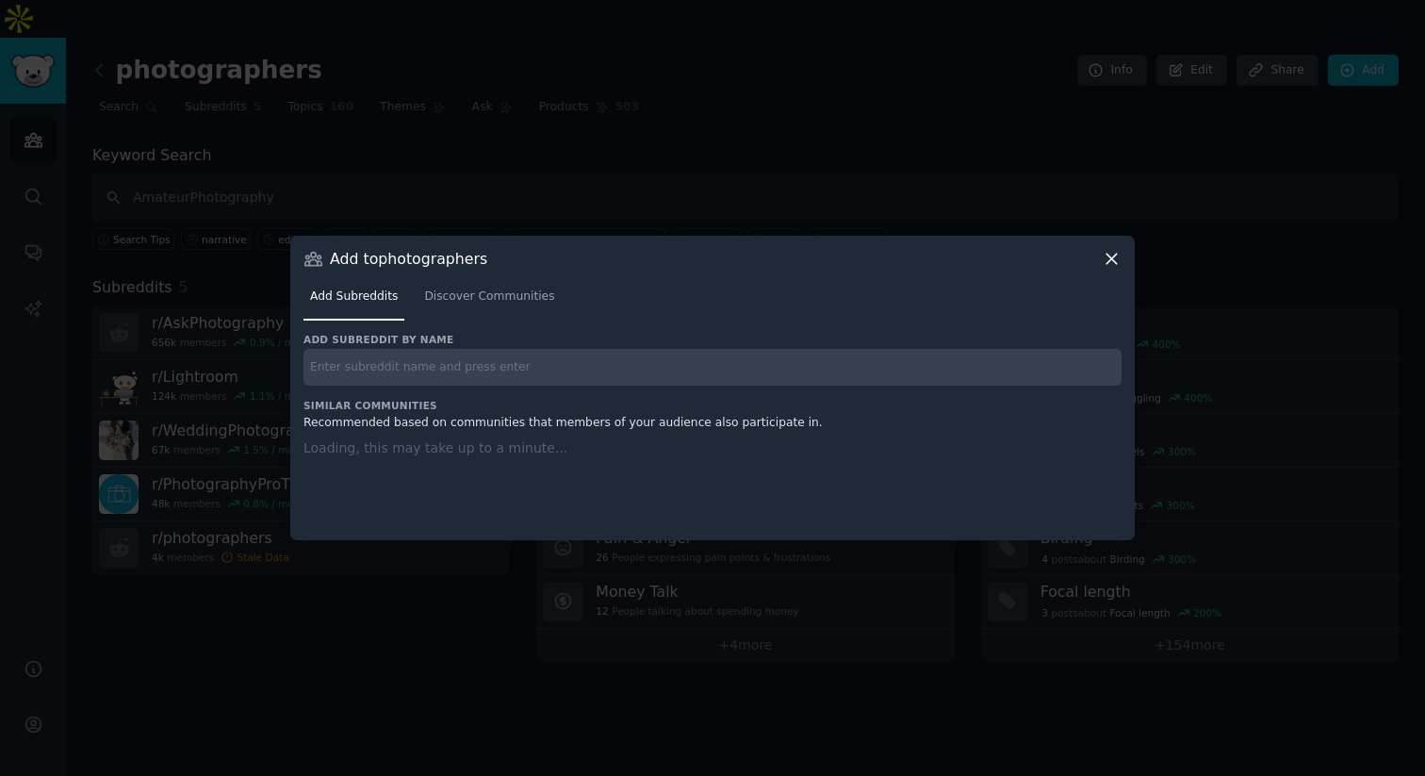
click at [581, 365] on input "text" at bounding box center [713, 367] width 818 height 37
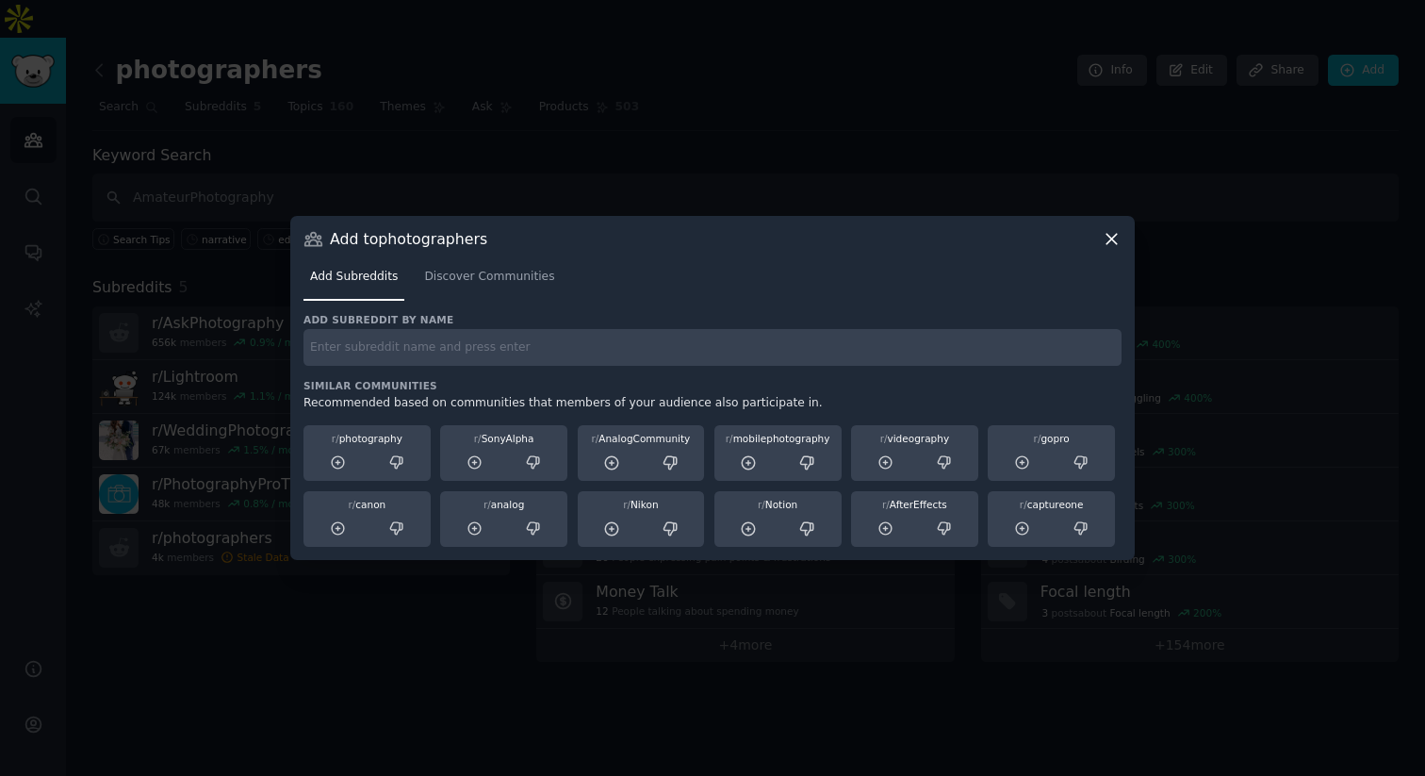
paste input "AmateurPhotography"
type input "AmateurPhotography"
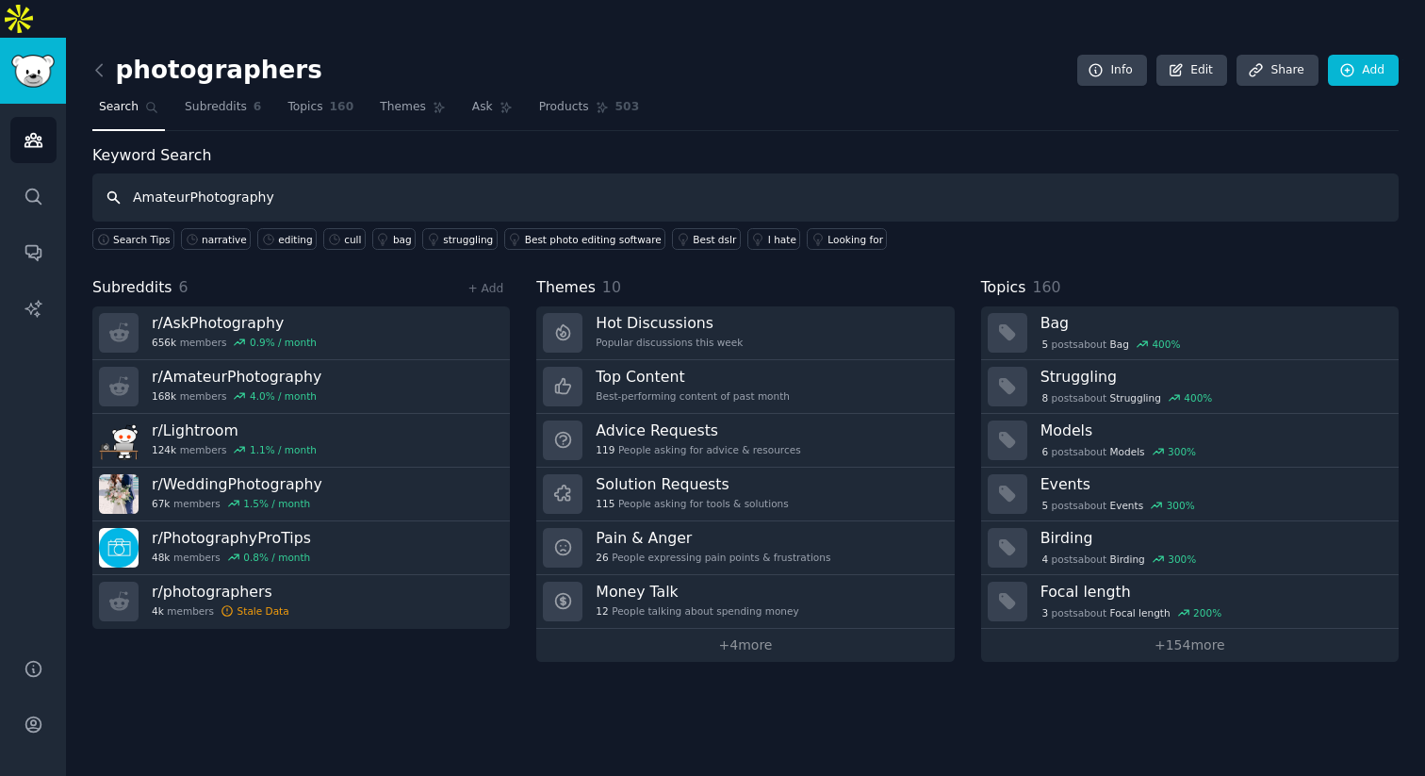
click at [336, 173] on input "AmateurPhotography" at bounding box center [745, 197] width 1307 height 48
drag, startPoint x: 336, startPoint y: 158, endPoint x: 96, endPoint y: 158, distance: 239.4
click at [96, 173] on input "AmateurPhotography" at bounding box center [745, 197] width 1307 height 48
paste input "photocritique"
type input "photocritique"
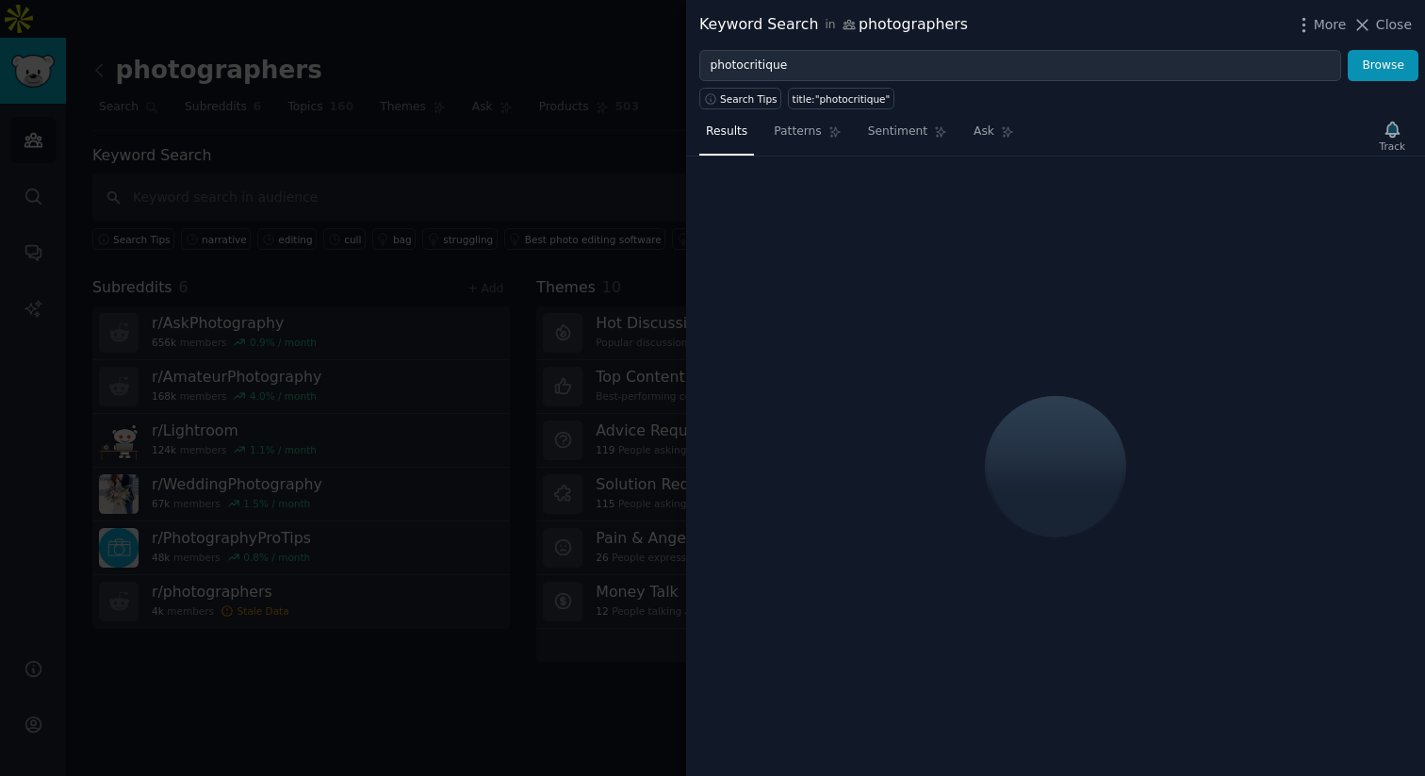
click at [520, 113] on div at bounding box center [712, 388] width 1425 height 776
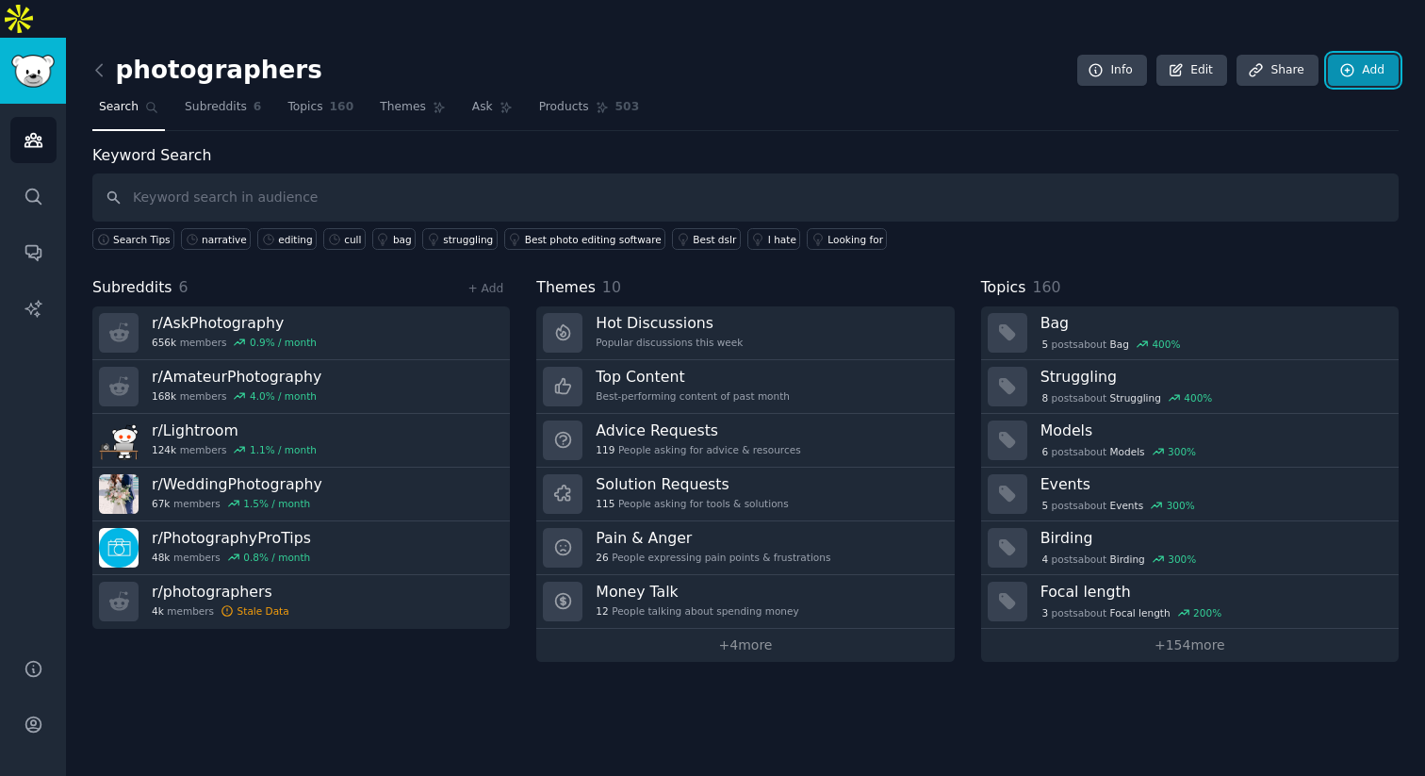
click at [1272, 62] on icon at bounding box center [1348, 70] width 17 height 17
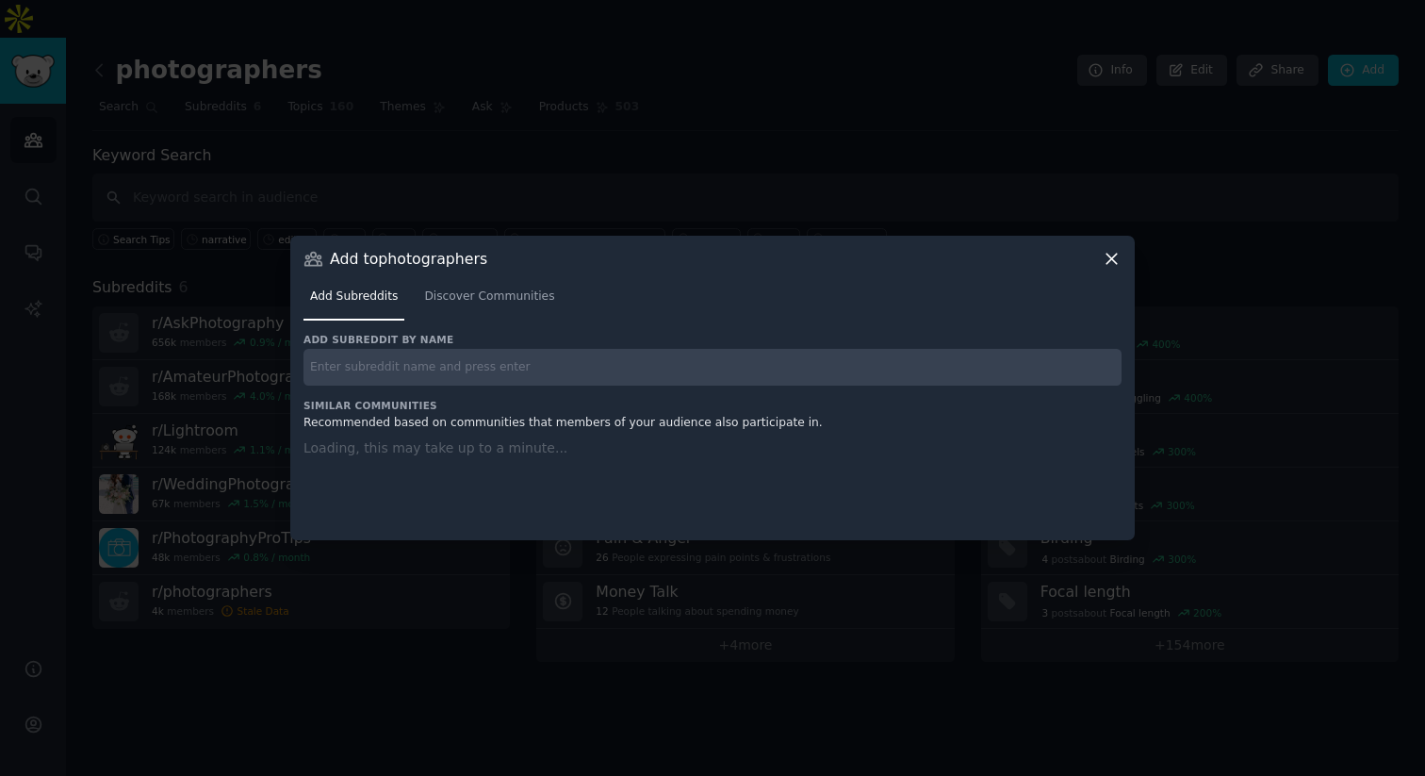
click at [738, 370] on div "Add subreddit by name Similar Communities Recommended based on communities that…" at bounding box center [713, 425] width 818 height 185
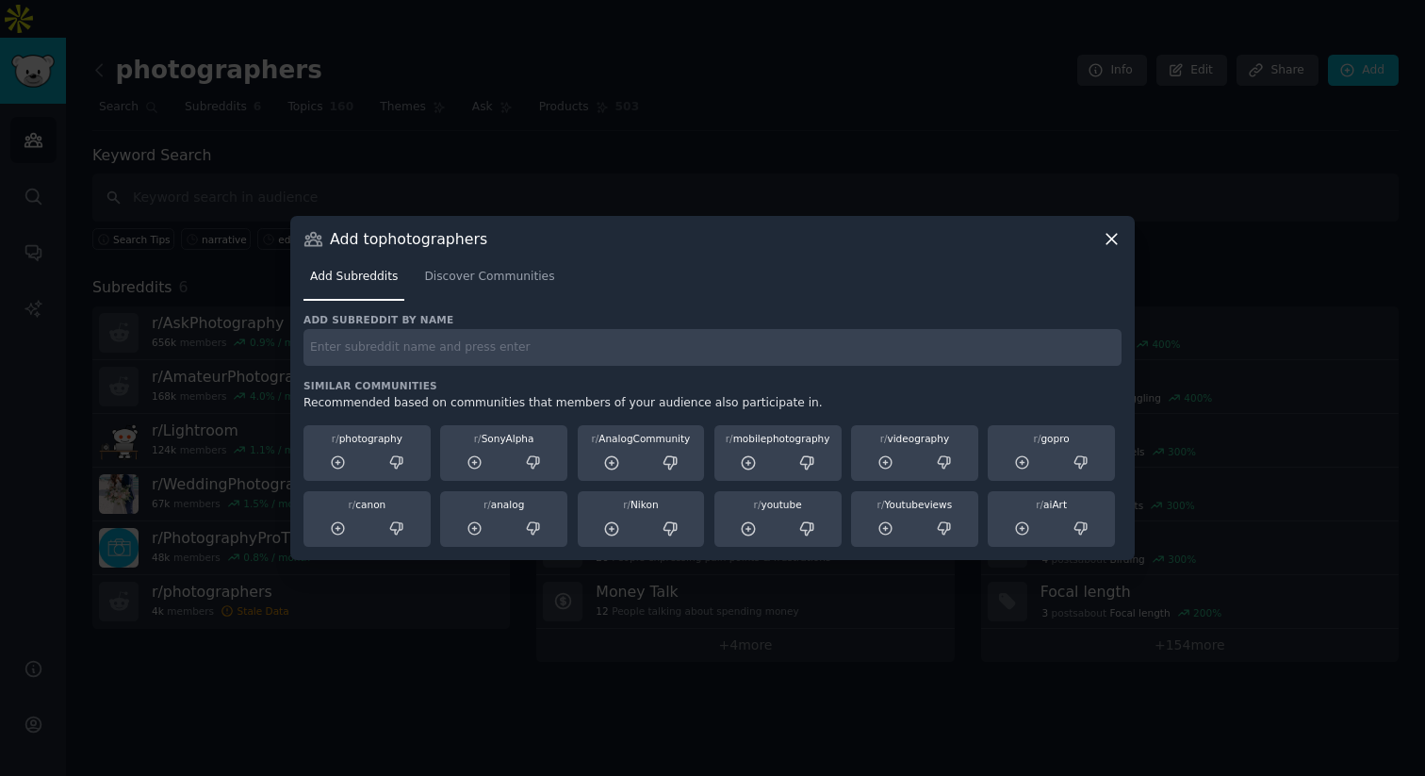
click at [711, 350] on input "text" at bounding box center [713, 347] width 818 height 37
paste input "photocritique"
type input "photocritique"
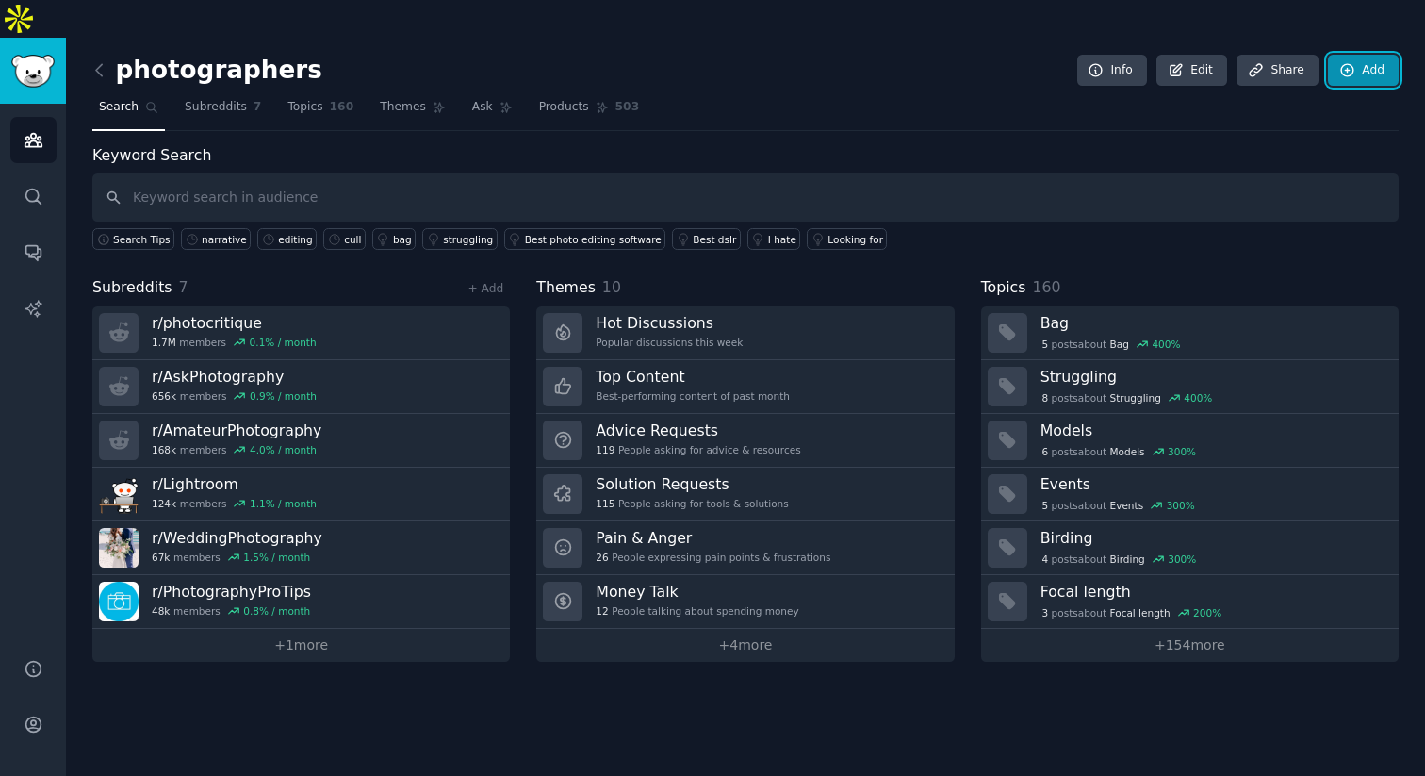
click at [1272, 55] on link "Add" at bounding box center [1363, 71] width 71 height 32
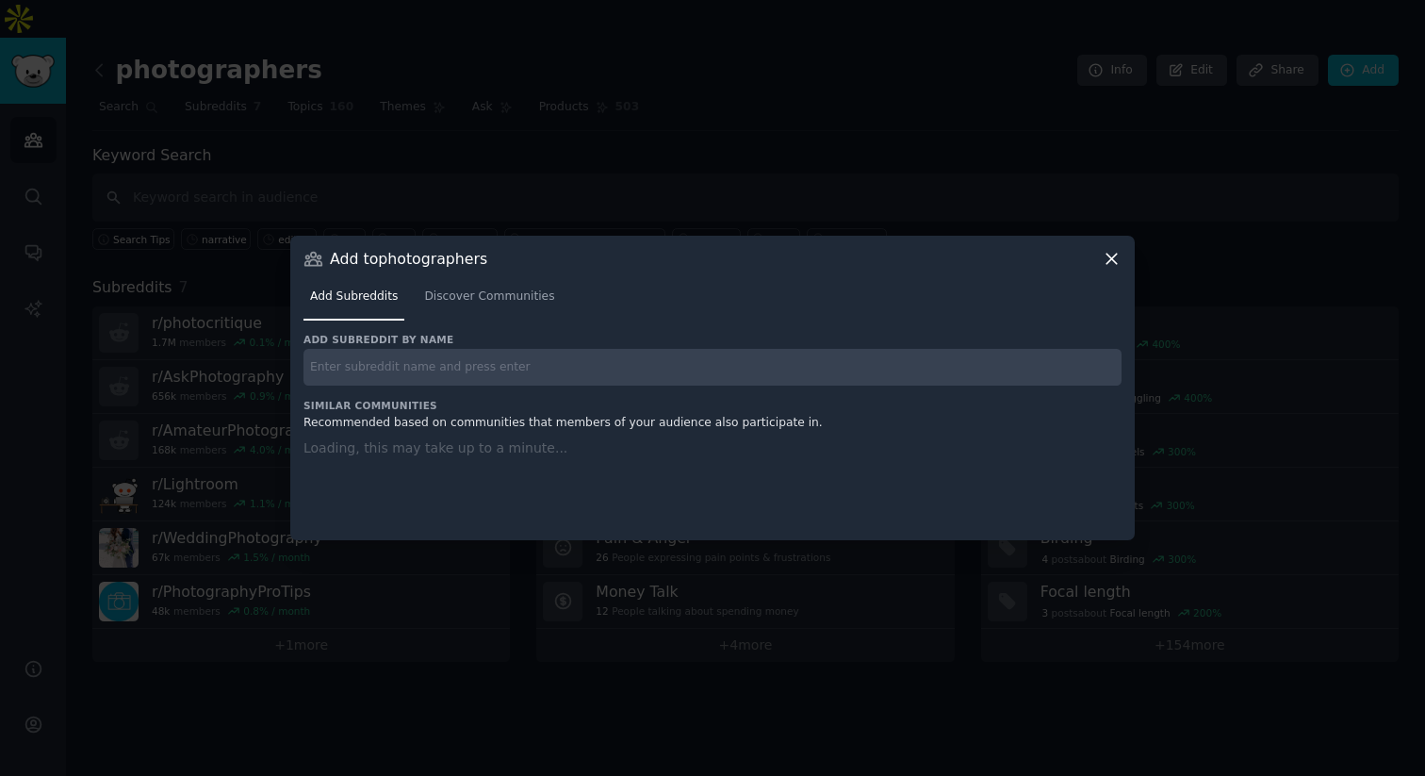
click at [579, 355] on input "text" at bounding box center [713, 367] width 818 height 37
paste input "Beginning_Photography"
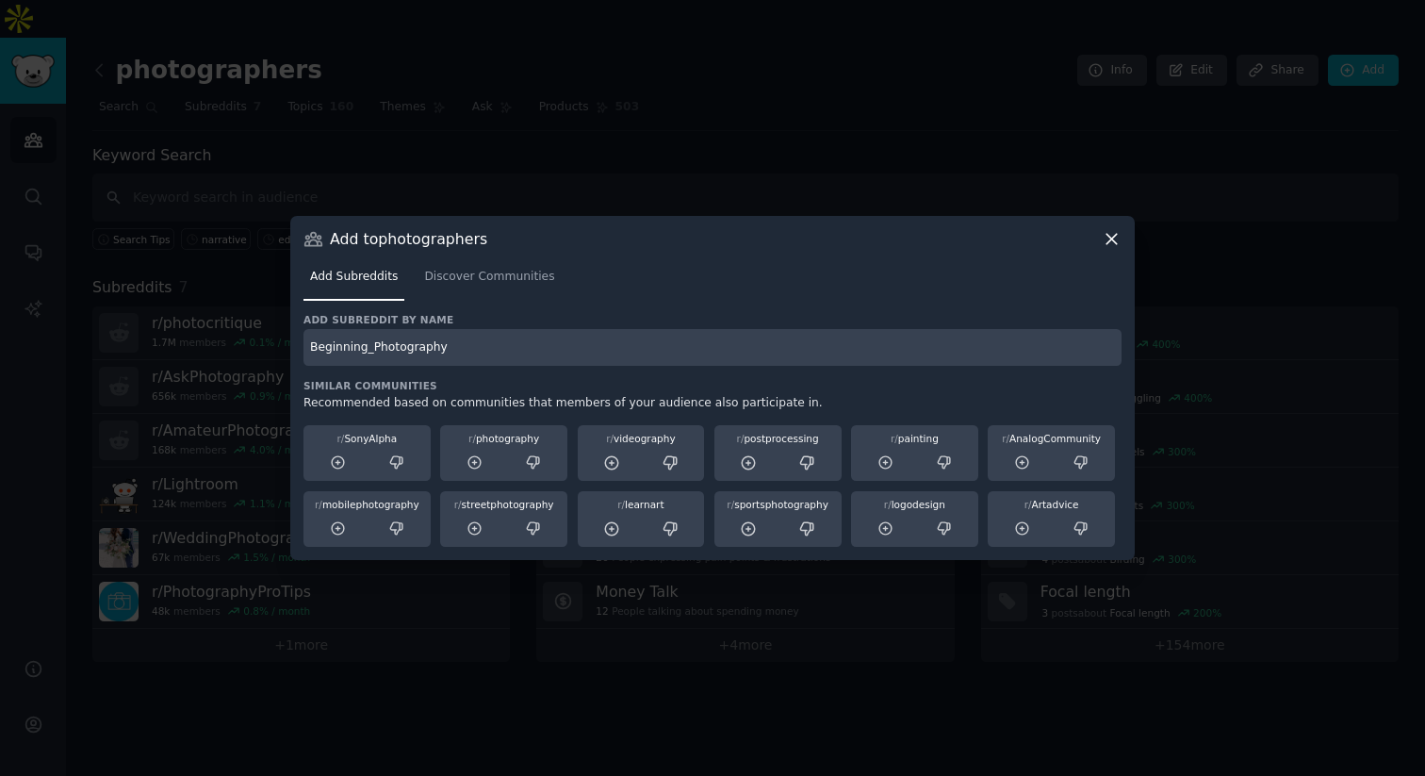
type input "Beginning_Photography"
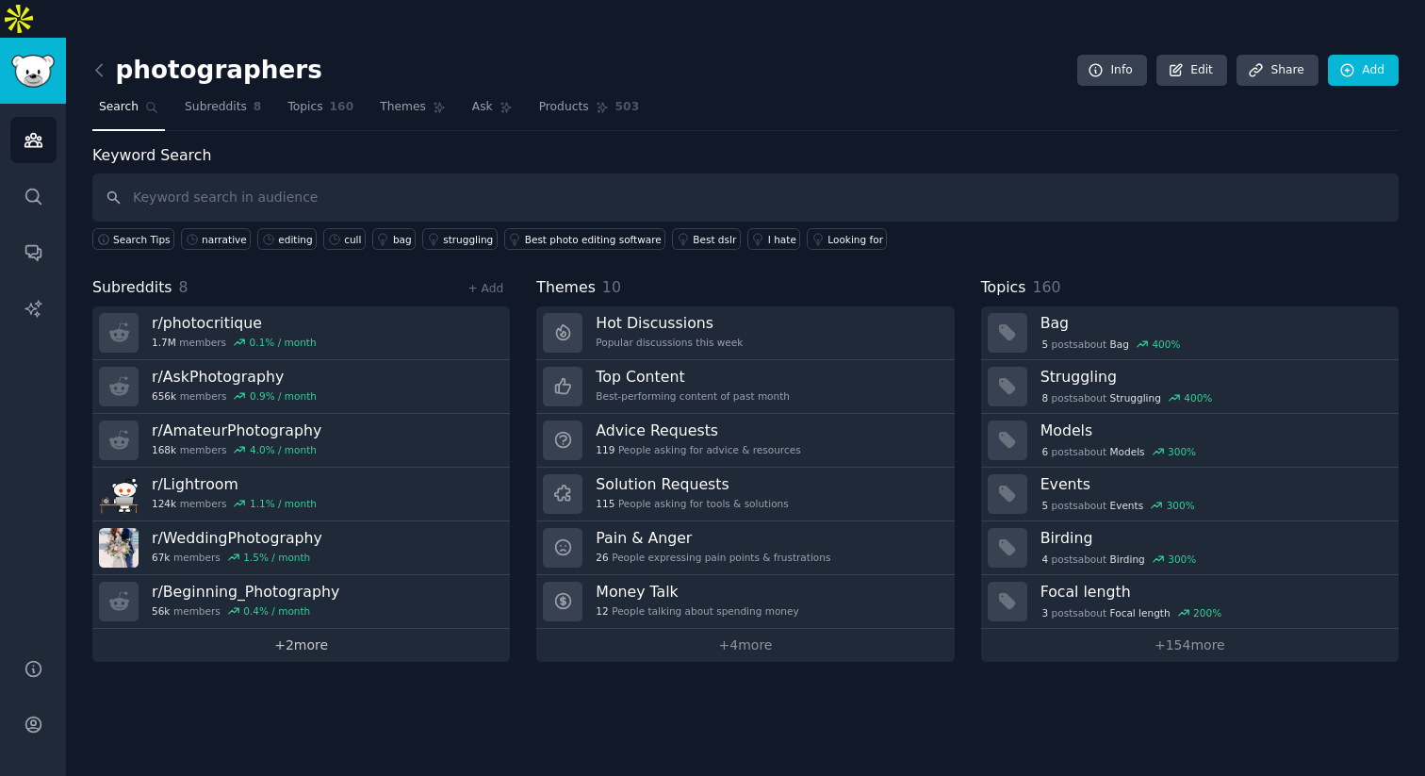
click at [321, 571] on link "+ 2 more" at bounding box center [301, 645] width 418 height 33
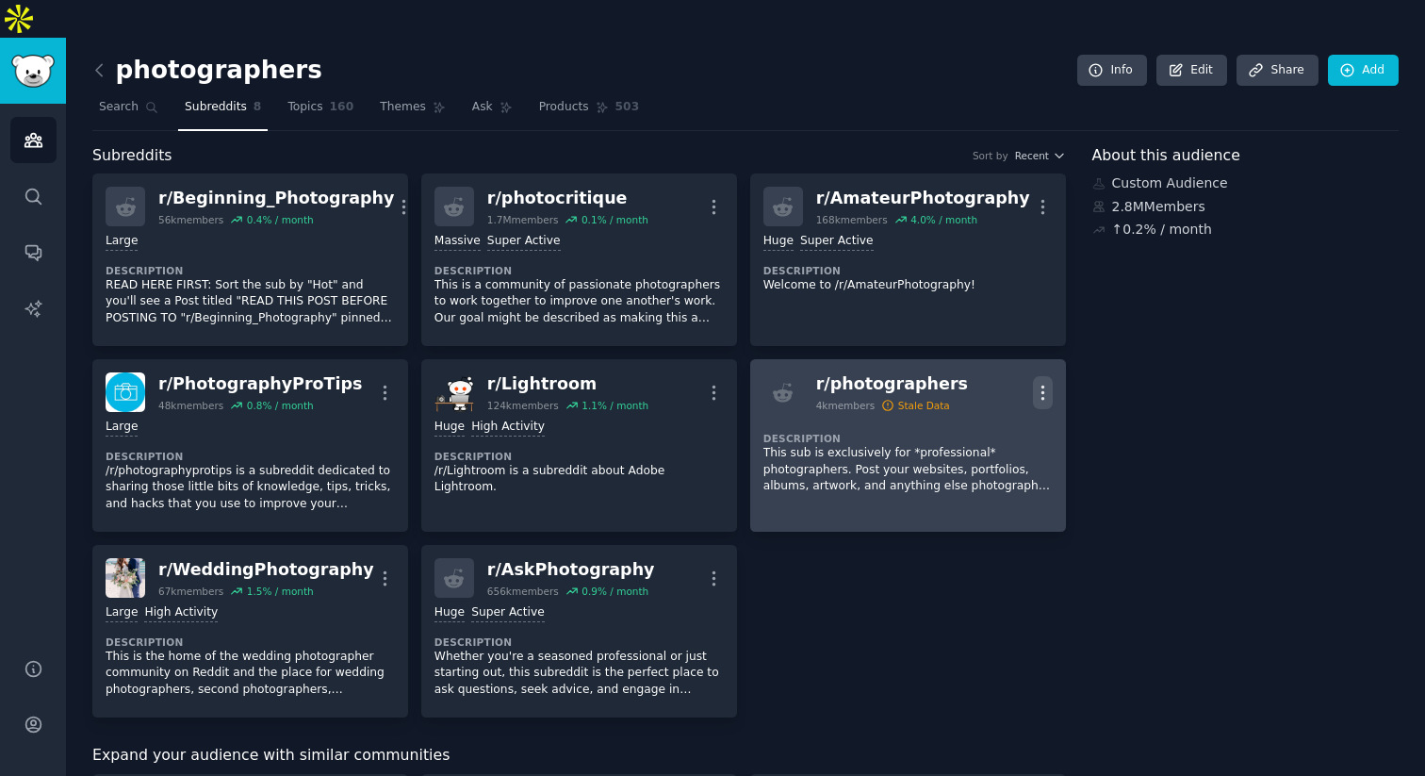
click at [1042, 386] on icon "button" at bounding box center [1043, 392] width 2 height 13
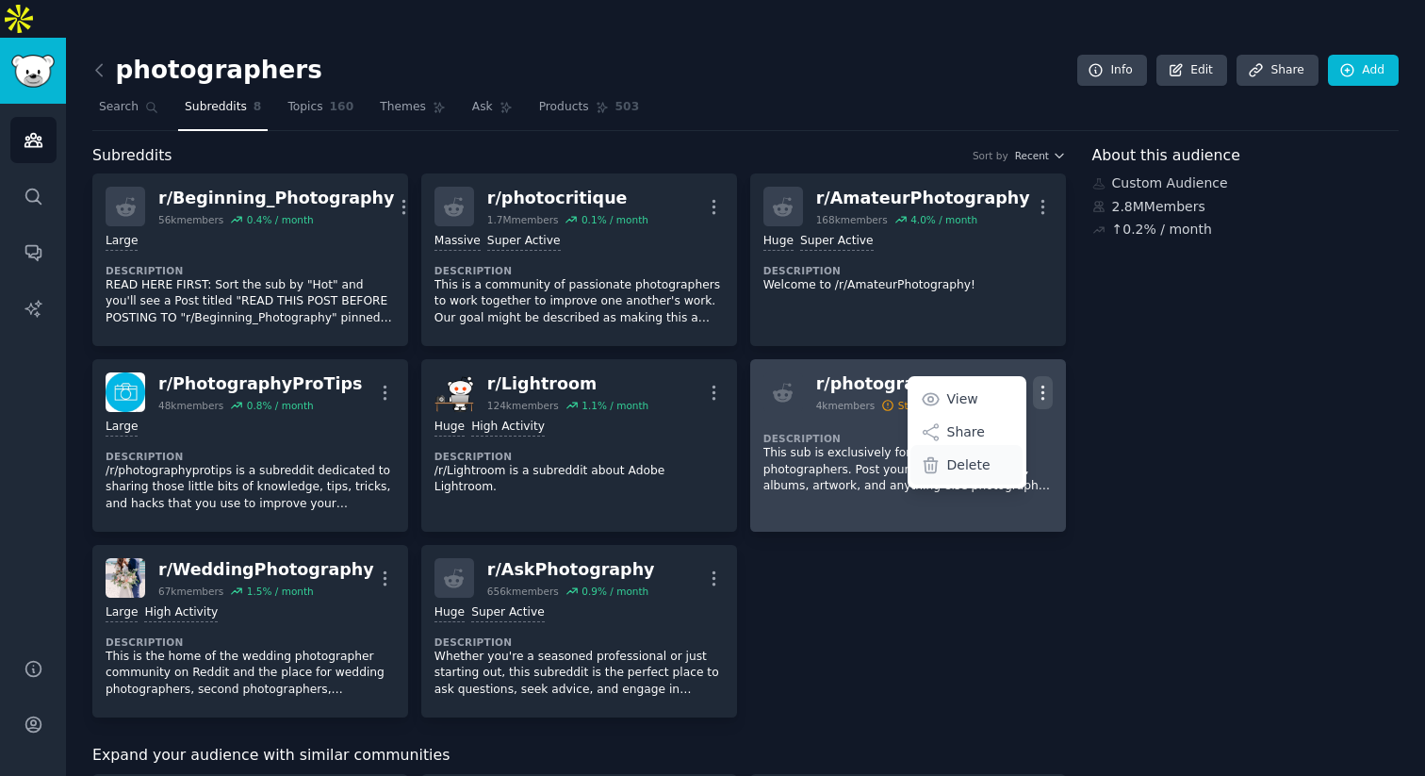
click at [954, 455] on p "Delete" at bounding box center [968, 465] width 43 height 20
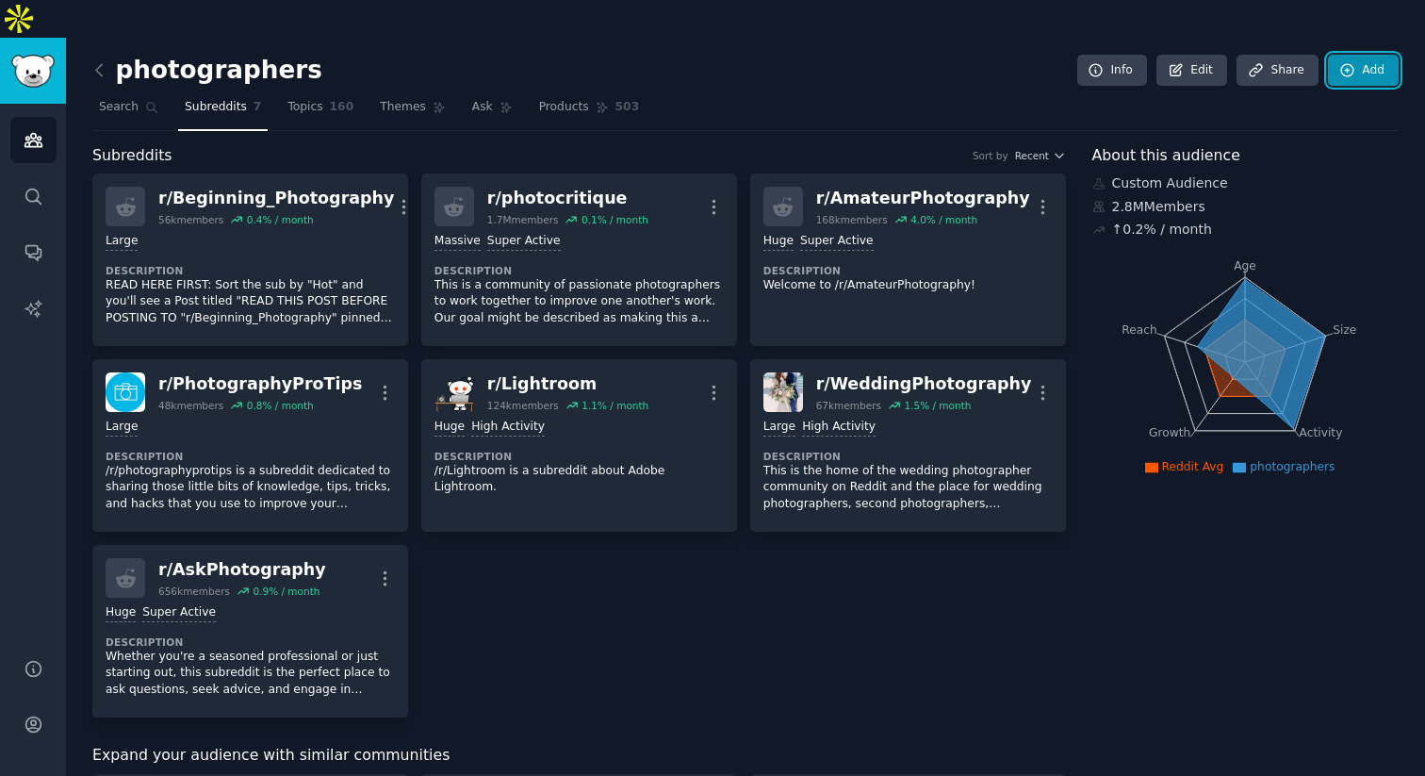
click at [1272, 55] on link "Add" at bounding box center [1363, 71] width 71 height 32
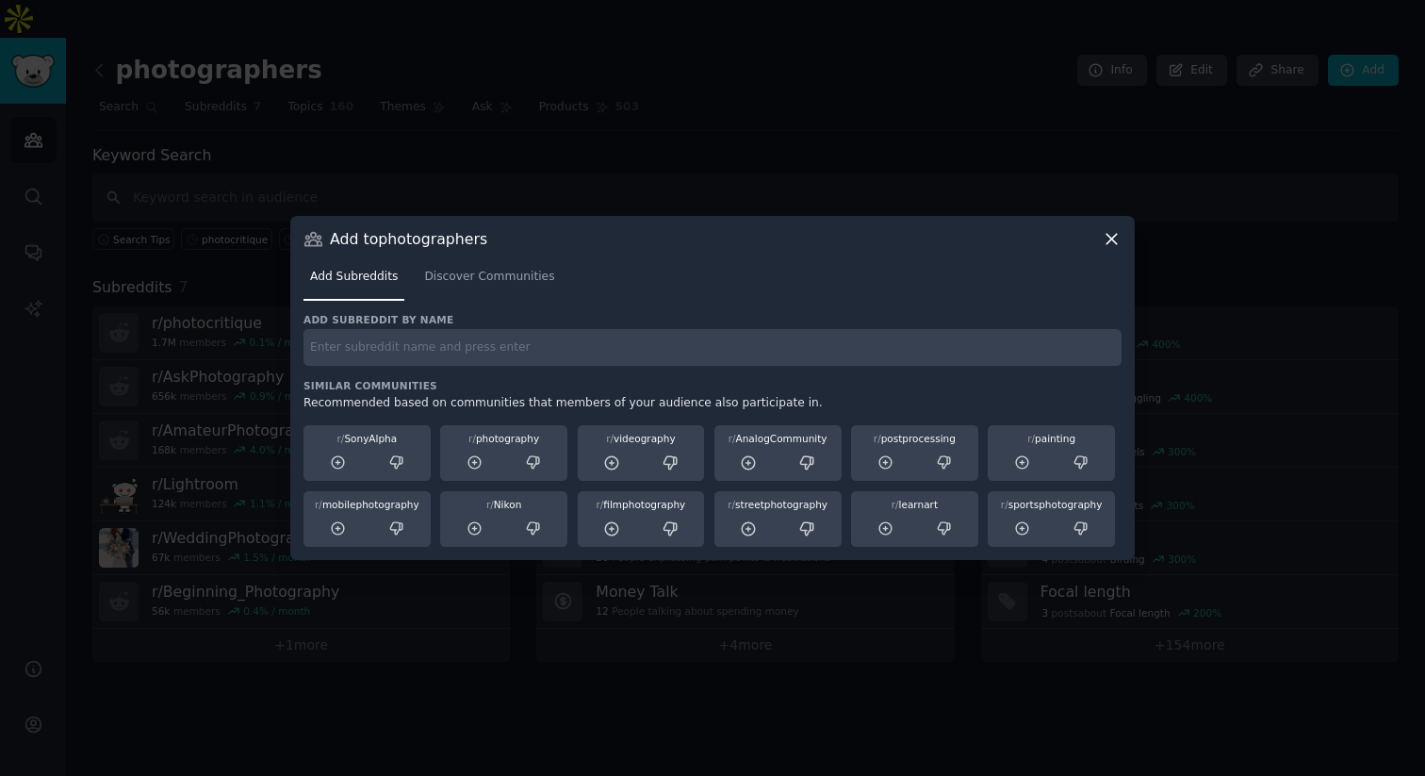
click at [509, 348] on input "text" at bounding box center [713, 347] width 818 height 37
paste input "PhotographyAdvice"
type input "PhotographyAdvice"
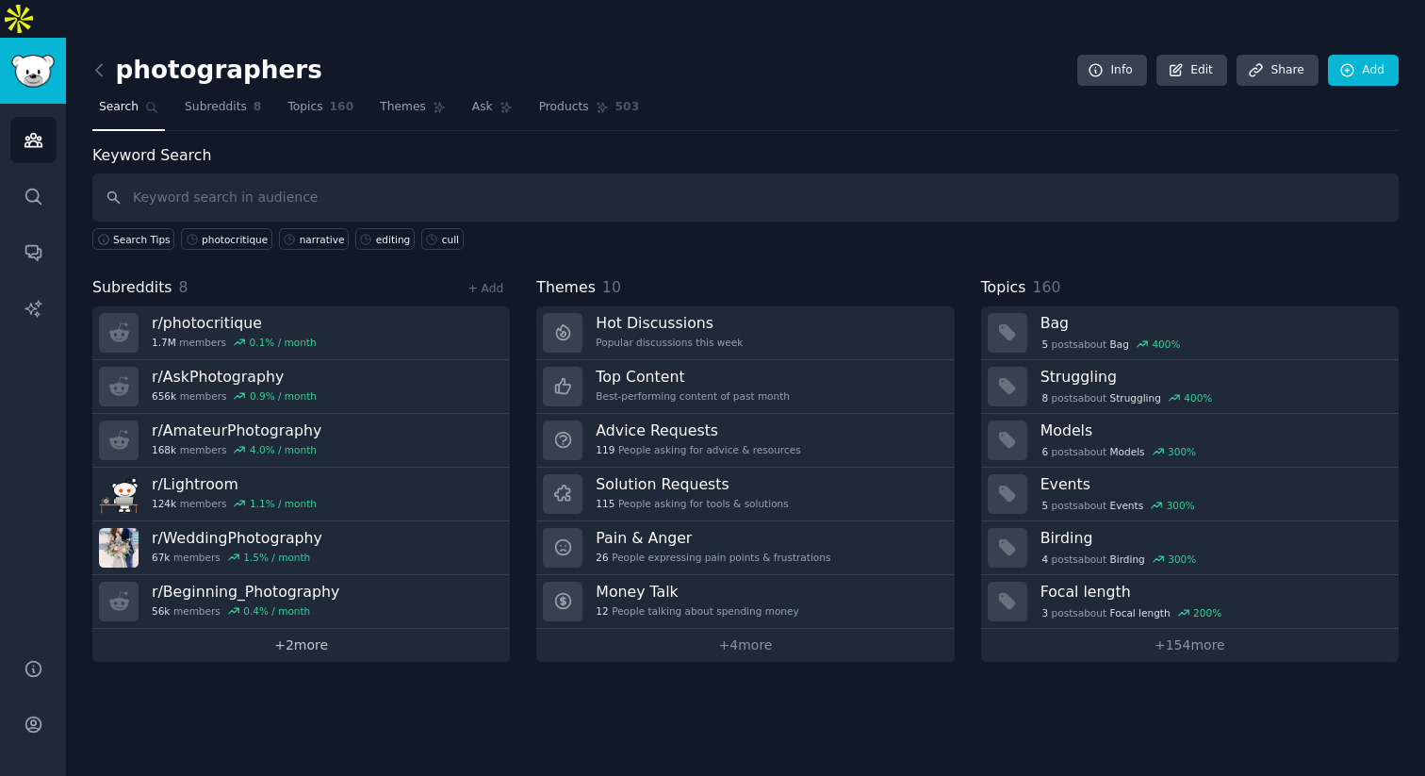
click at [344, 571] on link "+ 2 more" at bounding box center [301, 645] width 418 height 33
